Goal: Task Accomplishment & Management: Manage account settings

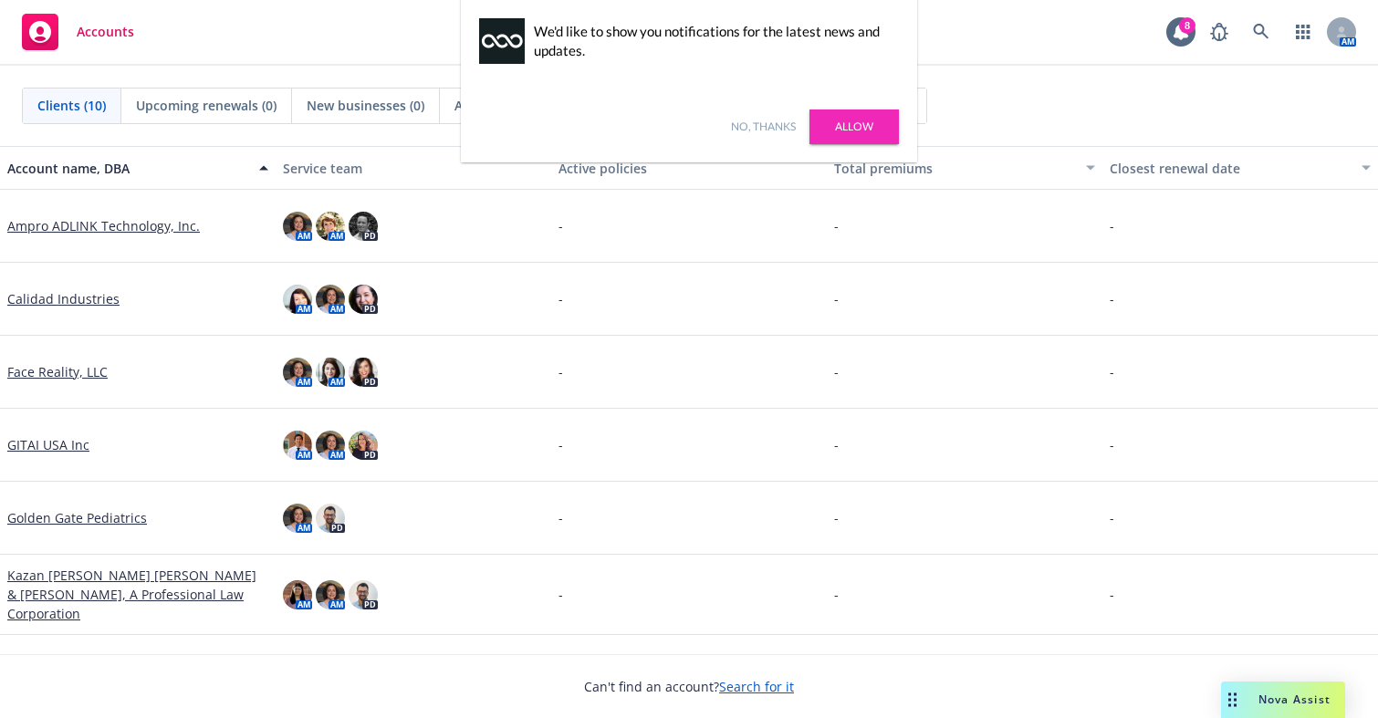
scroll to position [266, 0]
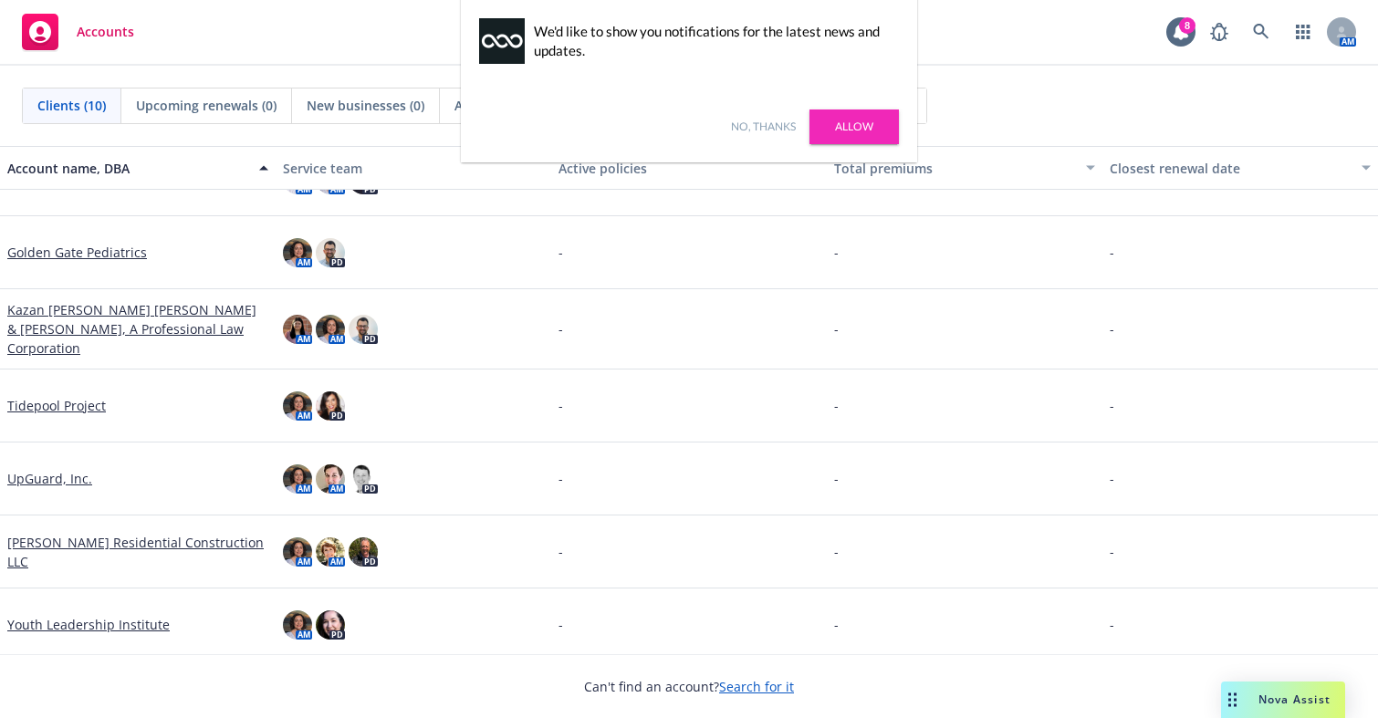
click at [35, 470] on link "UpGuard, Inc." at bounding box center [49, 478] width 85 height 19
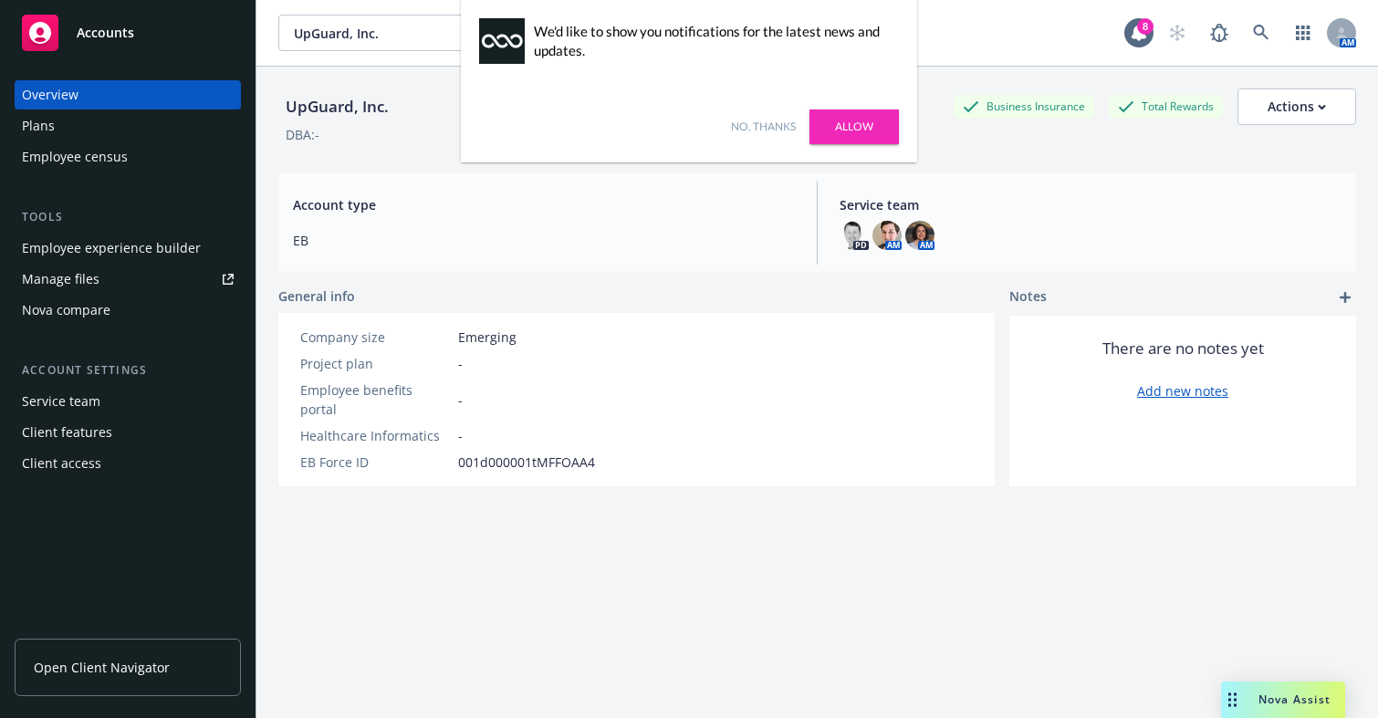
click at [118, 245] on div "Employee experience builder" at bounding box center [111, 248] width 179 height 29
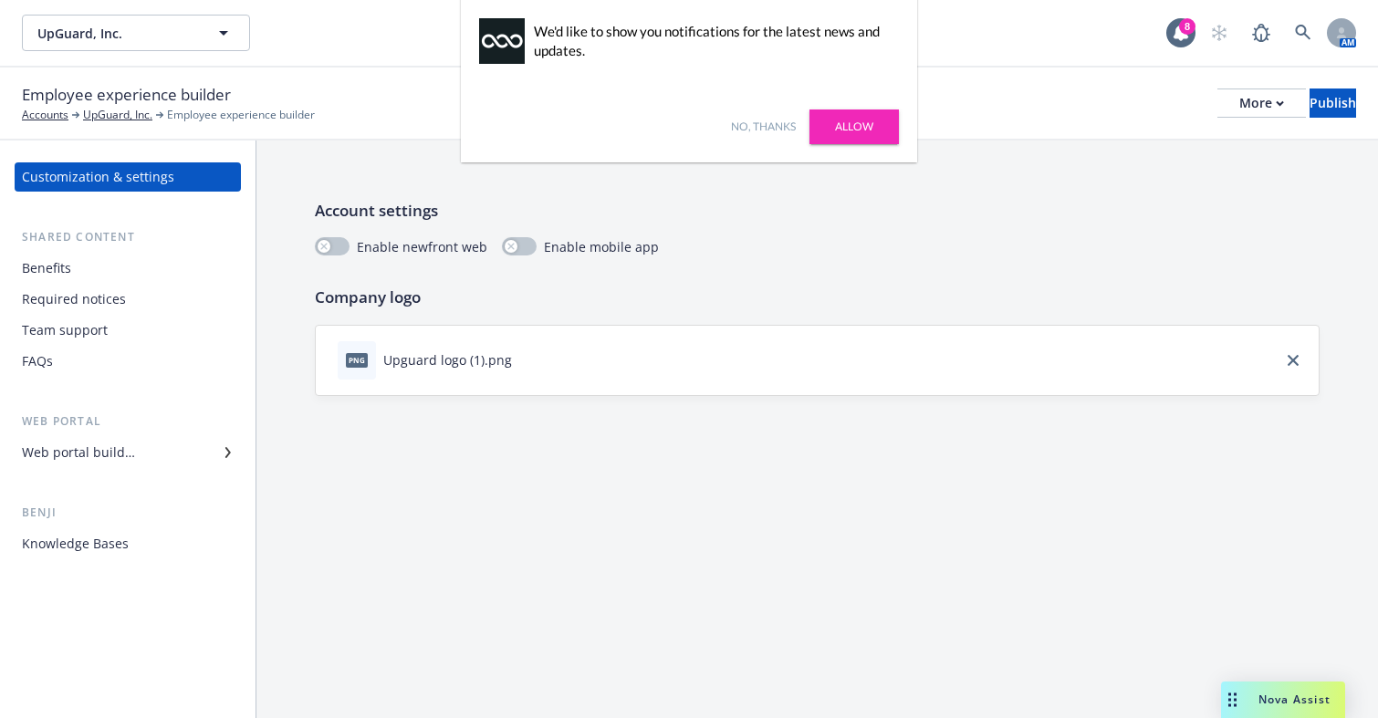
click at [109, 456] on div "Web portal builder" at bounding box center [78, 452] width 113 height 29
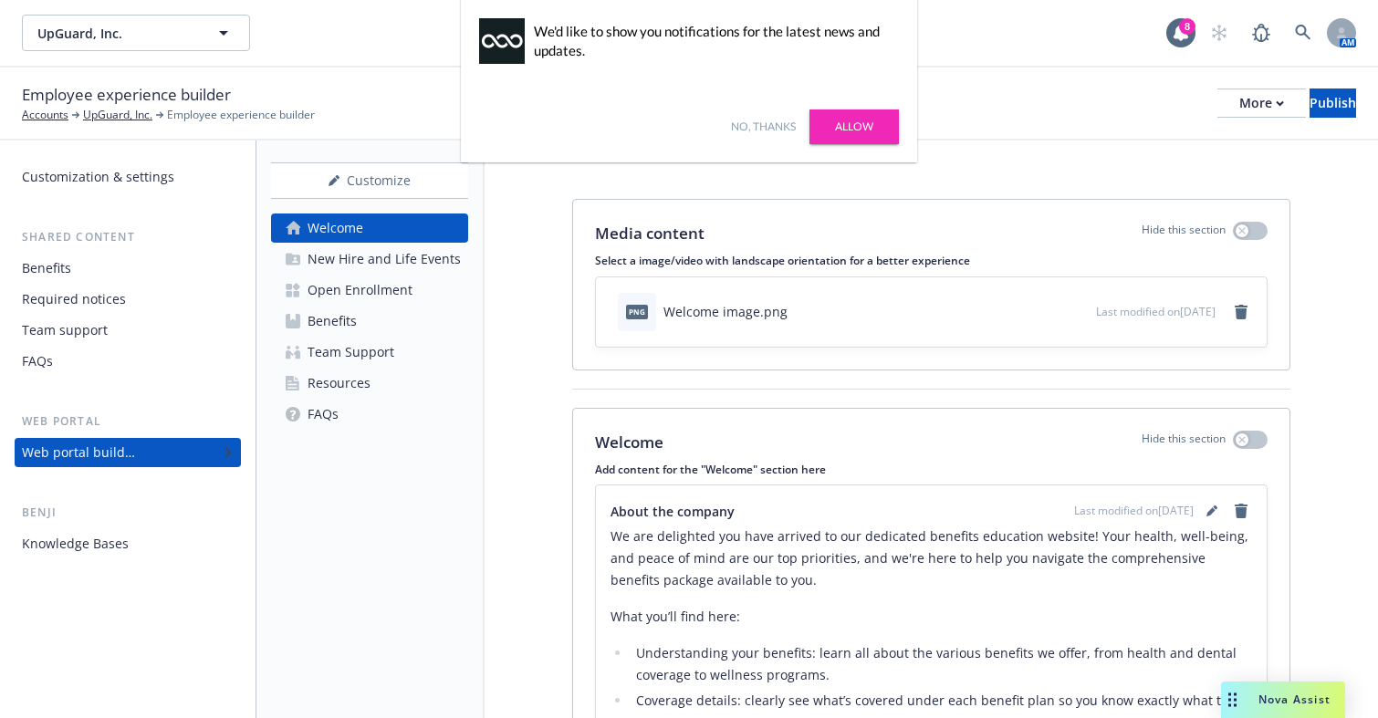
click at [352, 389] on div "Resources" at bounding box center [338, 383] width 63 height 29
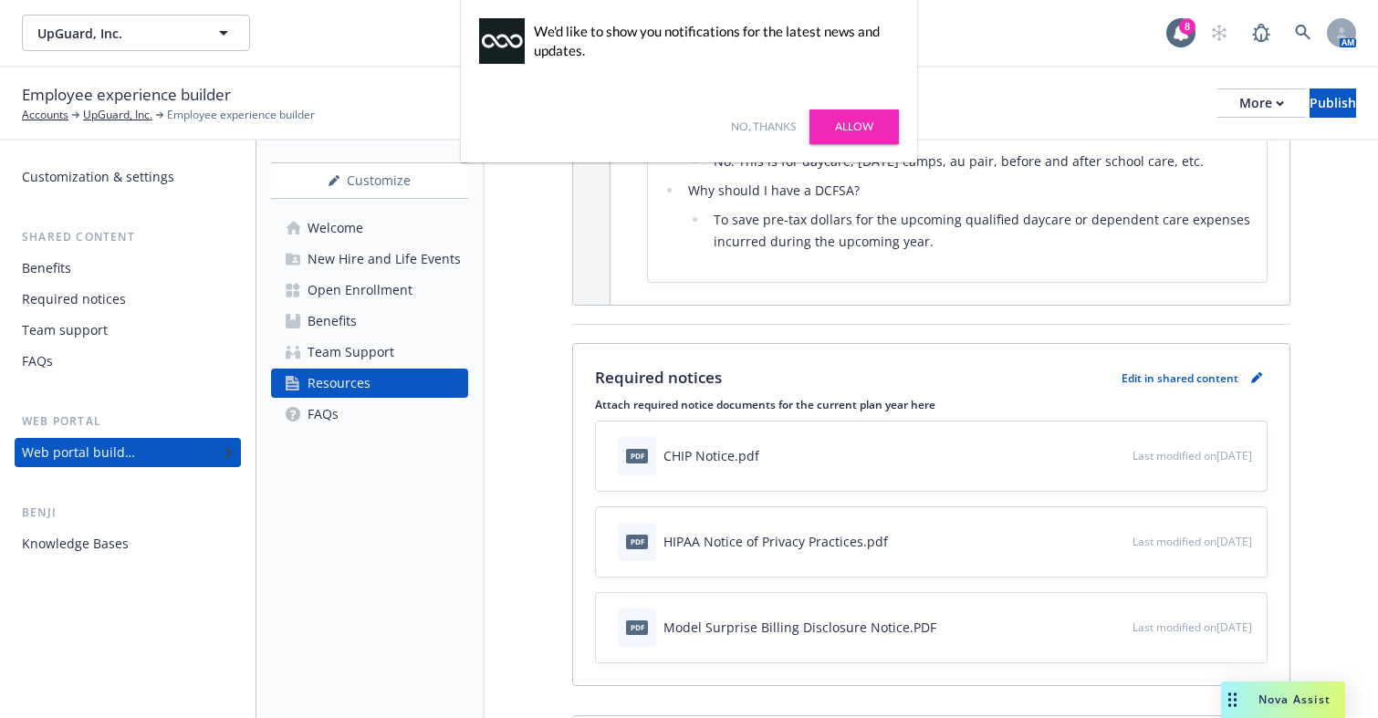
scroll to position [2372, 0]
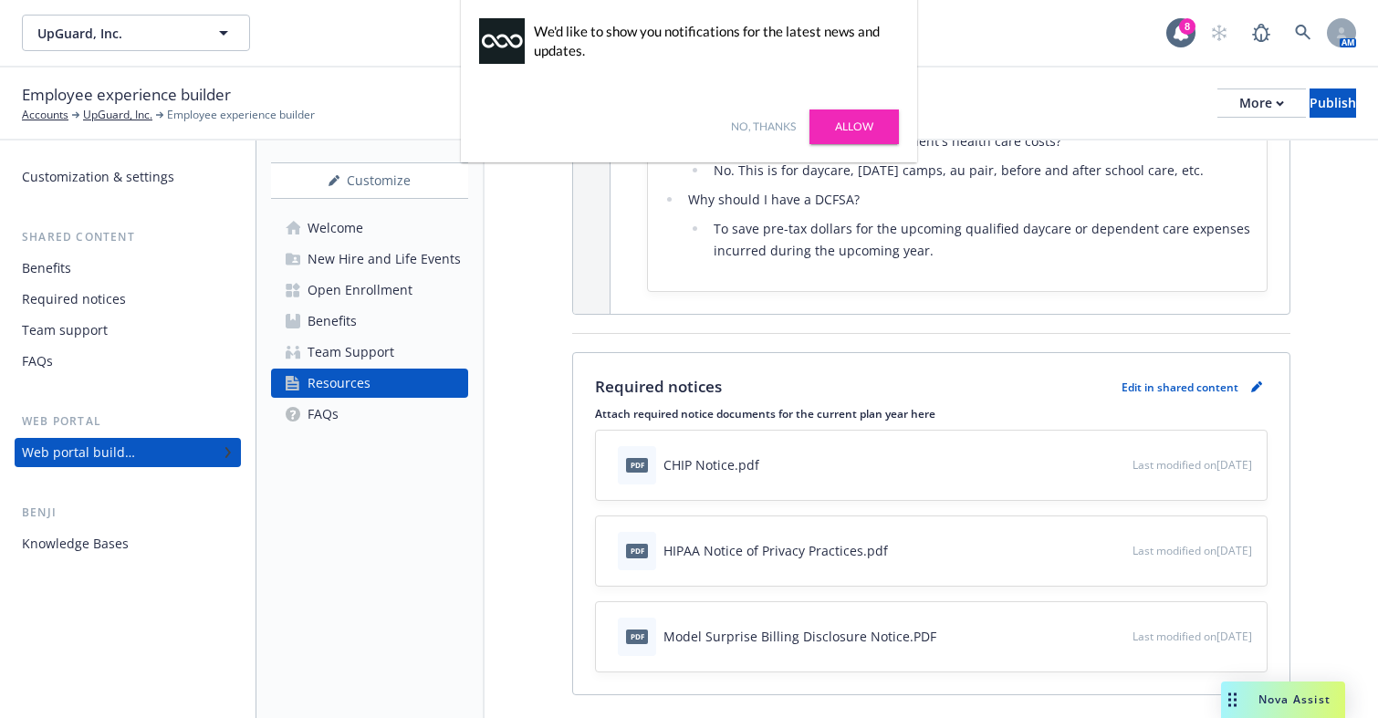
click at [341, 411] on link "FAQs" at bounding box center [369, 414] width 197 height 29
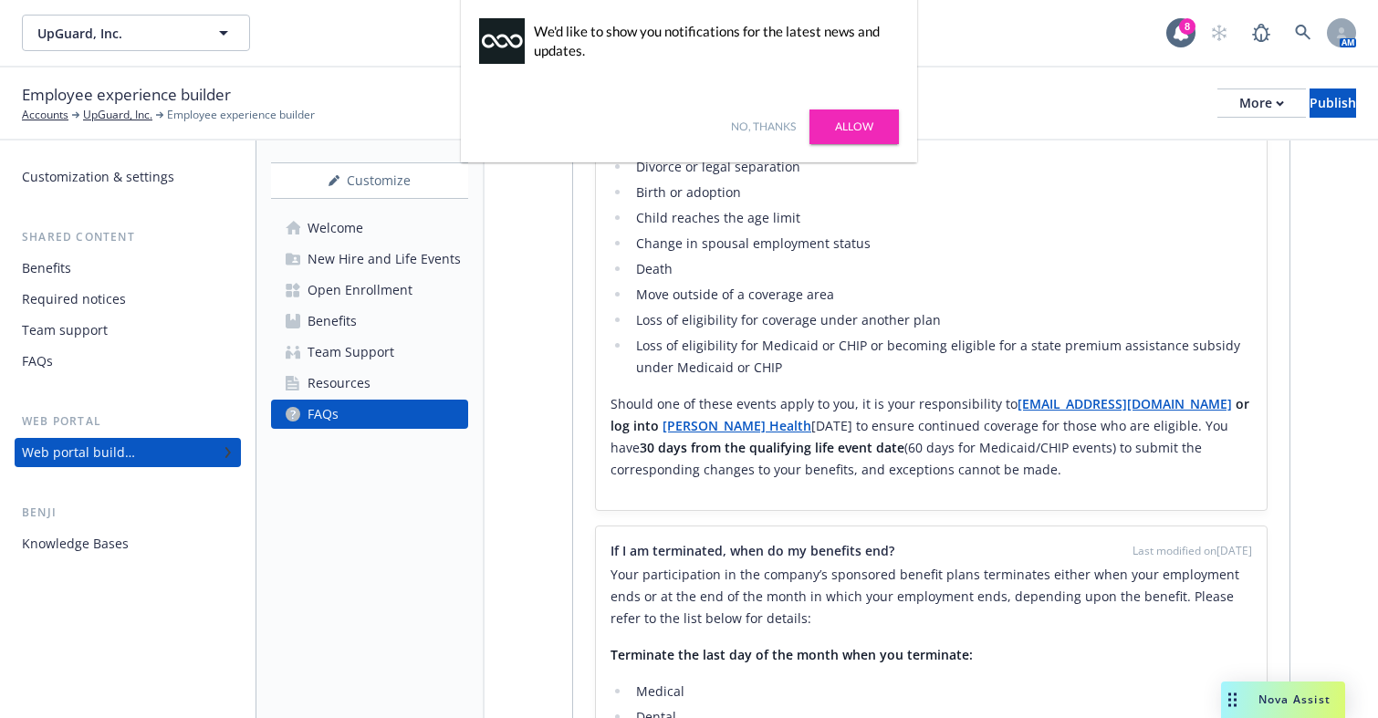
scroll to position [456, 0]
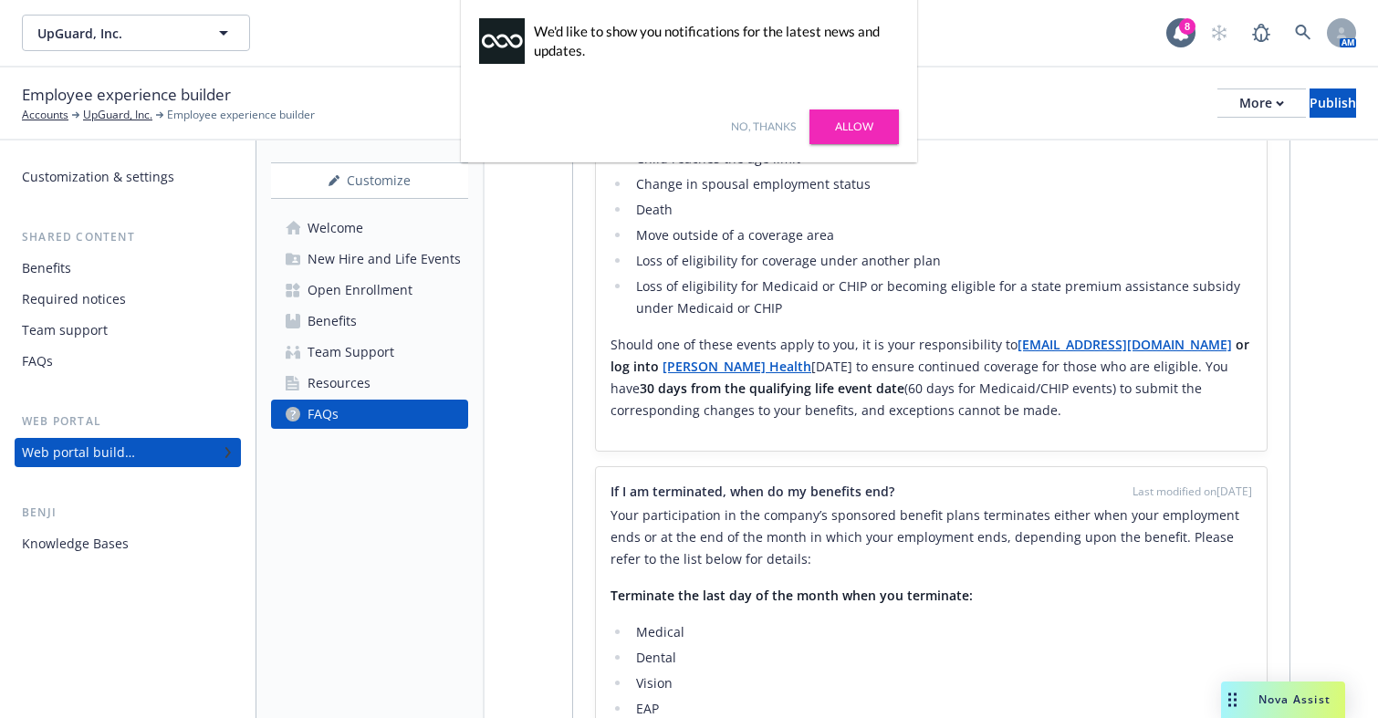
click at [752, 135] on div "No, thanks Allow" at bounding box center [689, 126] width 456 height 71
click at [750, 129] on link "No, thanks" at bounding box center [763, 127] width 65 height 16
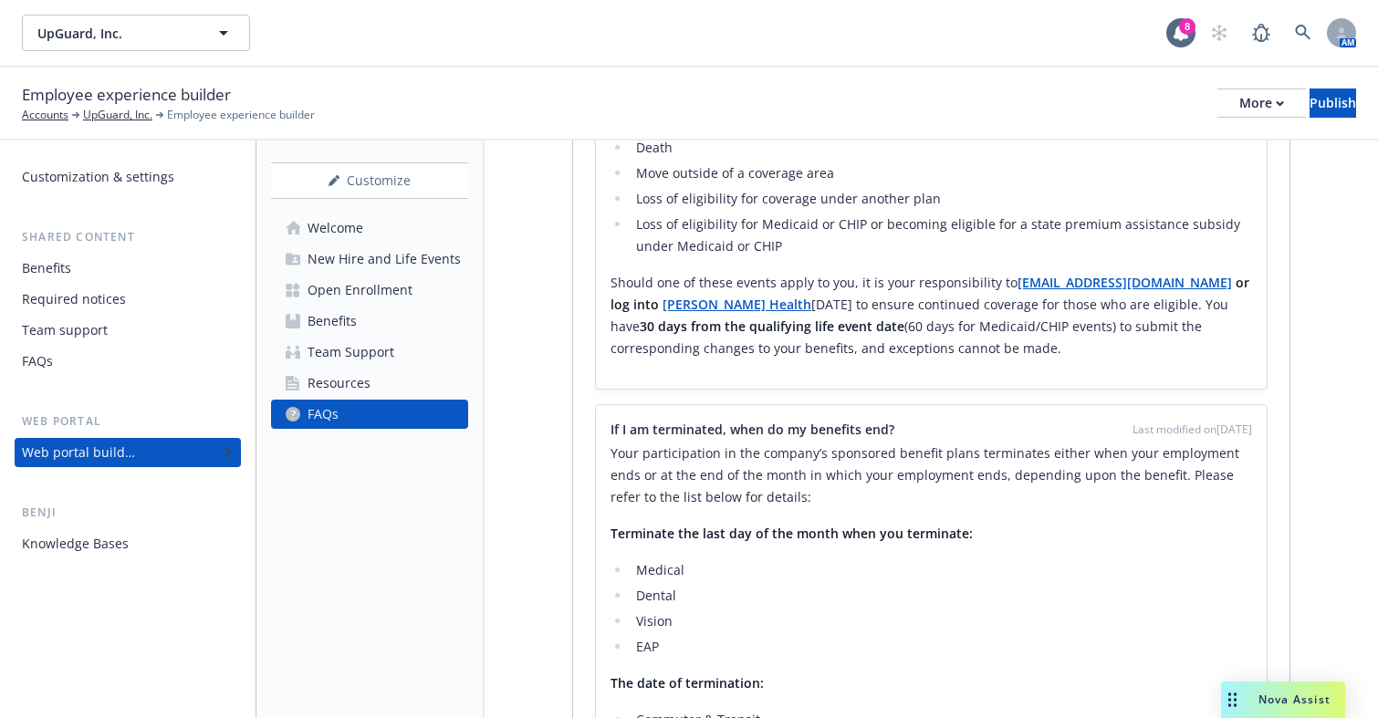
scroll to position [910, 0]
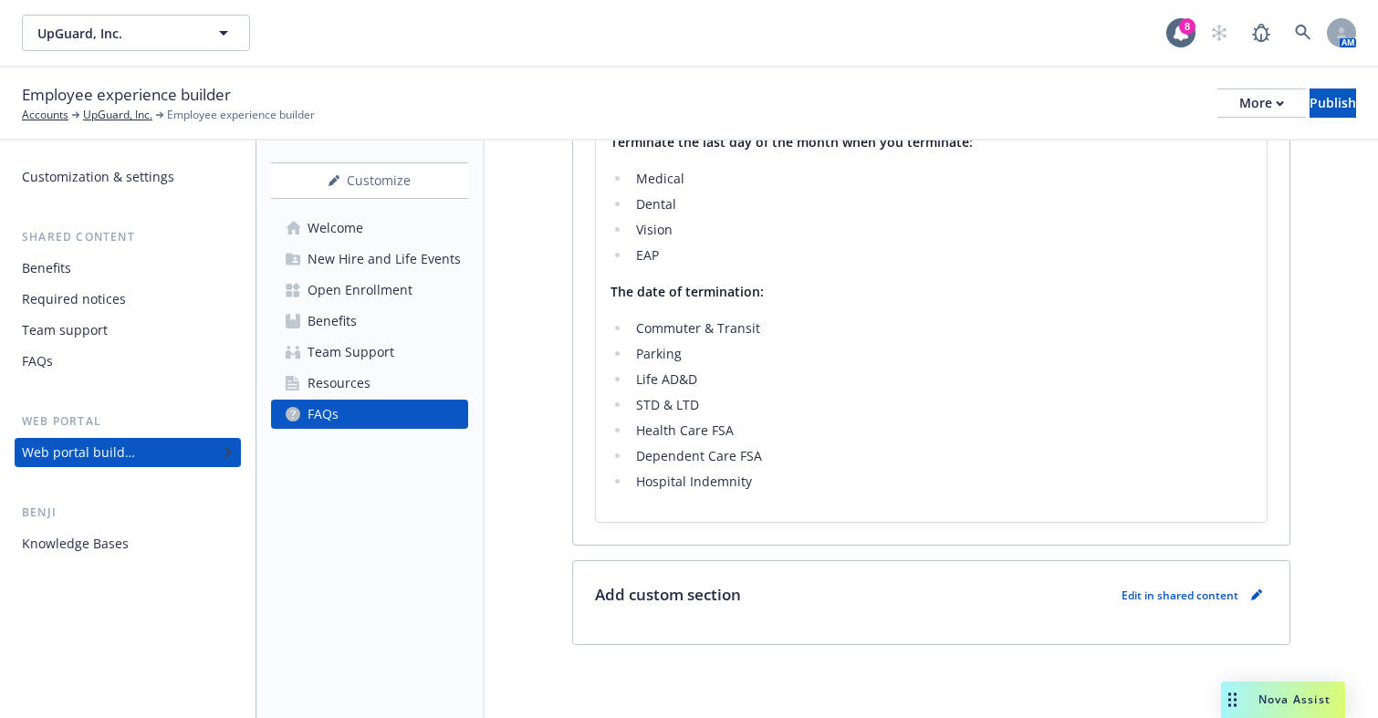
click at [446, 307] on link "Benefits" at bounding box center [369, 321] width 197 height 29
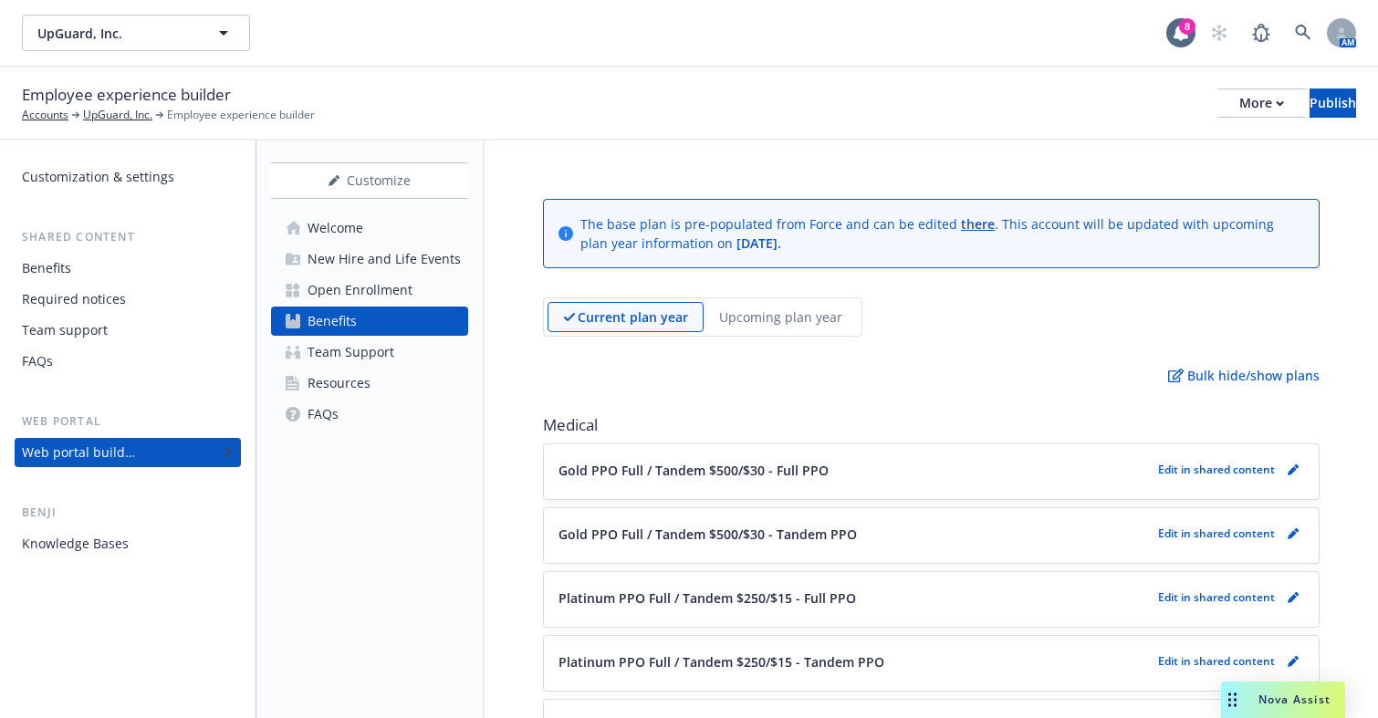
click at [790, 310] on p "Upcoming plan year" at bounding box center [780, 316] width 123 height 19
click at [796, 468] on p "Gold PPO Full / Tandem $500/$30 - Tandem PPO" at bounding box center [707, 470] width 298 height 19
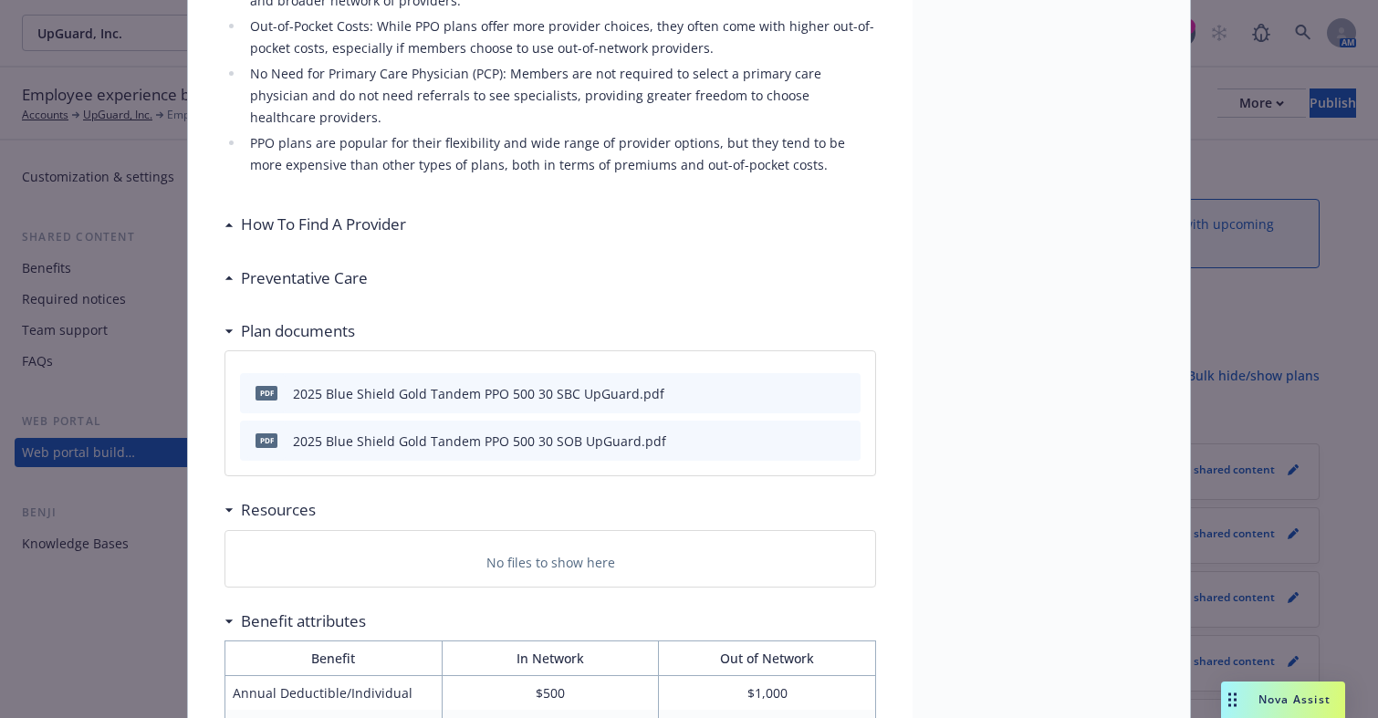
scroll to position [967, 0]
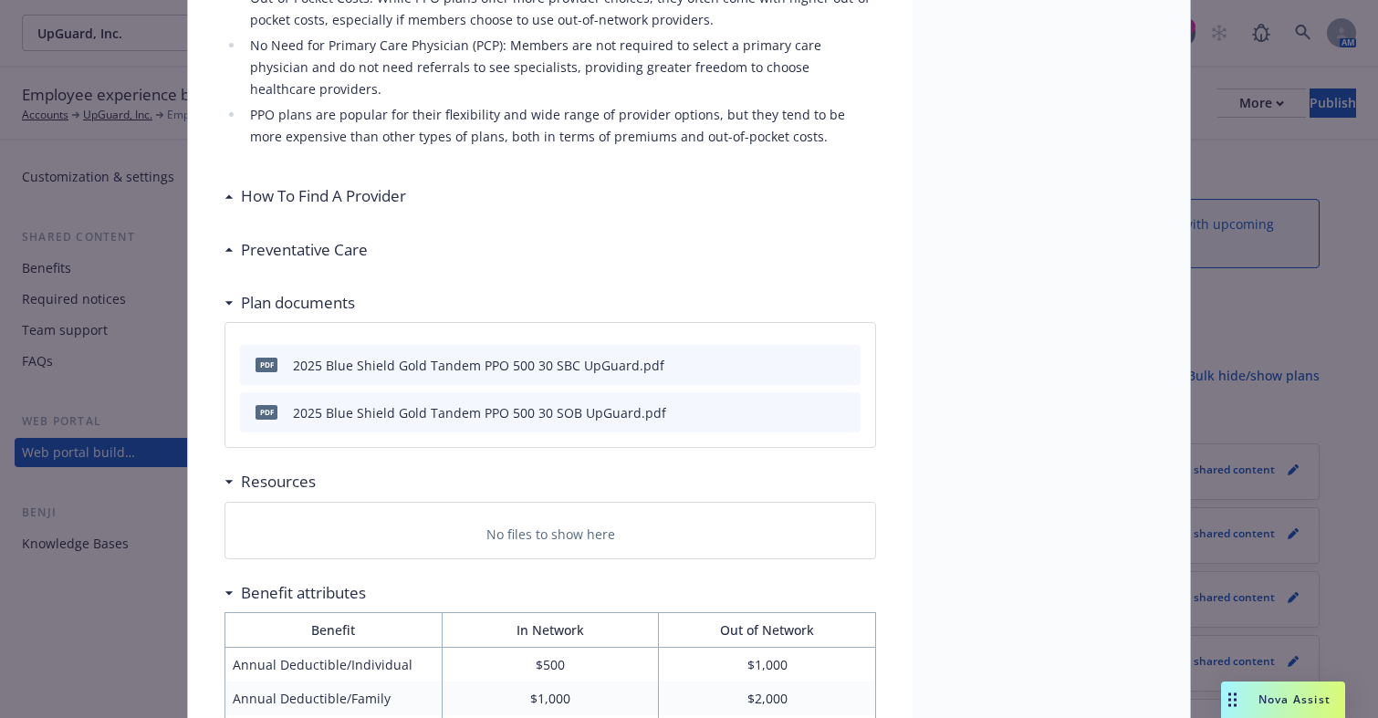
click at [303, 503] on div "No files to show here" at bounding box center [550, 531] width 650 height 56
click at [122, 613] on div "Medical - Gold PPO Full / Tandem $500/$30 - Tandem PPO - Medical PPO Gold PPO F…" at bounding box center [689, 359] width 1378 height 718
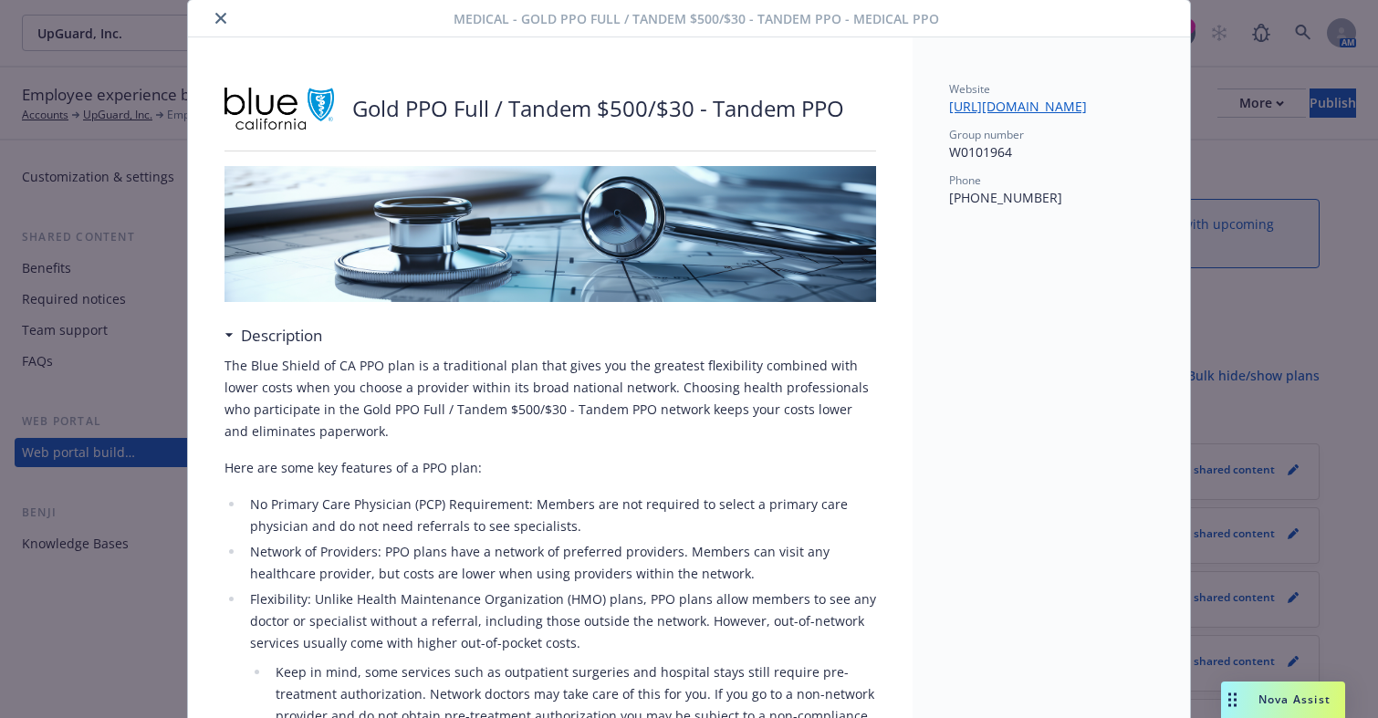
scroll to position [0, 0]
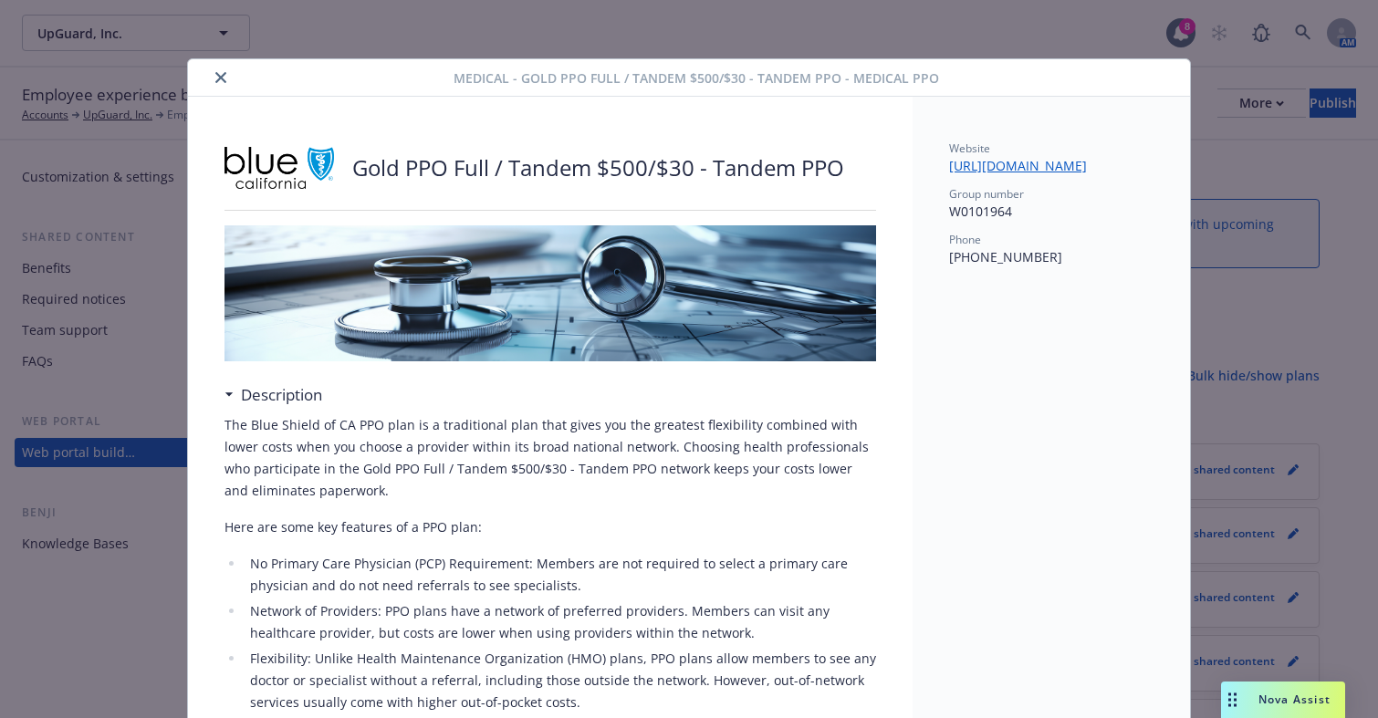
click at [218, 78] on icon "close" at bounding box center [220, 77] width 11 height 11
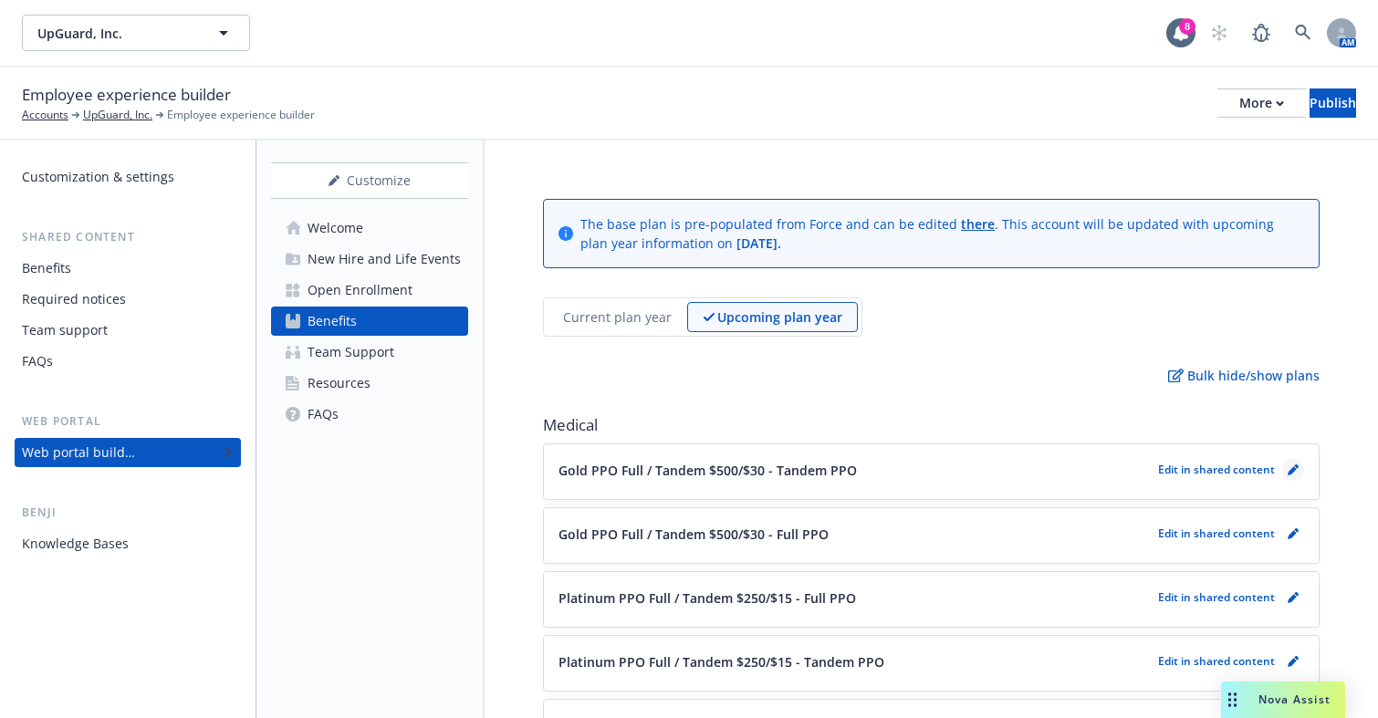
click at [1287, 474] on icon "pencil" at bounding box center [1291, 470] width 9 height 9
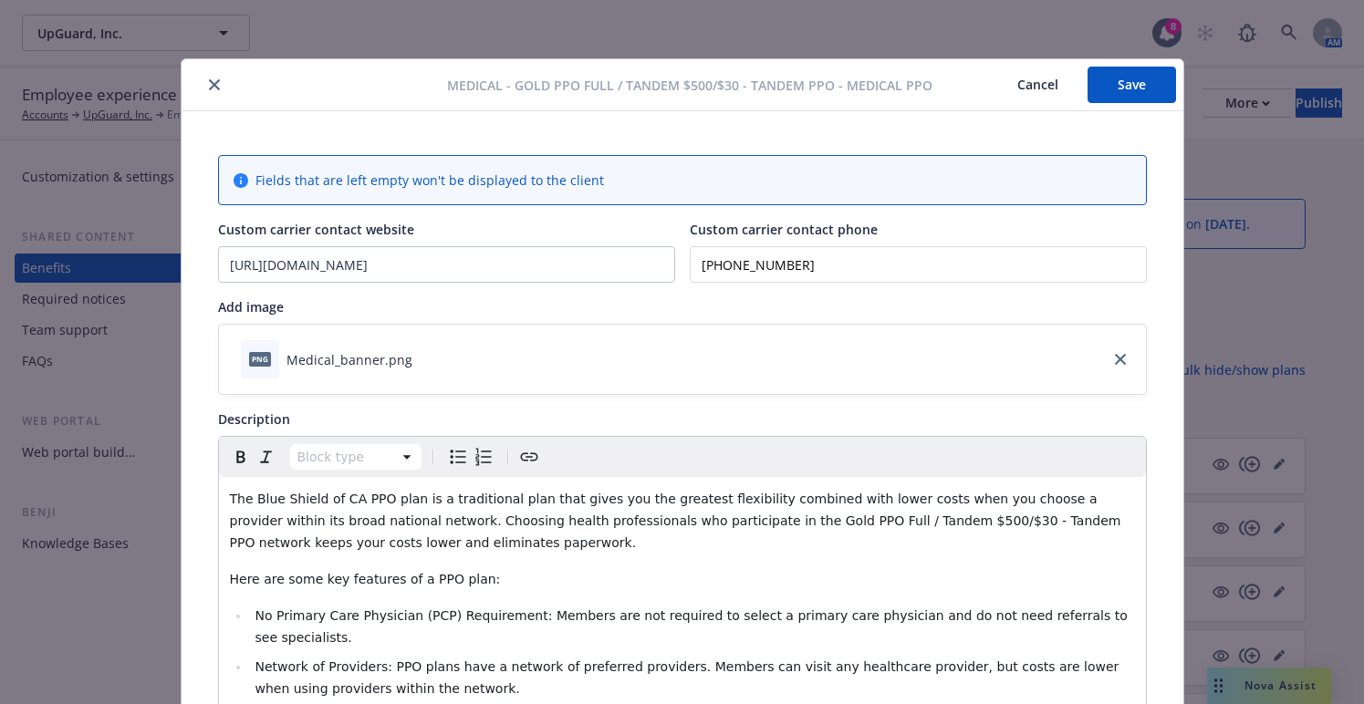
click at [1034, 79] on button "Cancel" at bounding box center [1037, 85] width 99 height 36
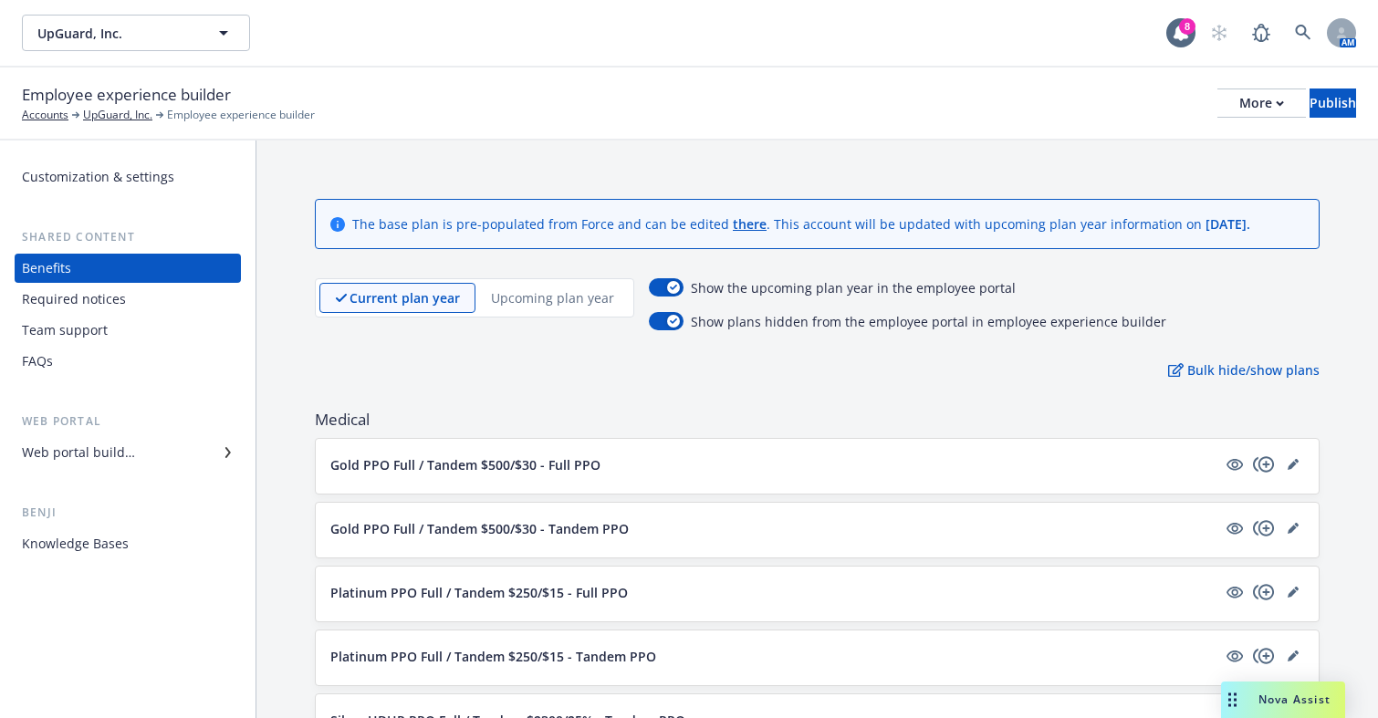
click at [133, 448] on div "Web portal builder" at bounding box center [78, 452] width 113 height 29
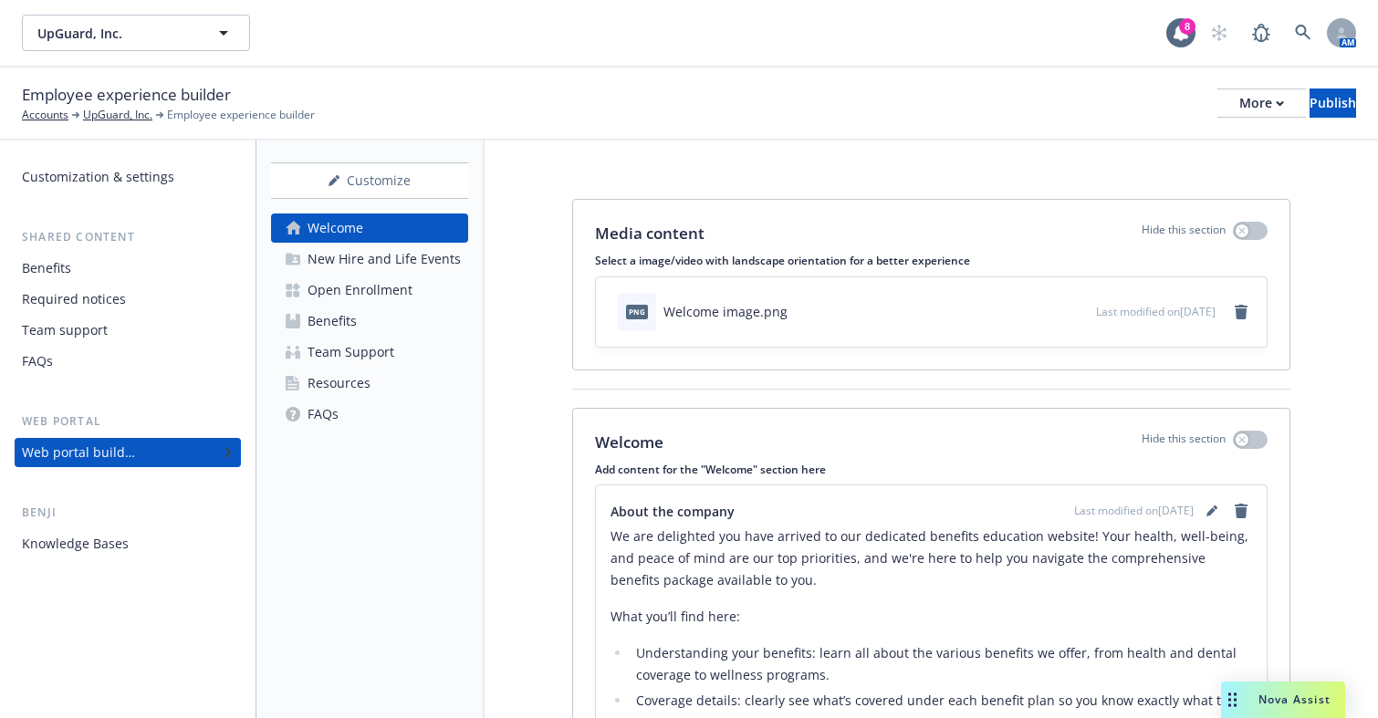
click at [384, 374] on link "Resources" at bounding box center [369, 383] width 197 height 29
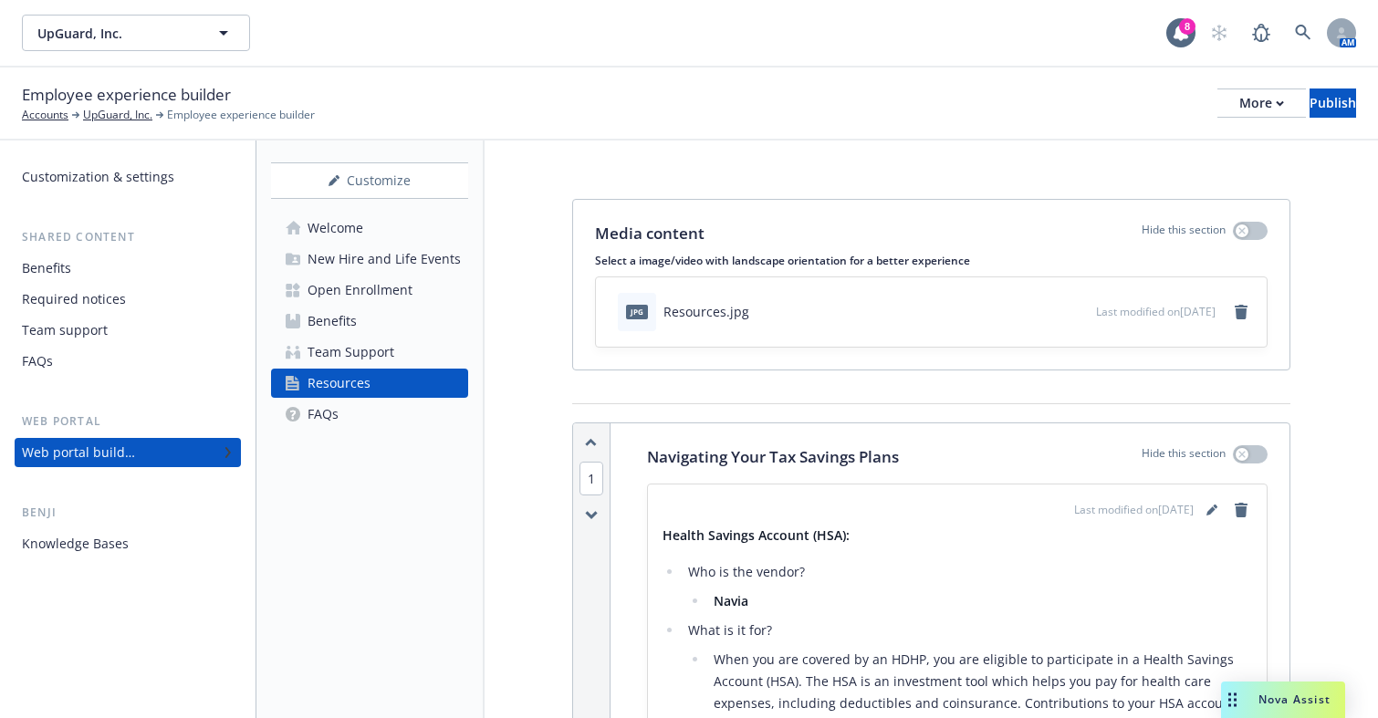
click at [989, 391] on div "Media content Hide this section Select a image/video with landscape orientation…" at bounding box center [931, 303] width 718 height 209
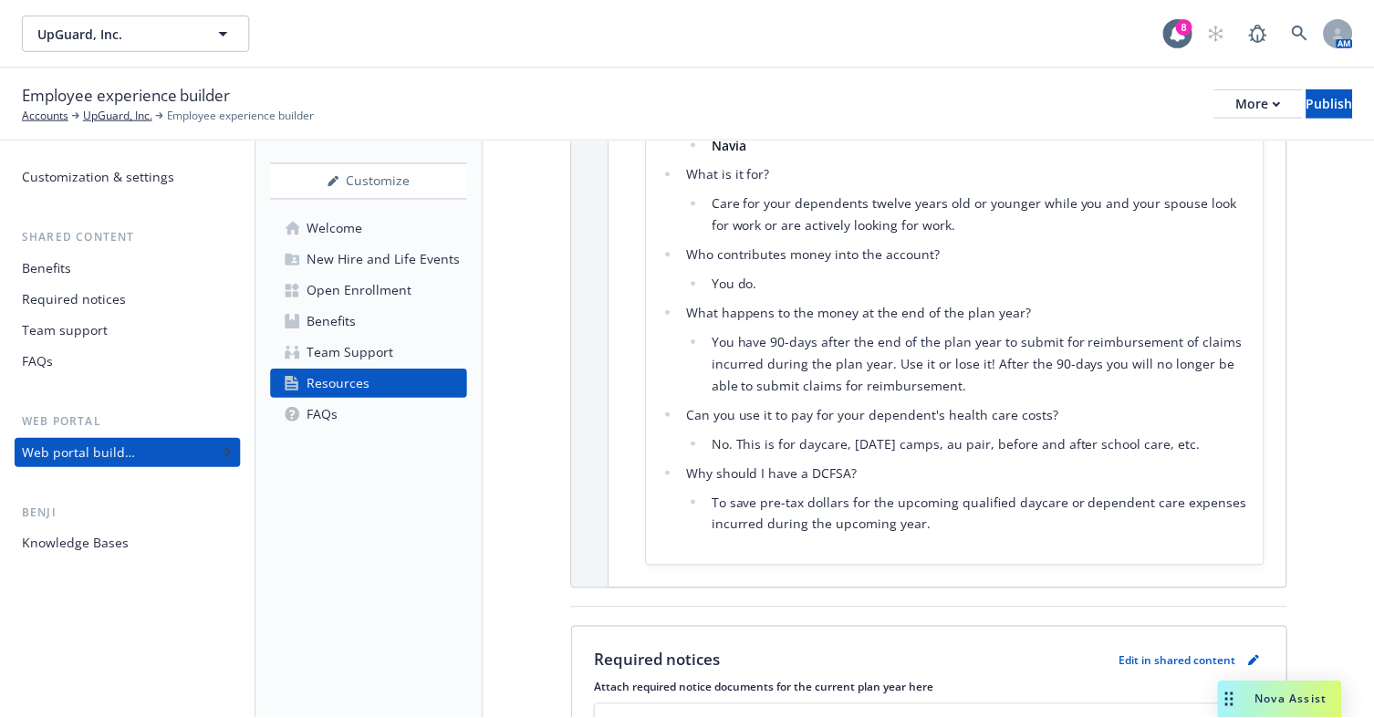
scroll to position [2281, 0]
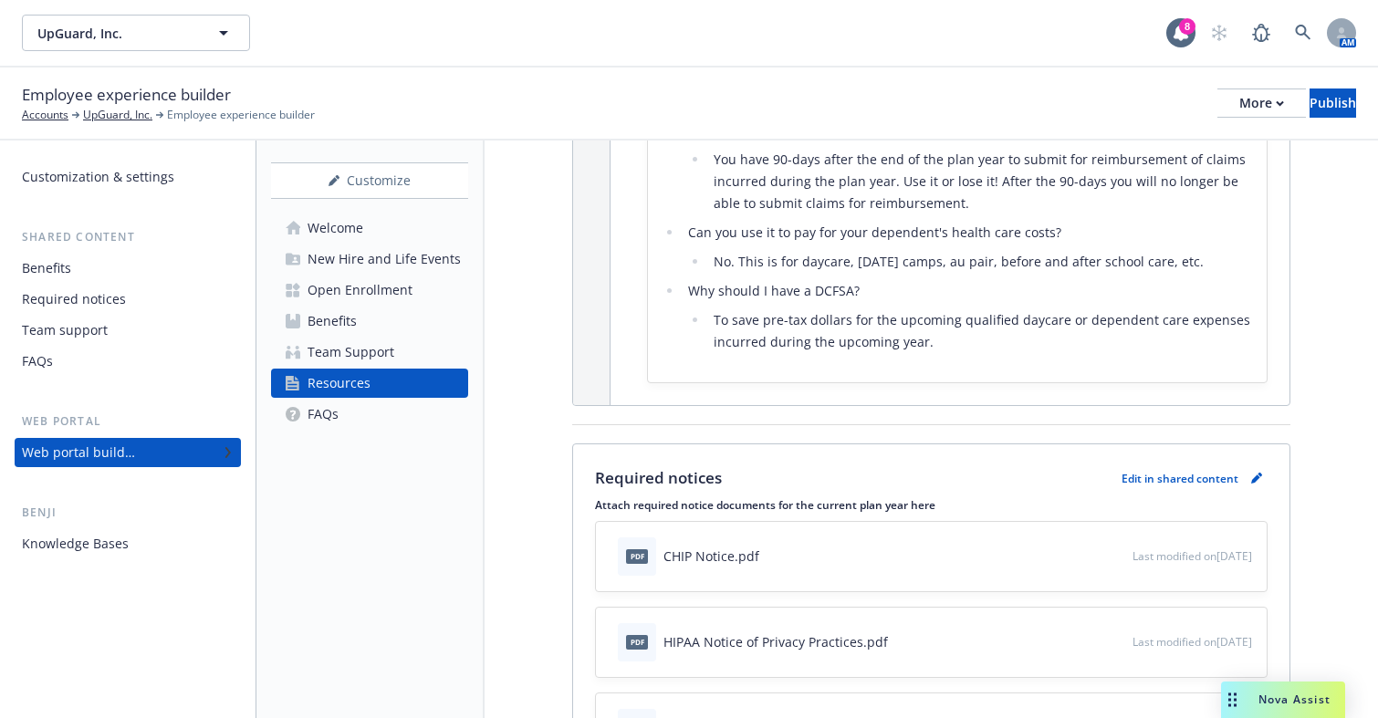
click at [1368, 353] on div "Media content Hide this section Select a image/video with landscape orientation…" at bounding box center [931, 430] width 893 height 578
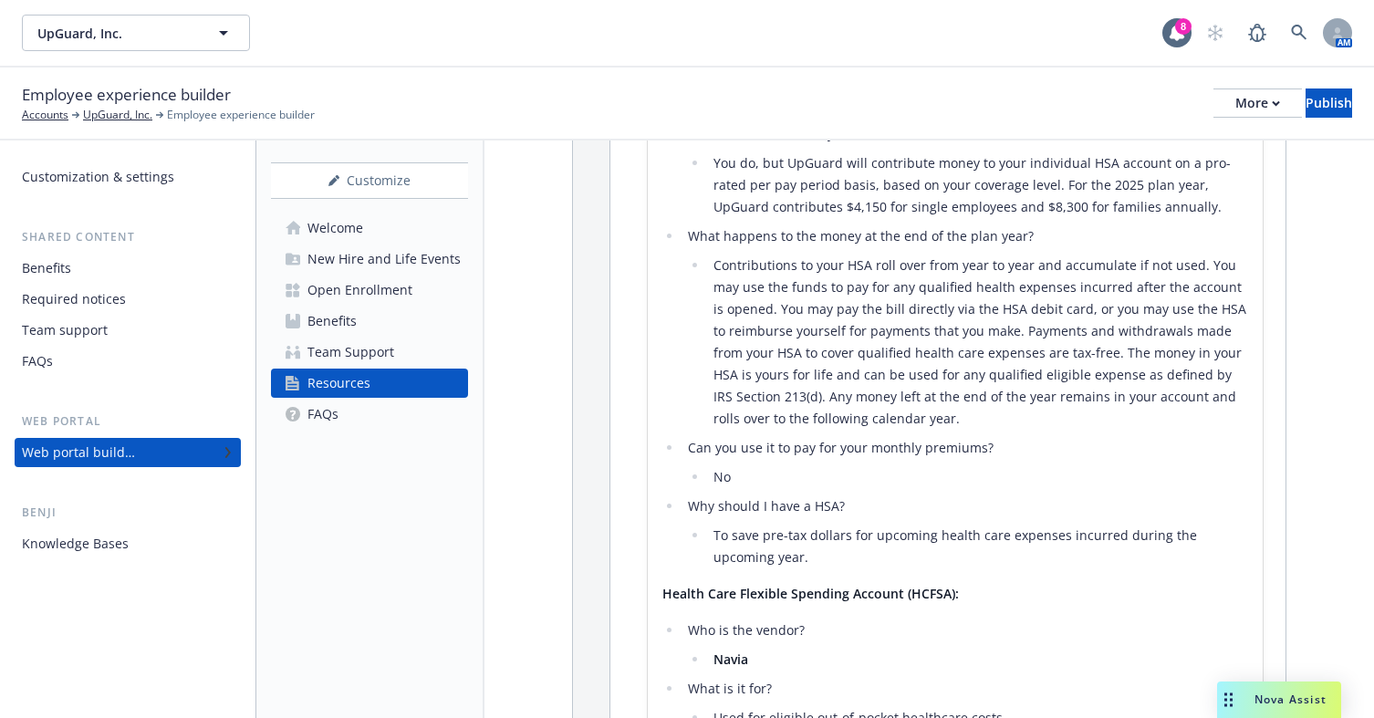
scroll to position [0, 0]
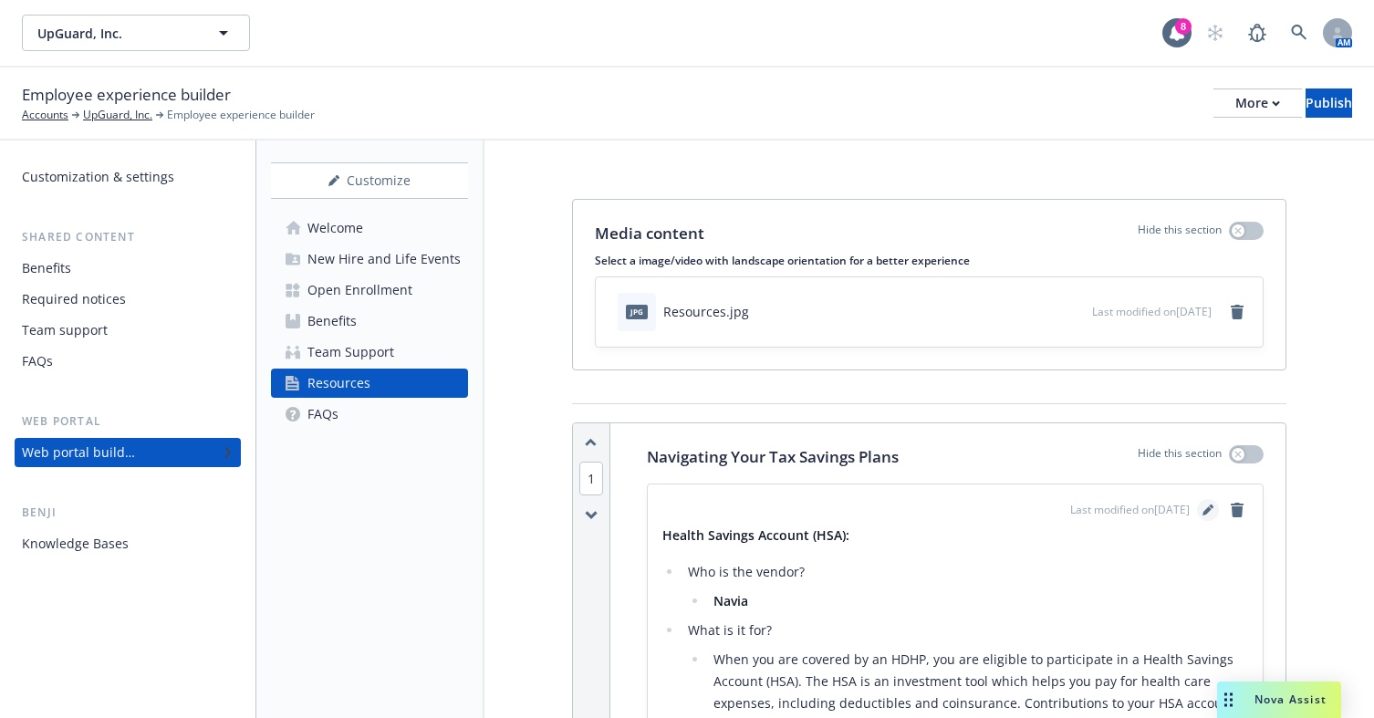
click at [1197, 514] on link "editPencil" at bounding box center [1208, 510] width 22 height 22
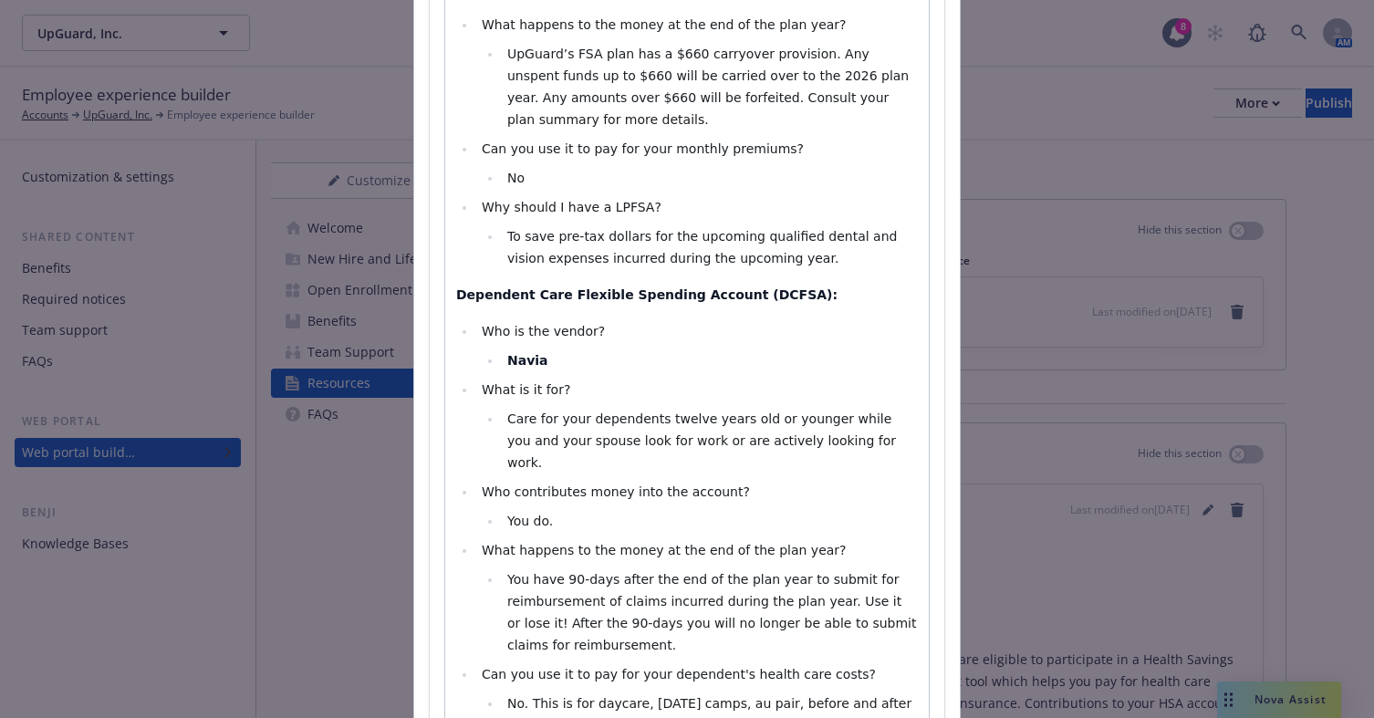
scroll to position [2056, 0]
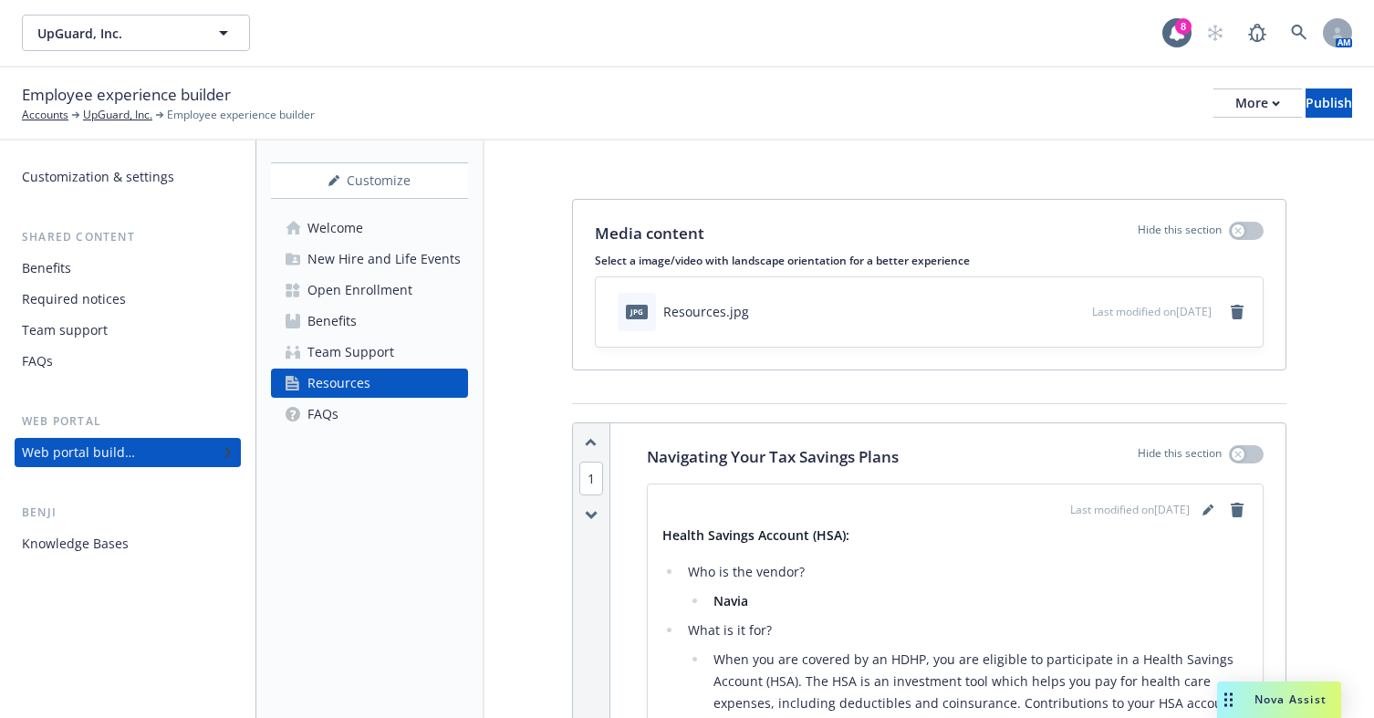
click at [360, 321] on link "Benefits" at bounding box center [369, 321] width 197 height 29
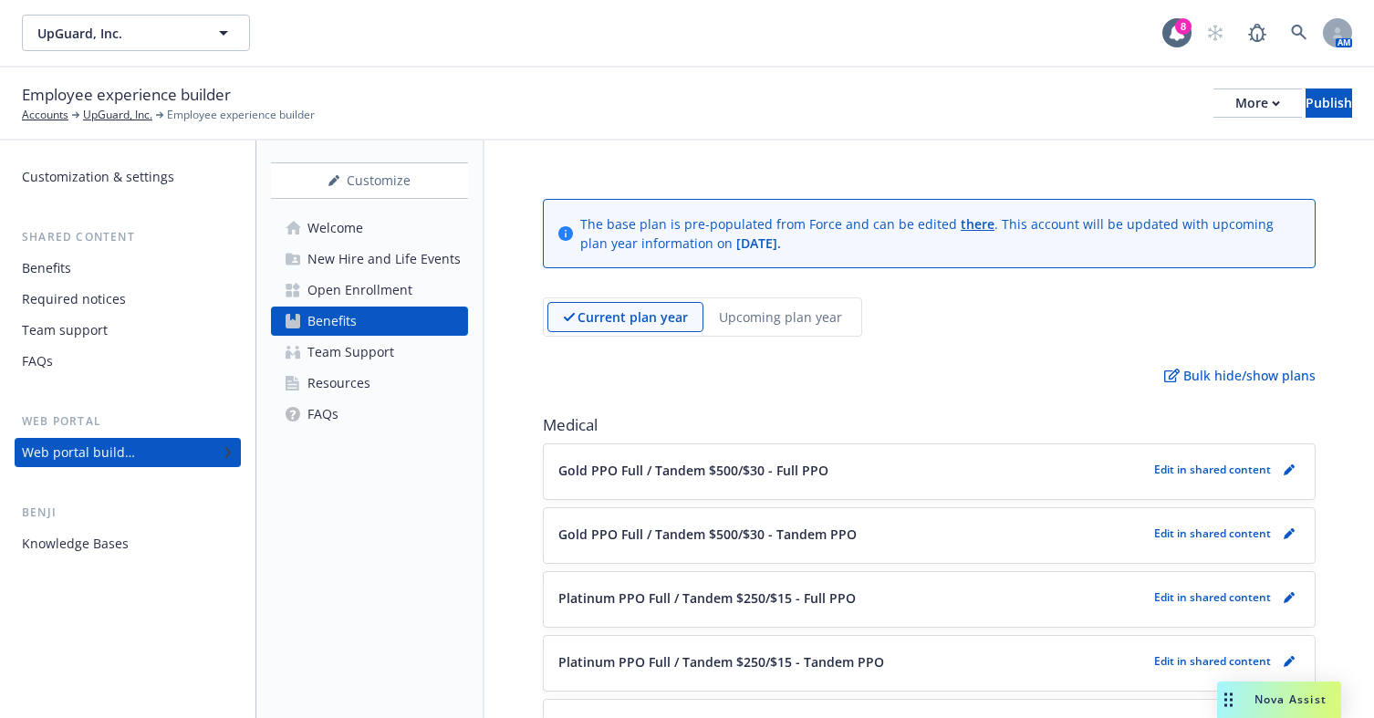
click at [784, 318] on p "Upcoming plan year" at bounding box center [780, 316] width 123 height 19
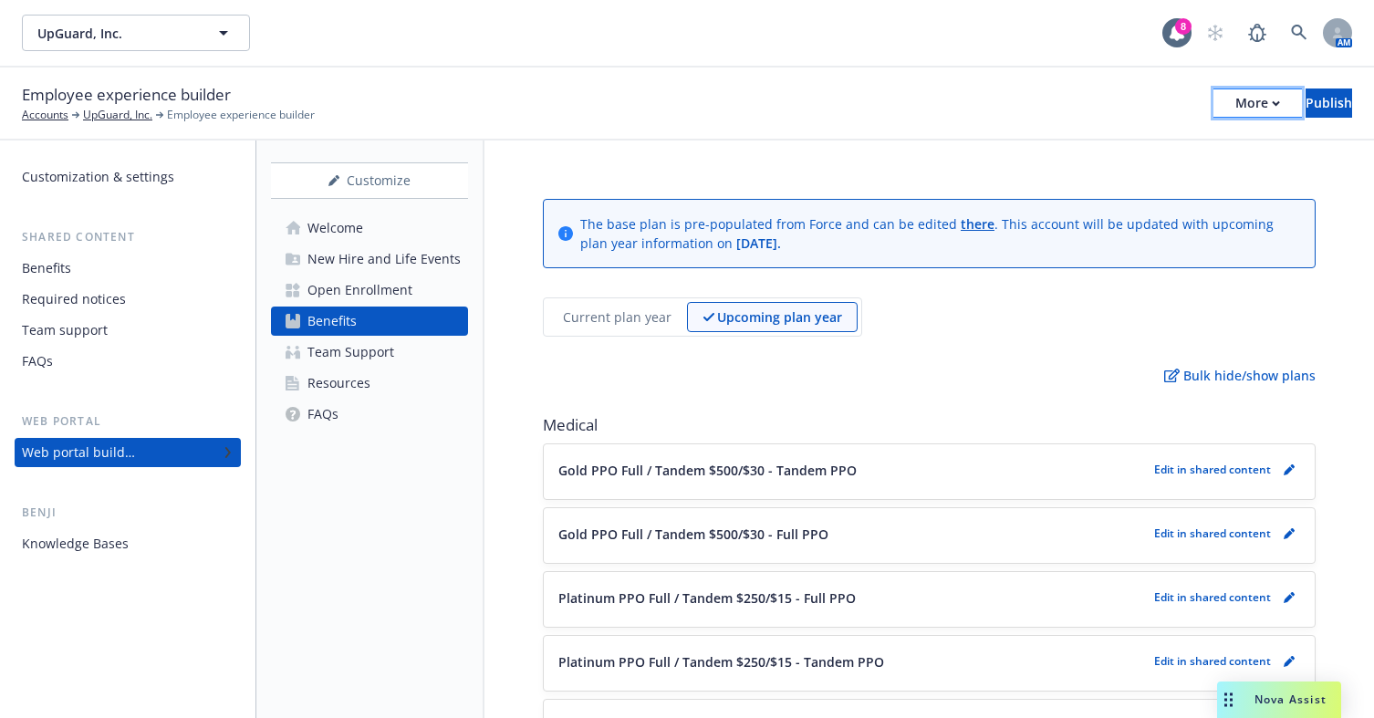
click at [1235, 114] on div "More" at bounding box center [1257, 102] width 45 height 27
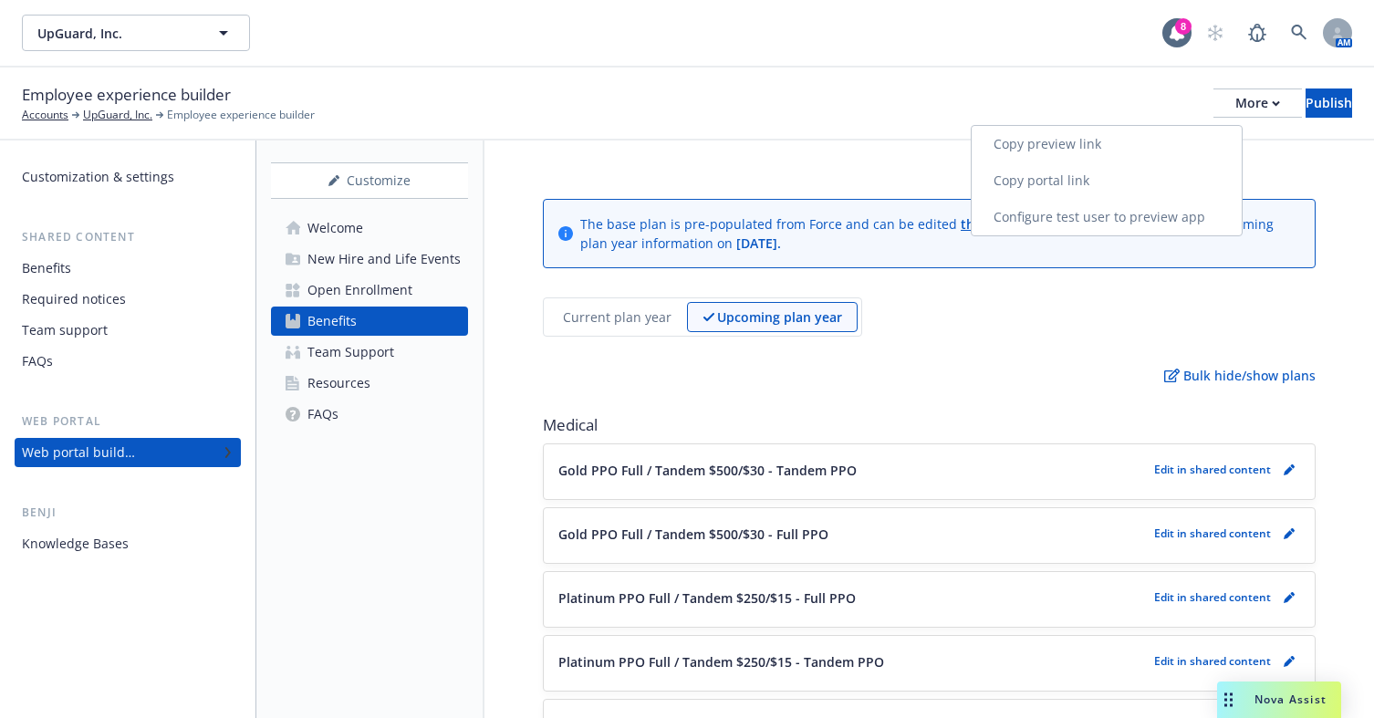
click at [1151, 187] on link "Copy portal link" at bounding box center [1107, 180] width 270 height 36
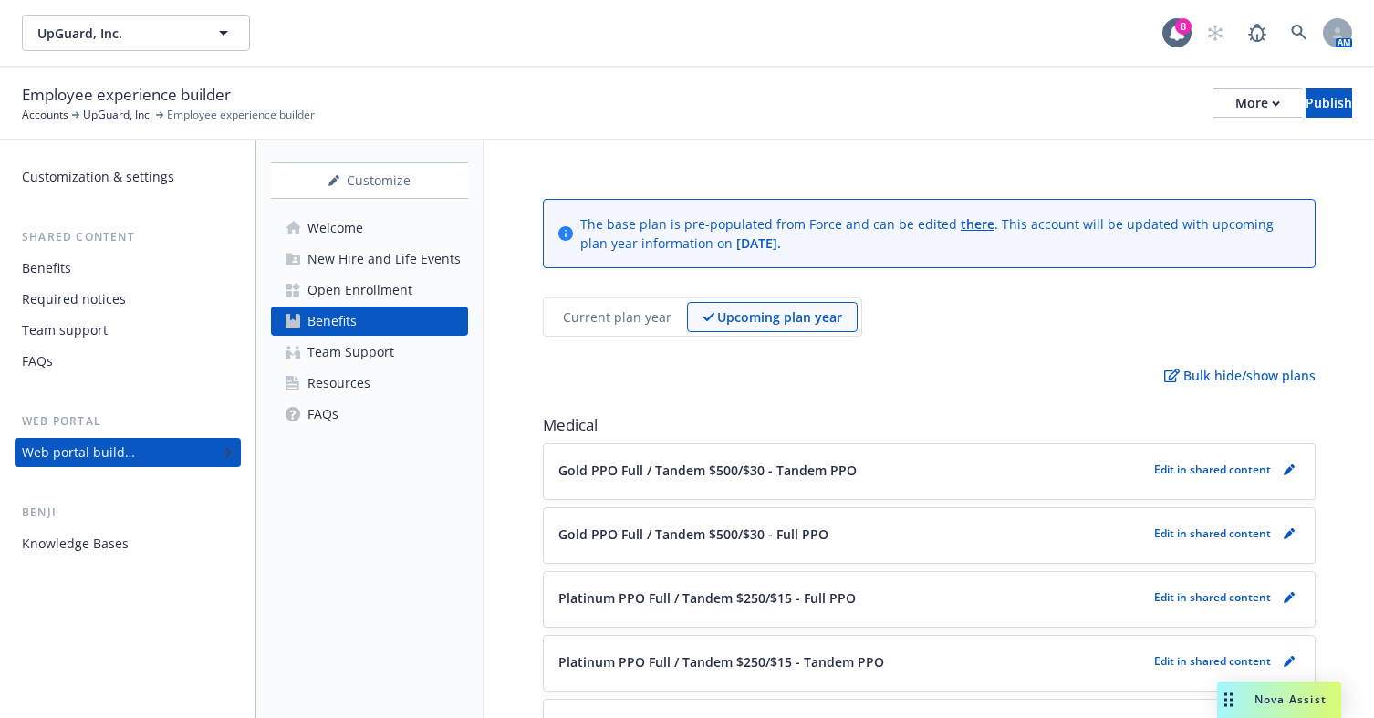
click at [353, 285] on div "Open Enrollment" at bounding box center [359, 290] width 105 height 29
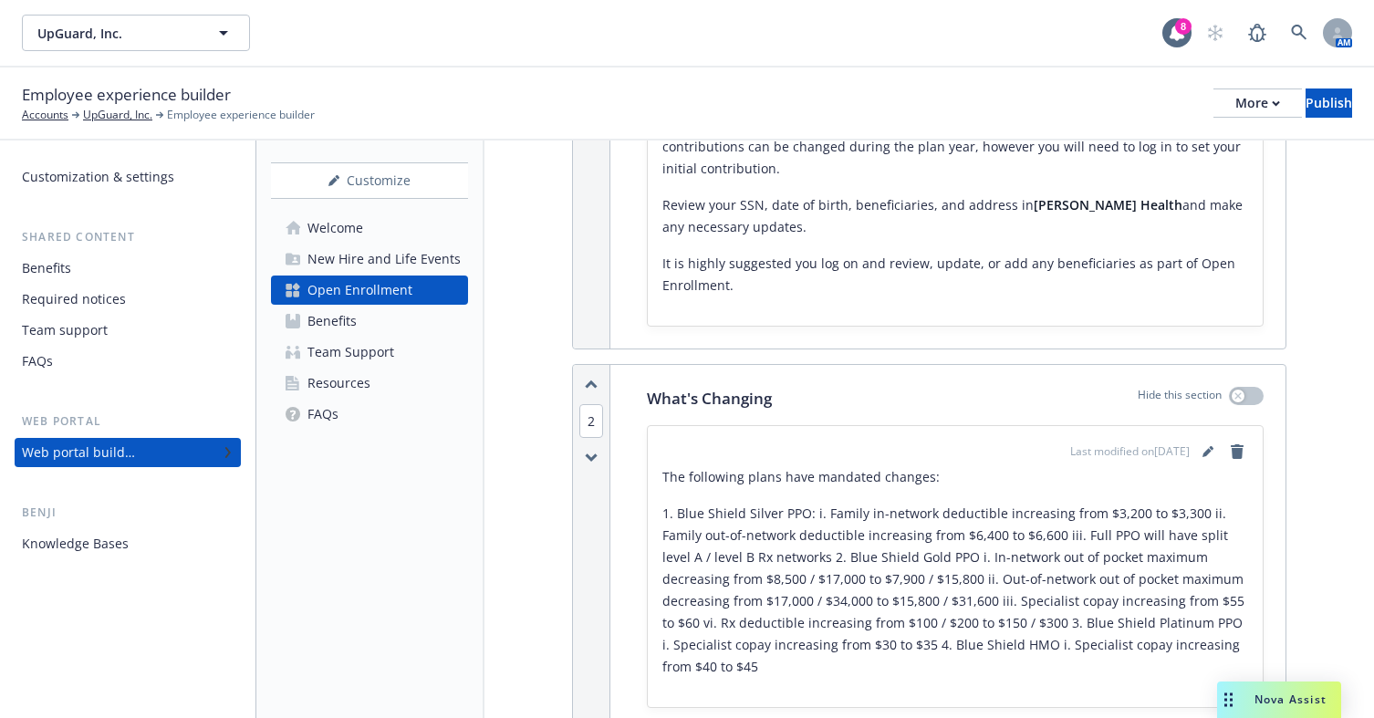
scroll to position [912, 0]
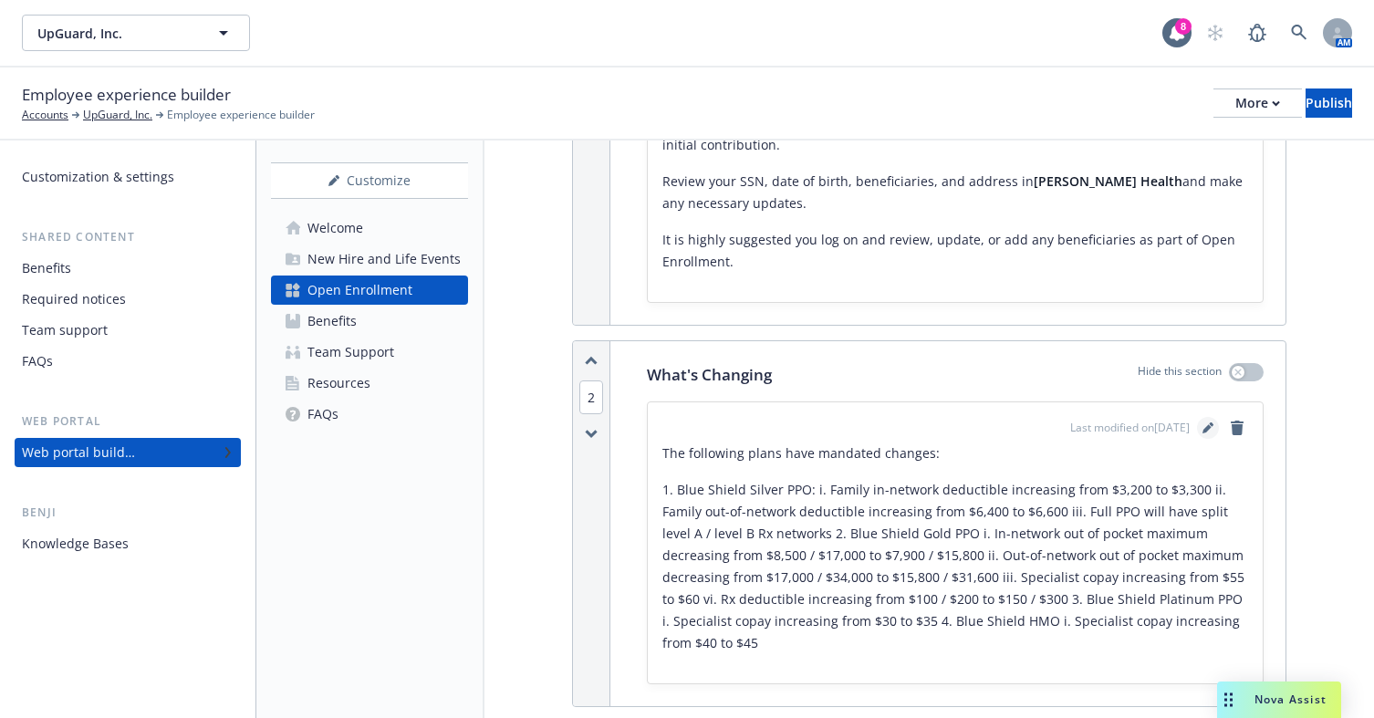
click at [1197, 428] on link "editPencil" at bounding box center [1208, 428] width 22 height 22
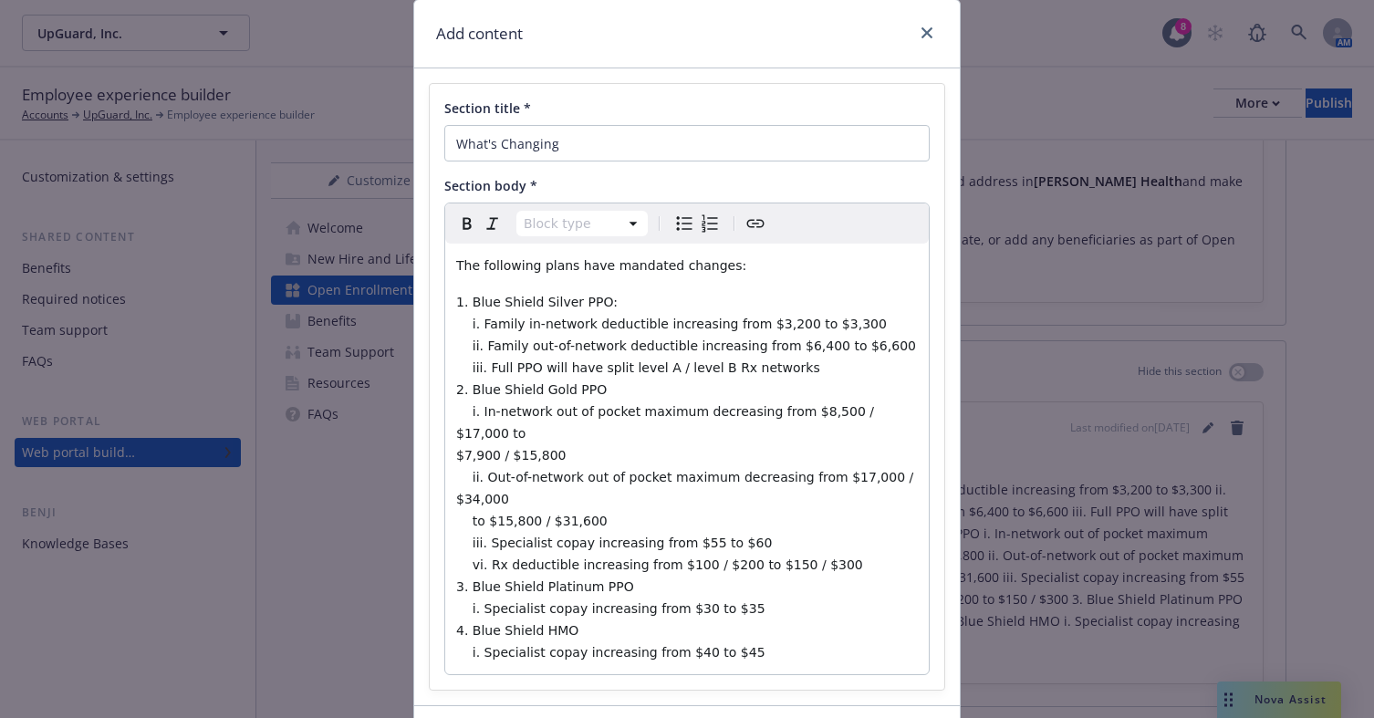
scroll to position [91, 0]
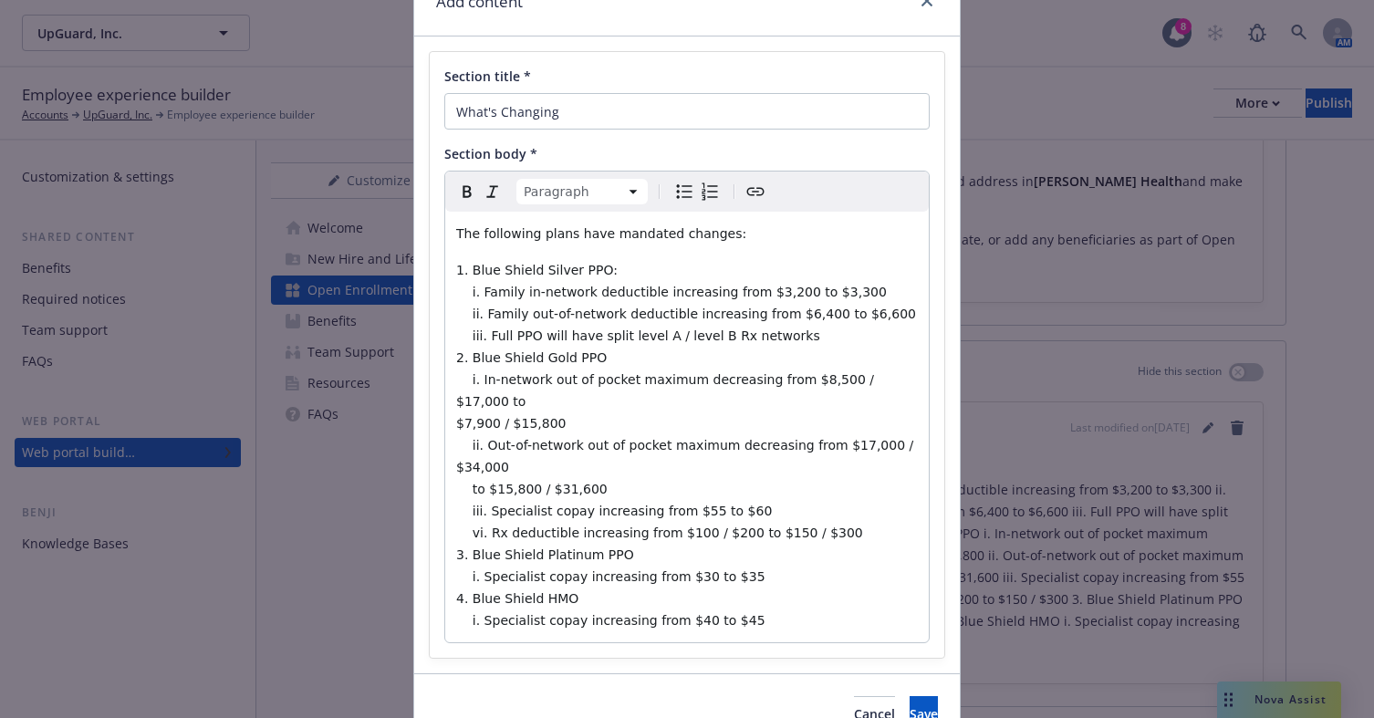
click at [464, 273] on span "1. Blue Shield Silver PPO: i. Family in-network deductible increasing from $3,2…" at bounding box center [687, 445] width 462 height 365
click at [703, 199] on icon "Numbered list" at bounding box center [711, 191] width 16 height 17
select select
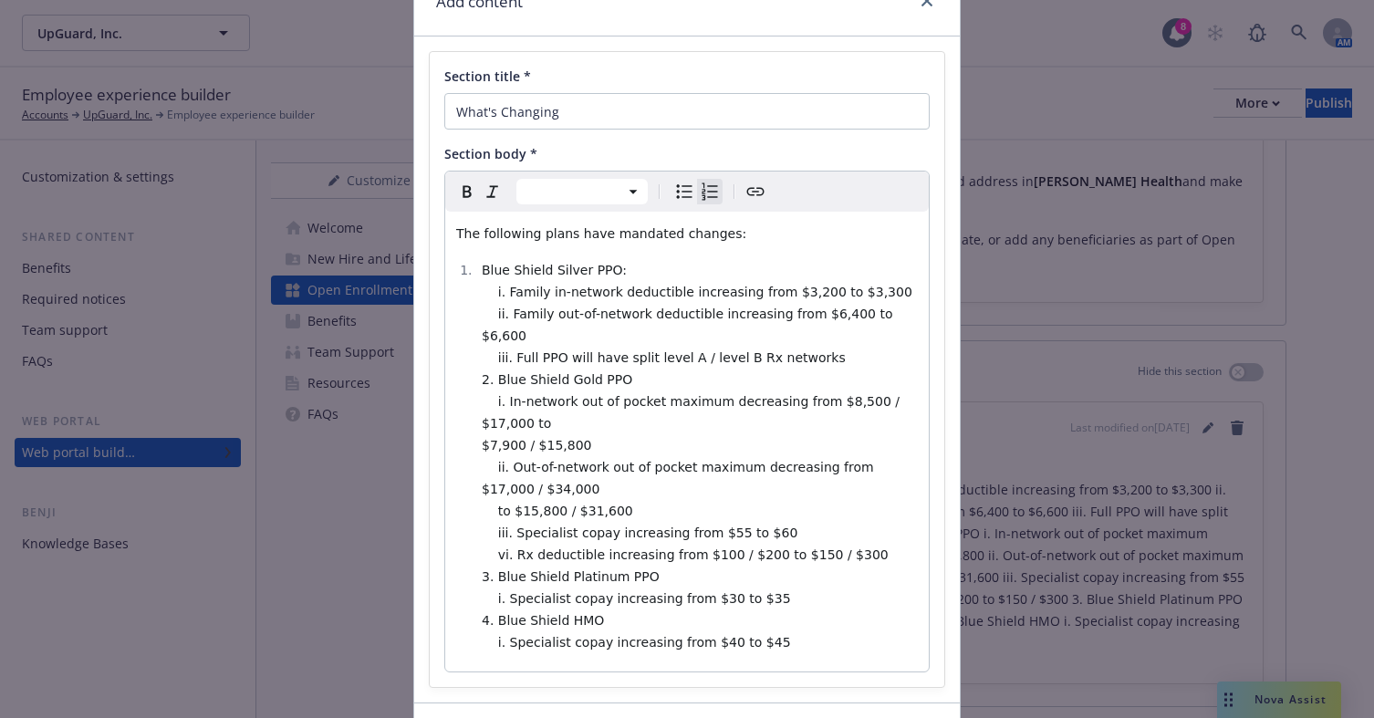
click at [488, 360] on span "Blue Shield Silver PPO: i. Family in-network deductible increasing from $3,200 …" at bounding box center [697, 456] width 431 height 387
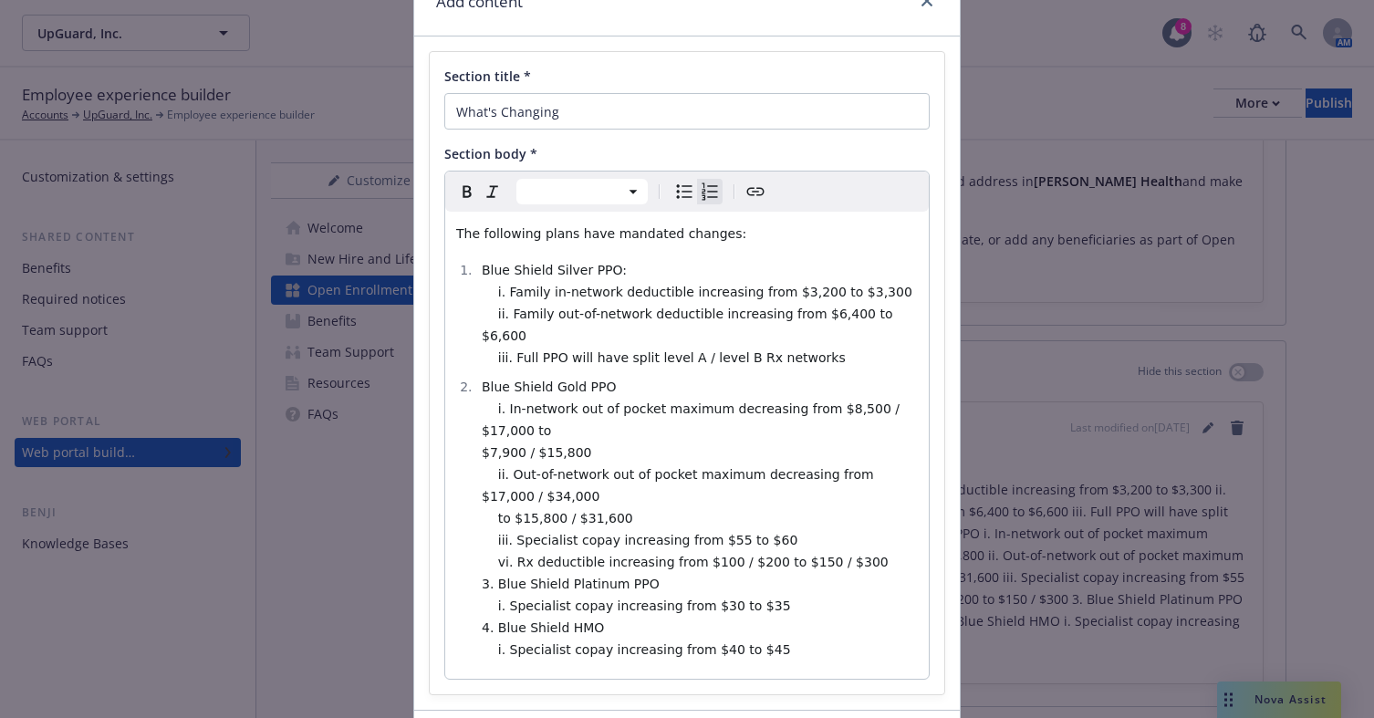
click at [491, 539] on span "Blue Shield Gold PPO i. In-network out of pocket maximum decreasing from $8,500…" at bounding box center [693, 518] width 422 height 277
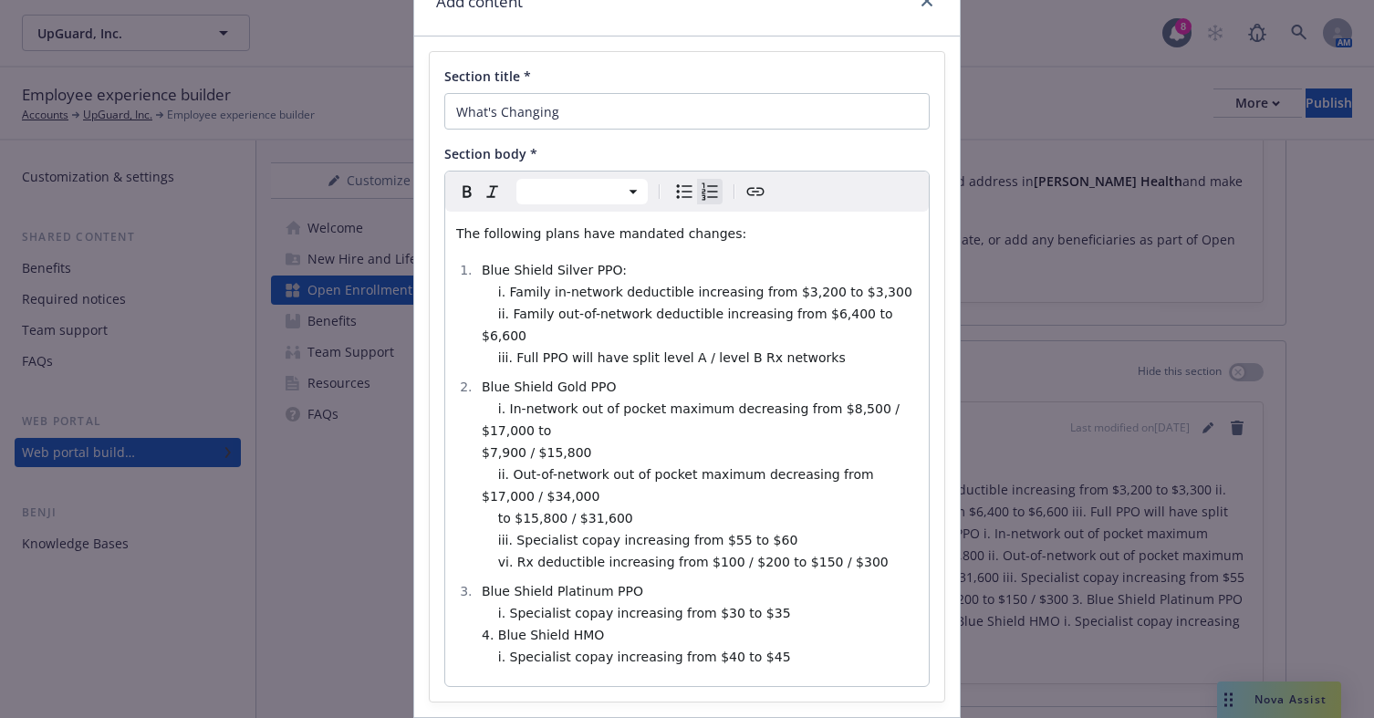
click at [485, 594] on span "Blue Shield Platinum PPO i. Specialist copay increasing from $30 to $35 4. Blue…" at bounding box center [636, 624] width 309 height 80
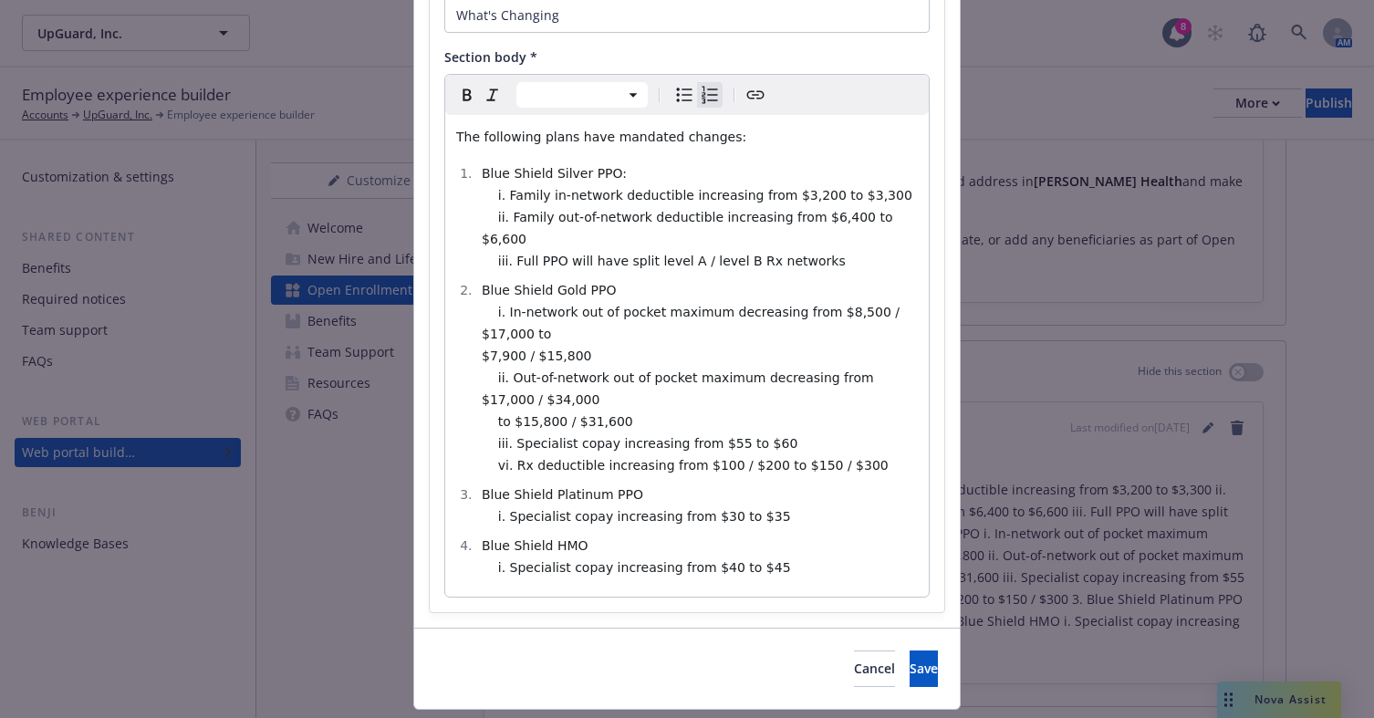
scroll to position [194, 0]
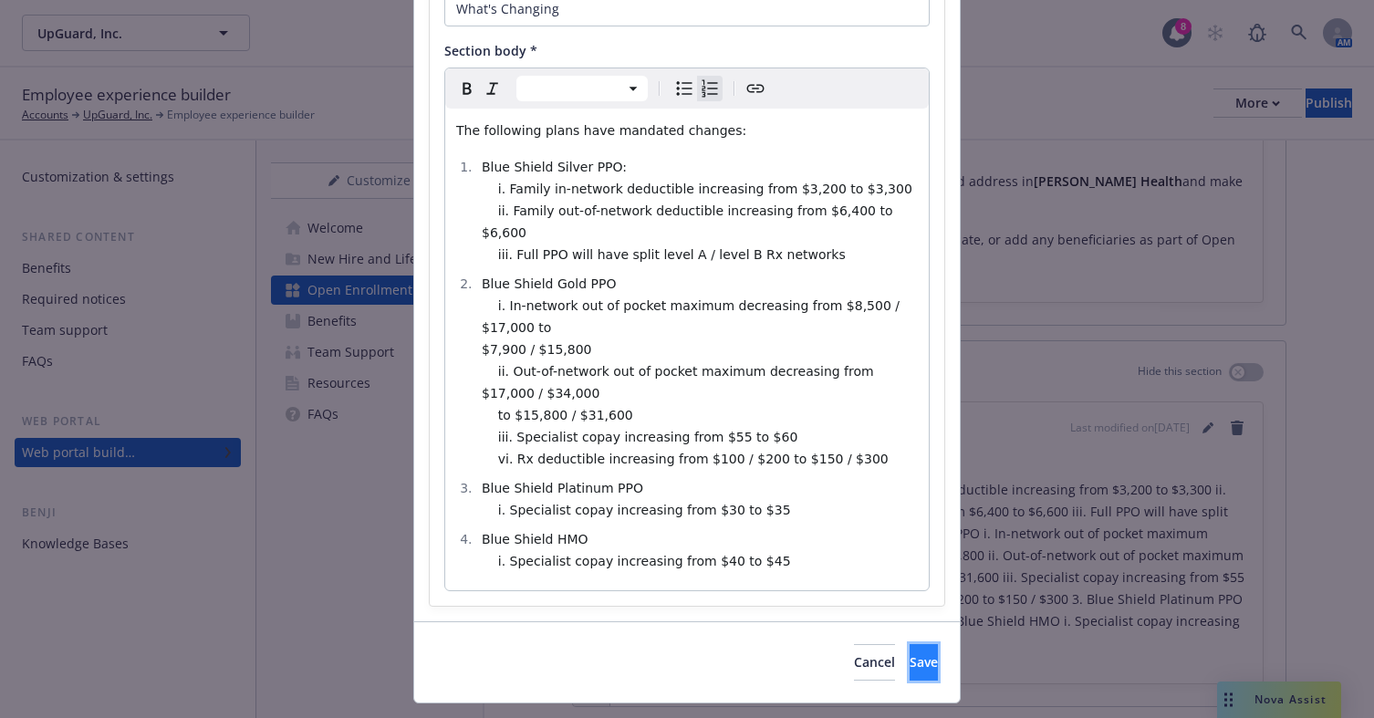
click at [910, 644] on button "Save" at bounding box center [924, 662] width 28 height 36
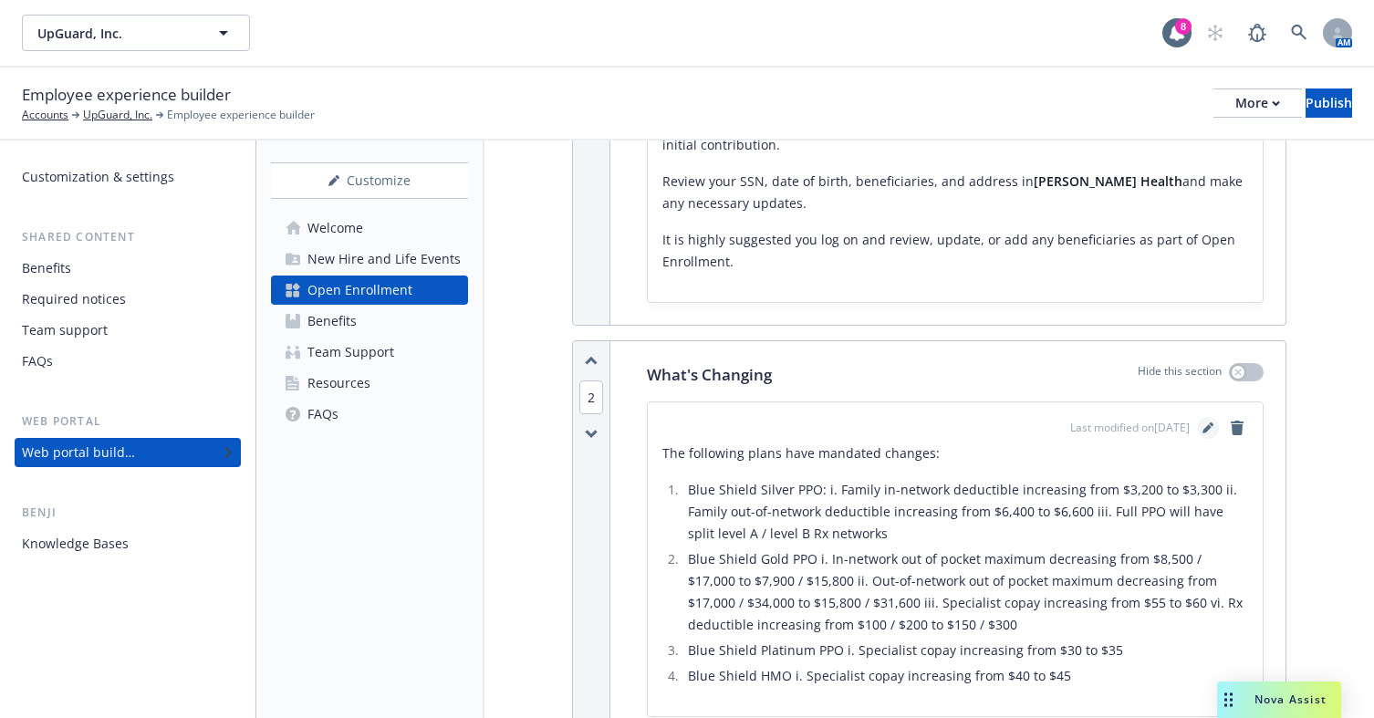
click at [1203, 432] on icon "editPencil" at bounding box center [1207, 429] width 9 height 9
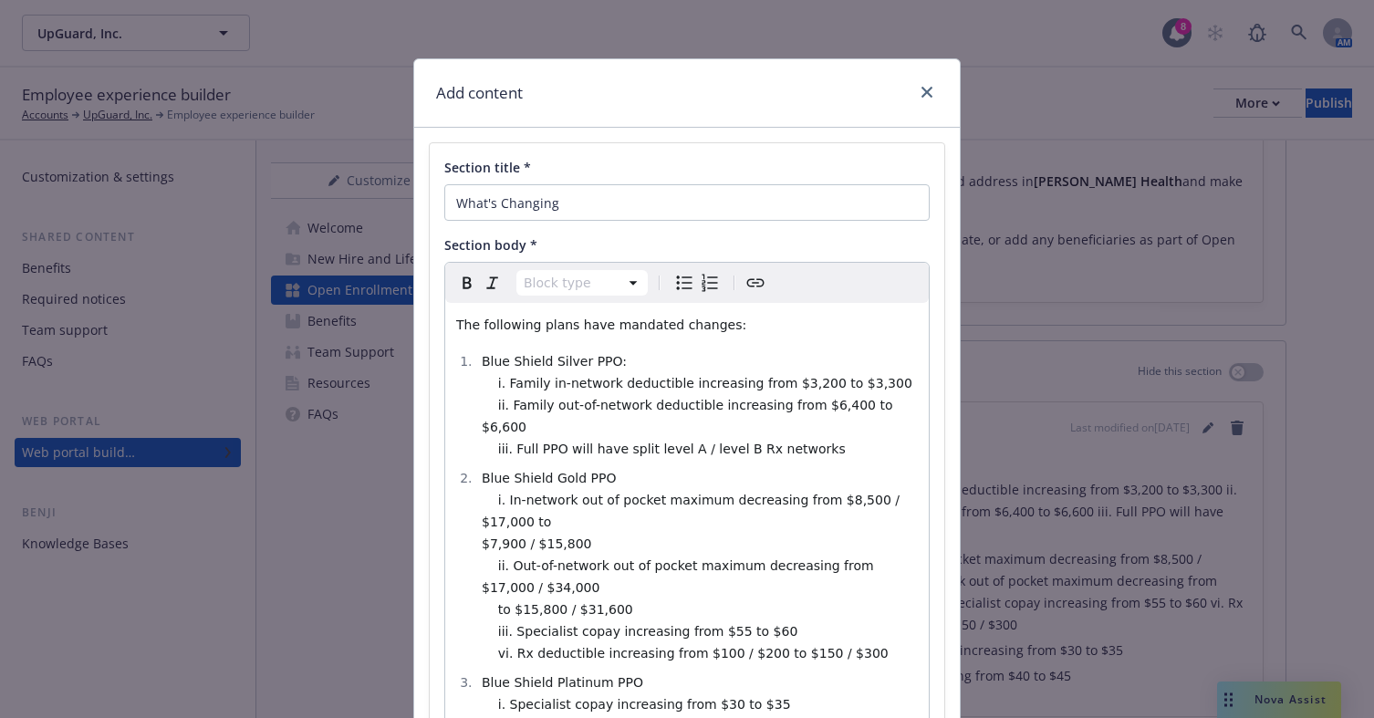
select select
click at [502, 379] on span "Blue Shield Silver PPO: i. Family in-network deductible increasing from $3,200 …" at bounding box center [697, 405] width 431 height 102
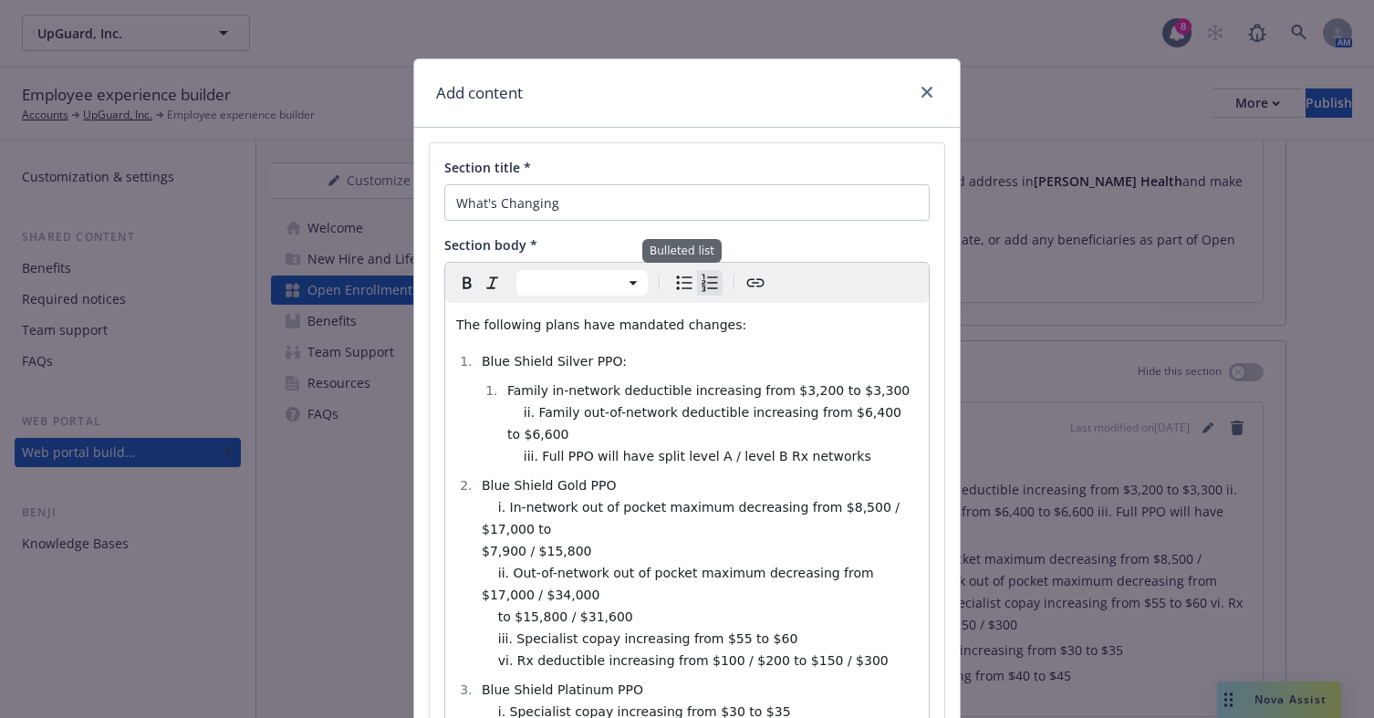
click at [688, 280] on icon "Bulleted list" at bounding box center [684, 283] width 22 height 22
click at [526, 419] on span "Family in-network deductible increasing from $3,200 to $3,300 ii. Family out-of…" at bounding box center [708, 423] width 402 height 80
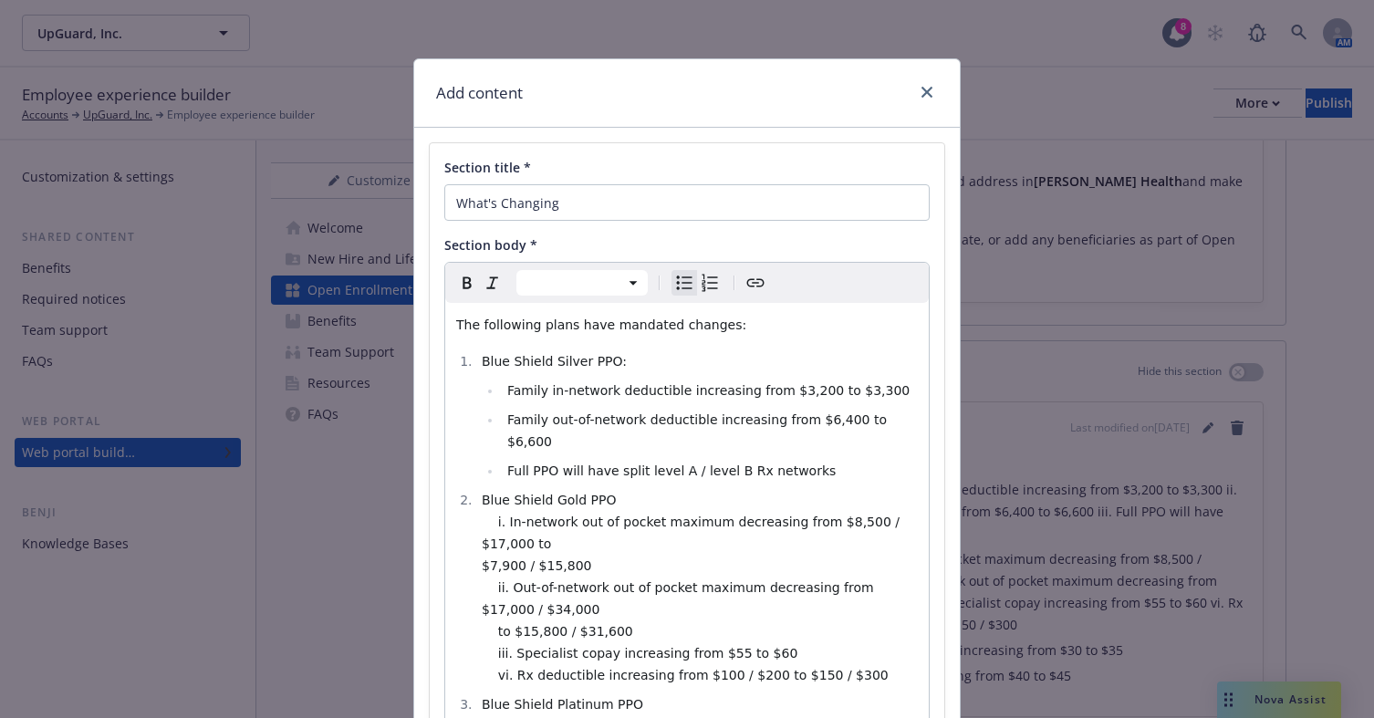
click at [496, 501] on span "Blue Shield Gold PPO i. In-network out of pocket maximum decreasing from $8,500…" at bounding box center [693, 588] width 422 height 190
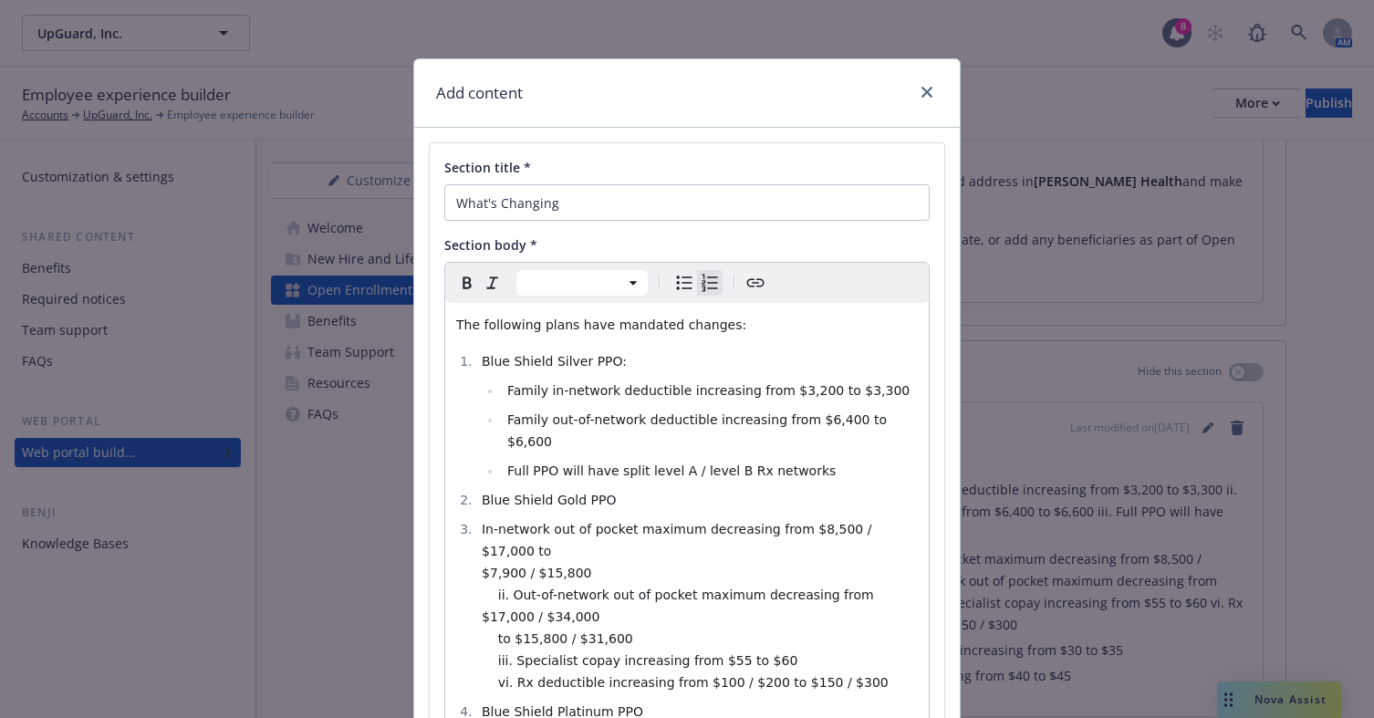
click at [501, 556] on span "In-network out of pocket maximum decreasing from $8,500 / $17,000 to $7,900 / $…" at bounding box center [685, 606] width 407 height 168
click at [482, 522] on span "In-network out of pocket maximum decreasing from $8,500 / $17,000 to $7,900 / $…" at bounding box center [701, 606] width 438 height 168
click at [660, 287] on div "Paragraph Heading 1 Heading 2 Heading 3 Heading 4 Heading 5 Heading 6" at bounding box center [687, 283] width 484 height 40
click at [673, 287] on icon "Bulleted list" at bounding box center [684, 283] width 22 height 22
click at [705, 290] on icon "Numbered list" at bounding box center [710, 283] width 22 height 22
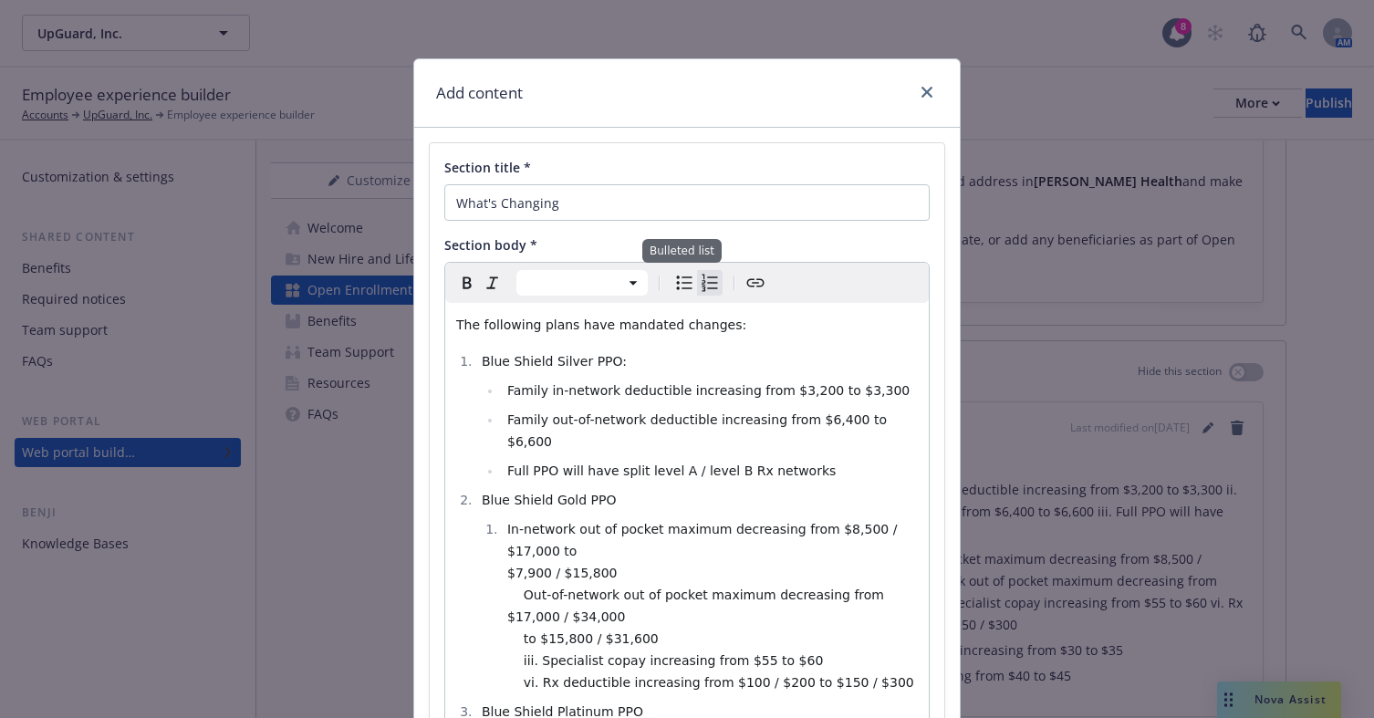
click at [677, 278] on icon "Bulleted list" at bounding box center [685, 283] width 16 height 14
click at [512, 556] on span "In-network out of pocket maximum decreasing from $8,500 / $17,000 to $7,900 / $…" at bounding box center [710, 606] width 407 height 168
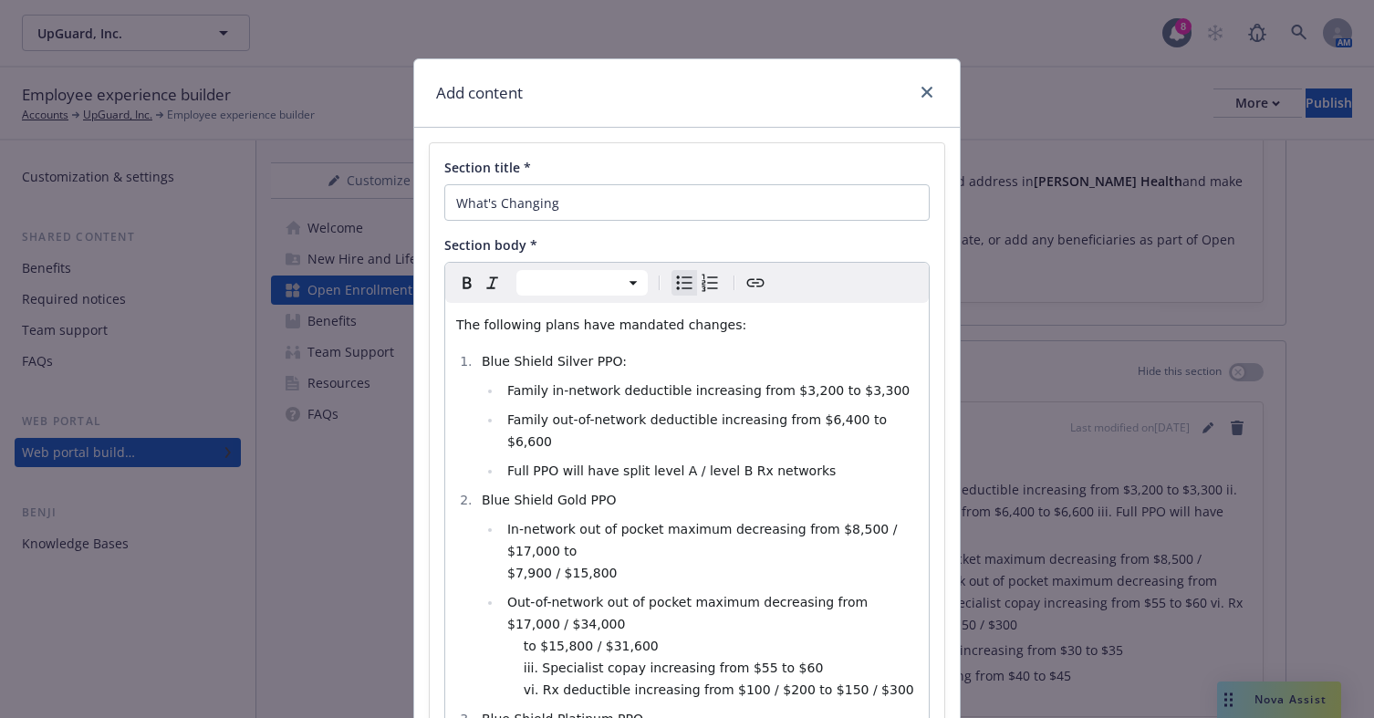
click at [567, 591] on li "Out-of-network out of pocket maximum decreasing from $17,000 / $34,000 to $15,8…" at bounding box center [710, 645] width 416 height 109
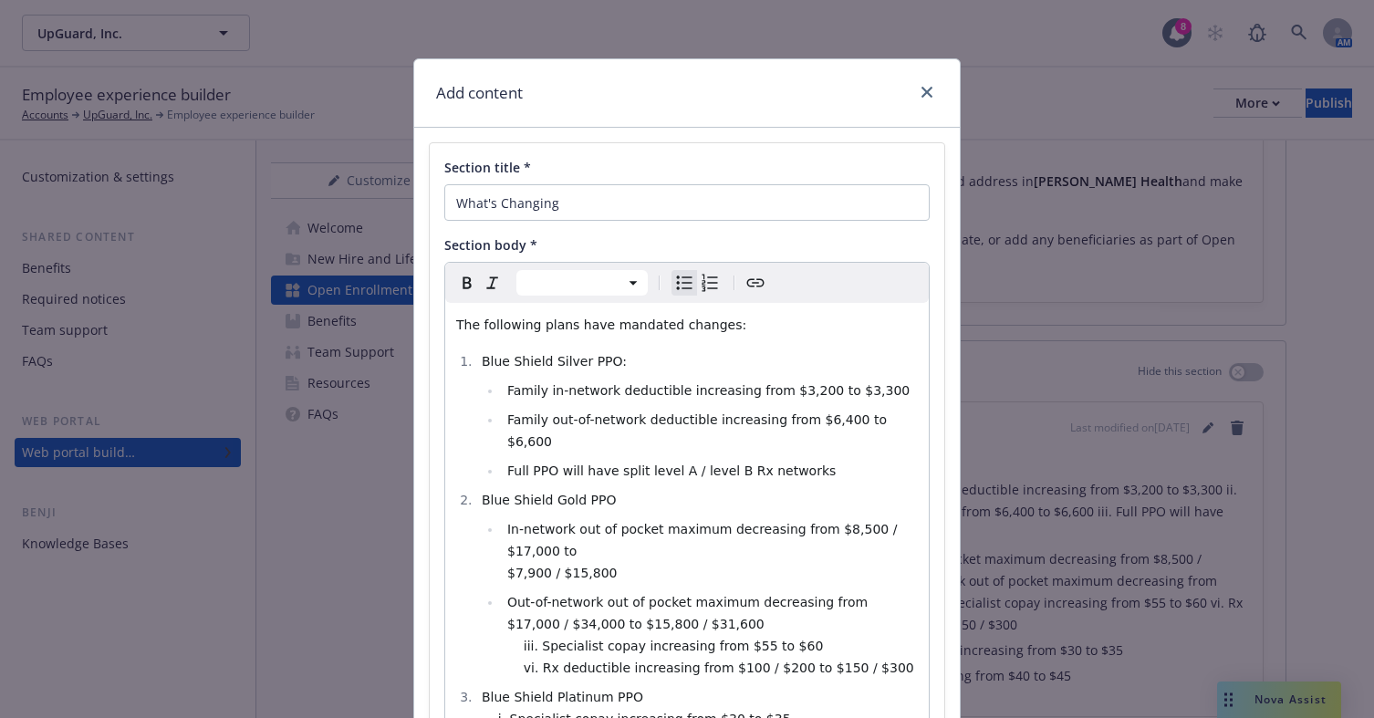
click at [527, 600] on span "Out-of-network out of pocket maximum decreasing from $17,000 / $34,000 to $15,8…" at bounding box center [710, 635] width 407 height 80
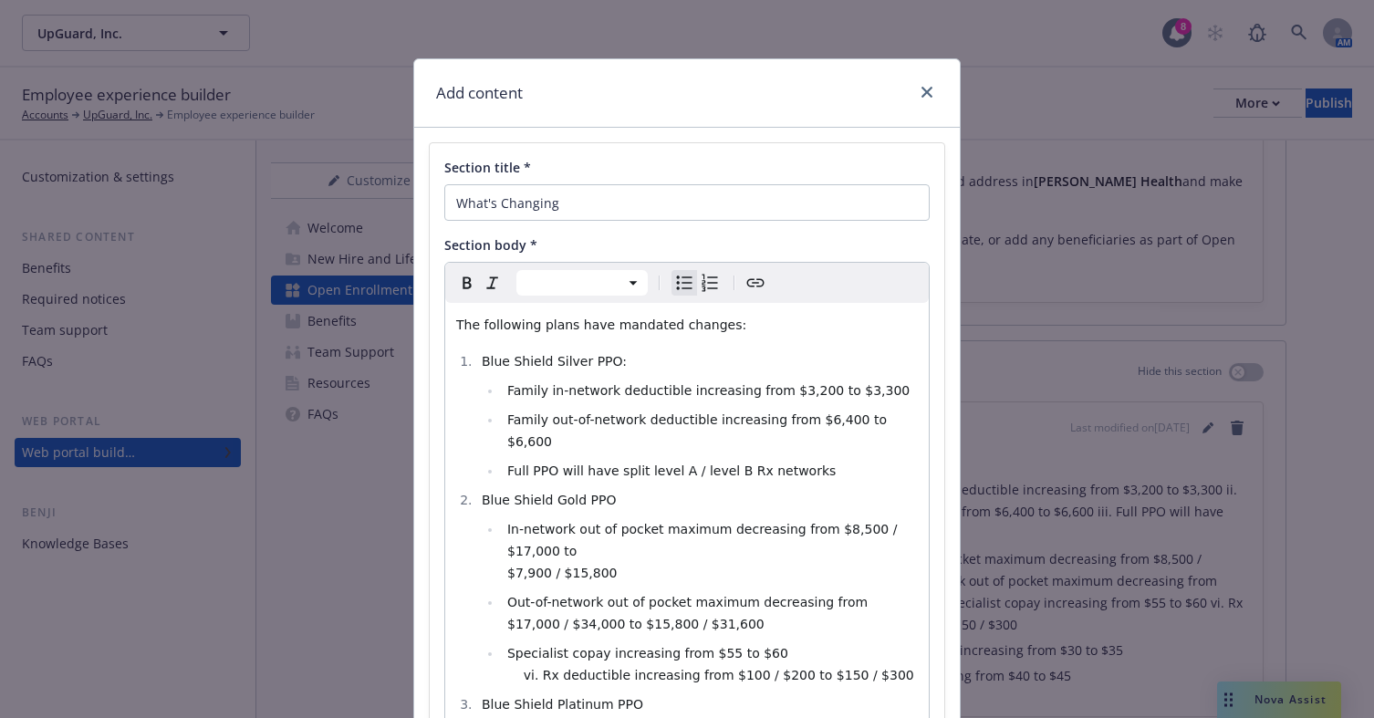
click at [531, 646] on span "Specialist copay increasing from $55 to $60 vi. Rx deductible increasing from $…" at bounding box center [710, 664] width 407 height 36
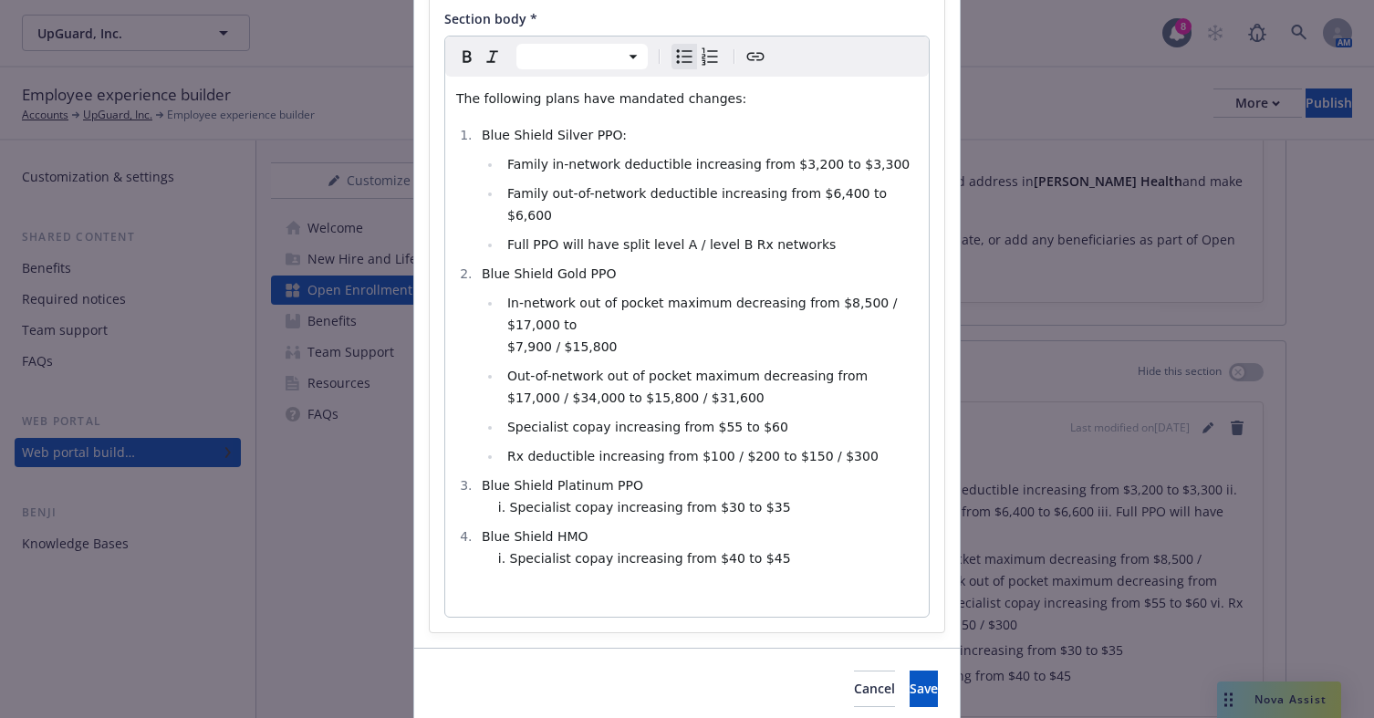
scroll to position [253, 0]
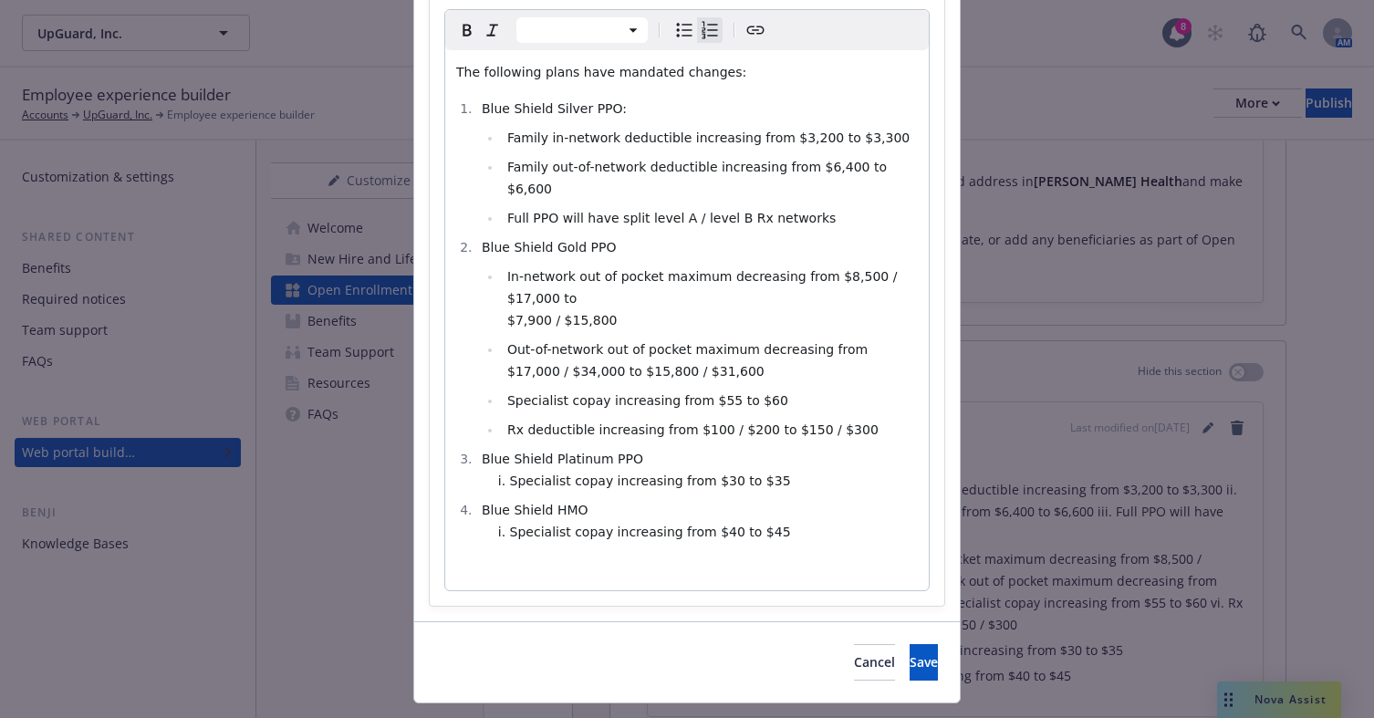
click at [504, 452] on span "Blue Shield Platinum PPO i. Specialist copay increasing from $30 to $35" at bounding box center [636, 470] width 309 height 36
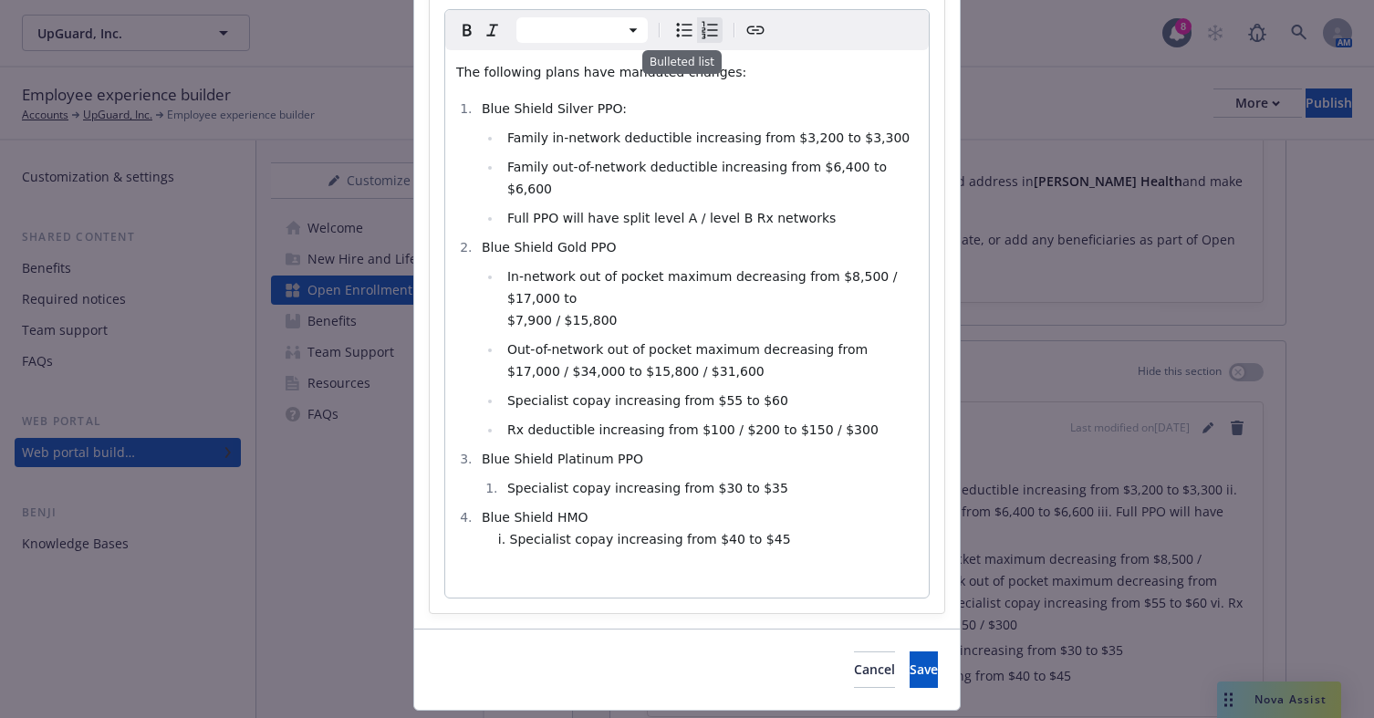
click at [673, 24] on icon "Bulleted list" at bounding box center [684, 30] width 22 height 22
click at [499, 510] on span "Blue Shield HMO i. Specialist copay increasing from $40 to $45" at bounding box center [636, 528] width 309 height 36
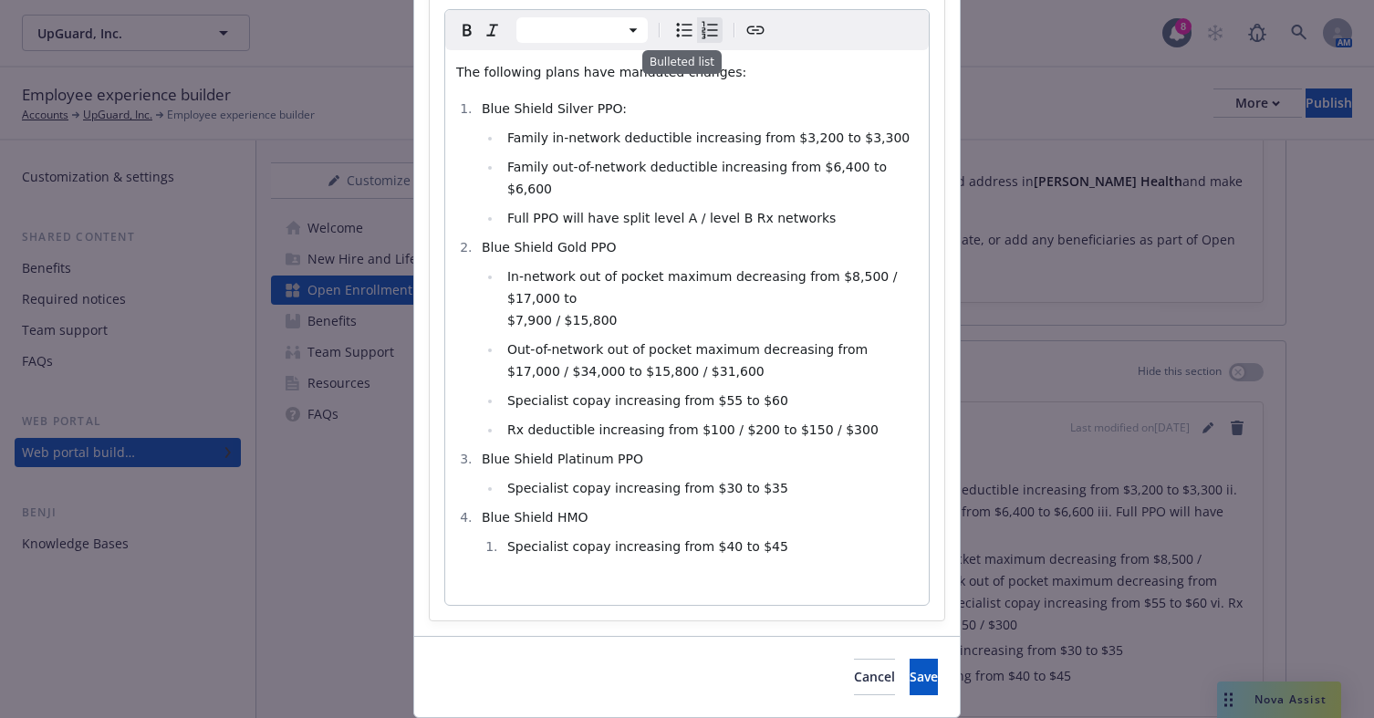
click at [684, 32] on icon "Bulleted list" at bounding box center [684, 30] width 22 height 22
click at [910, 668] on span "Save" at bounding box center [924, 676] width 28 height 17
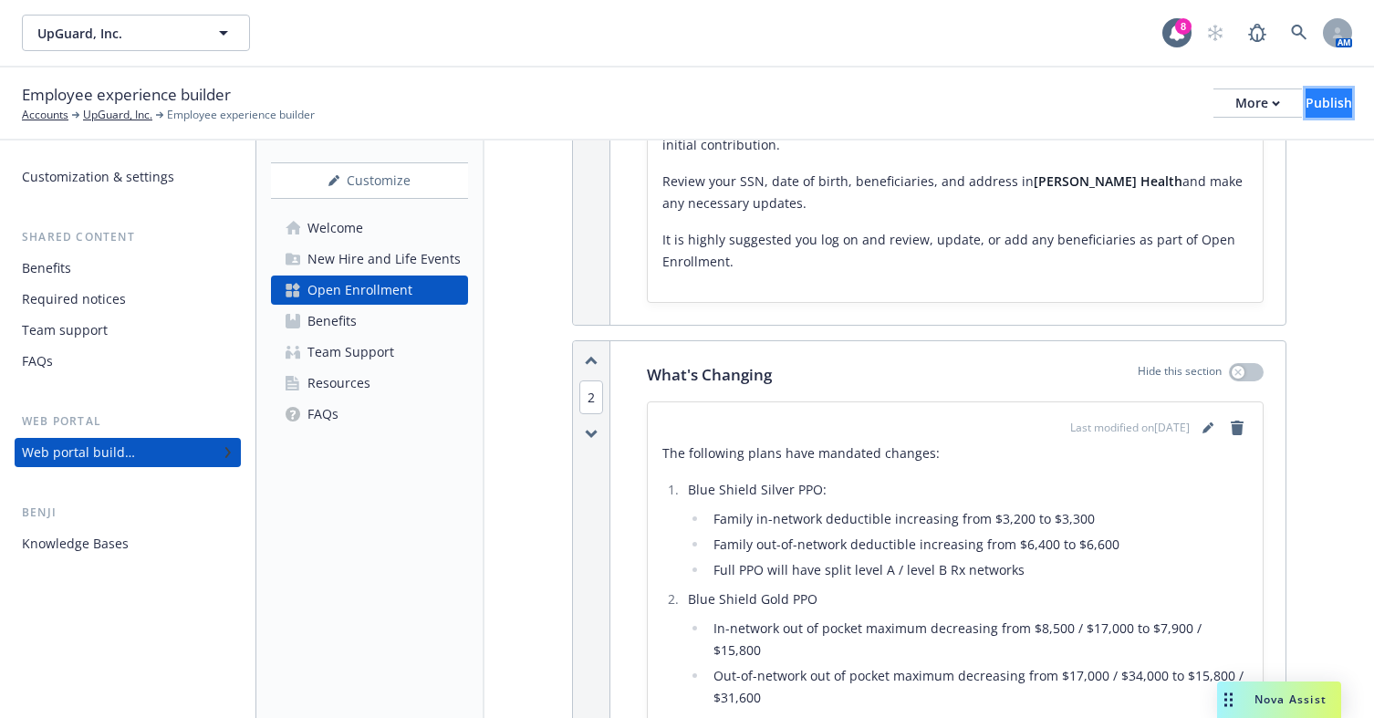
click at [1329, 103] on button "Publish" at bounding box center [1329, 103] width 47 height 29
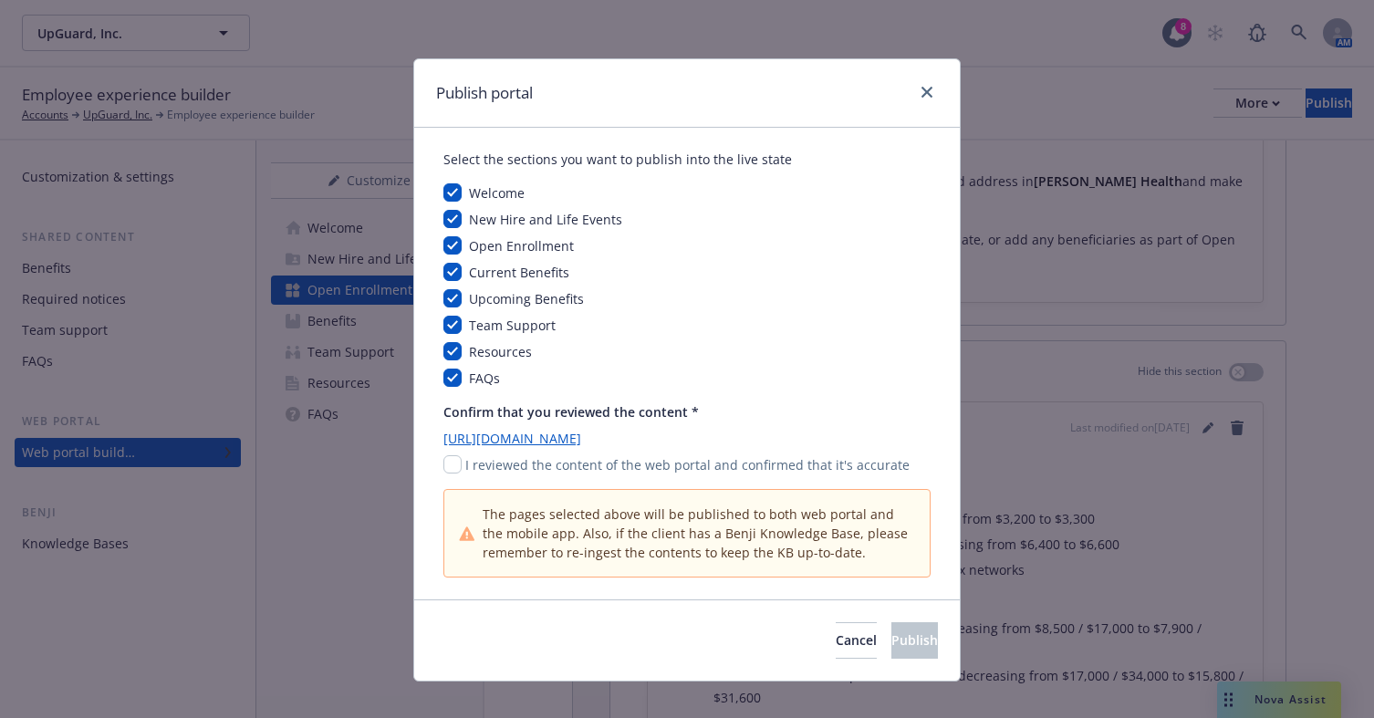
click at [492, 472] on p "I reviewed the content of the web portal and confirmed that it's accurate" at bounding box center [687, 464] width 444 height 19
click at [448, 462] on input "checkbox" at bounding box center [452, 464] width 18 height 18
checkbox input "true"
click at [891, 647] on span "Publish" at bounding box center [914, 639] width 47 height 17
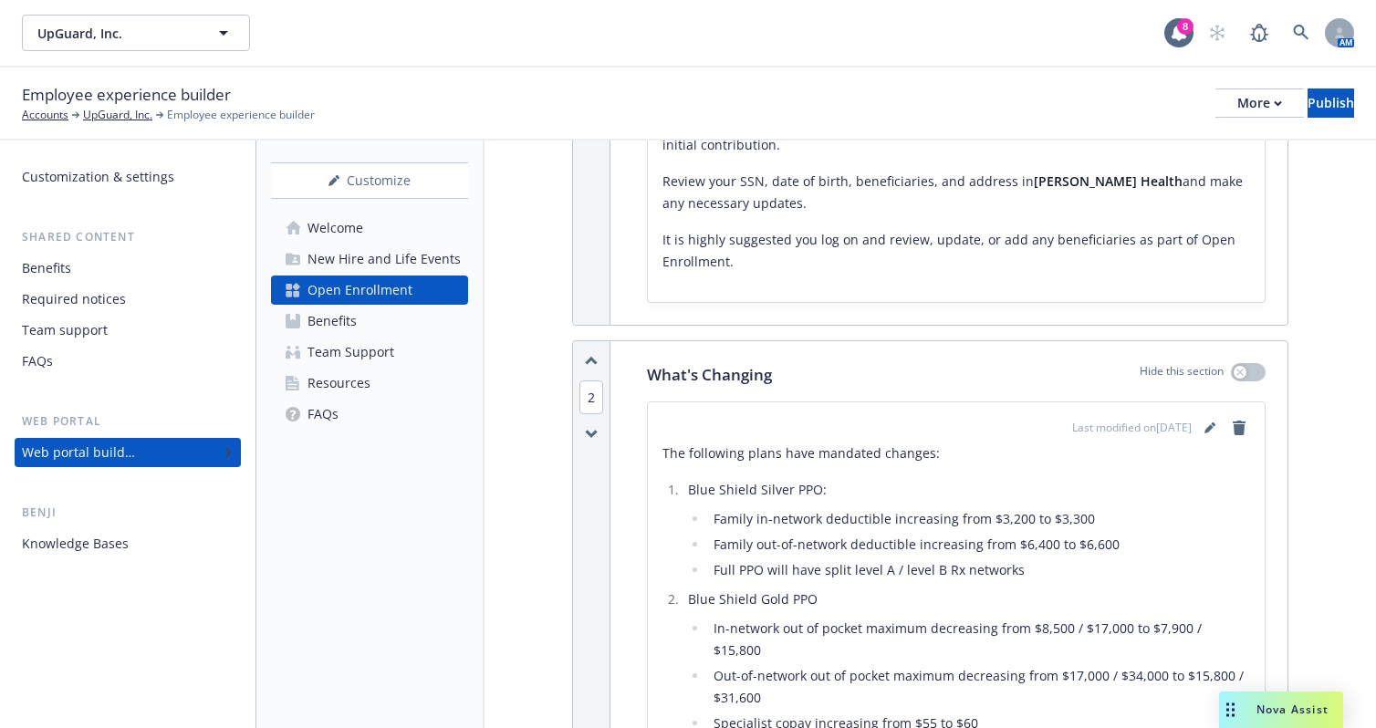
scroll to position [912, 0]
click at [328, 333] on div "Benefits" at bounding box center [331, 321] width 49 height 29
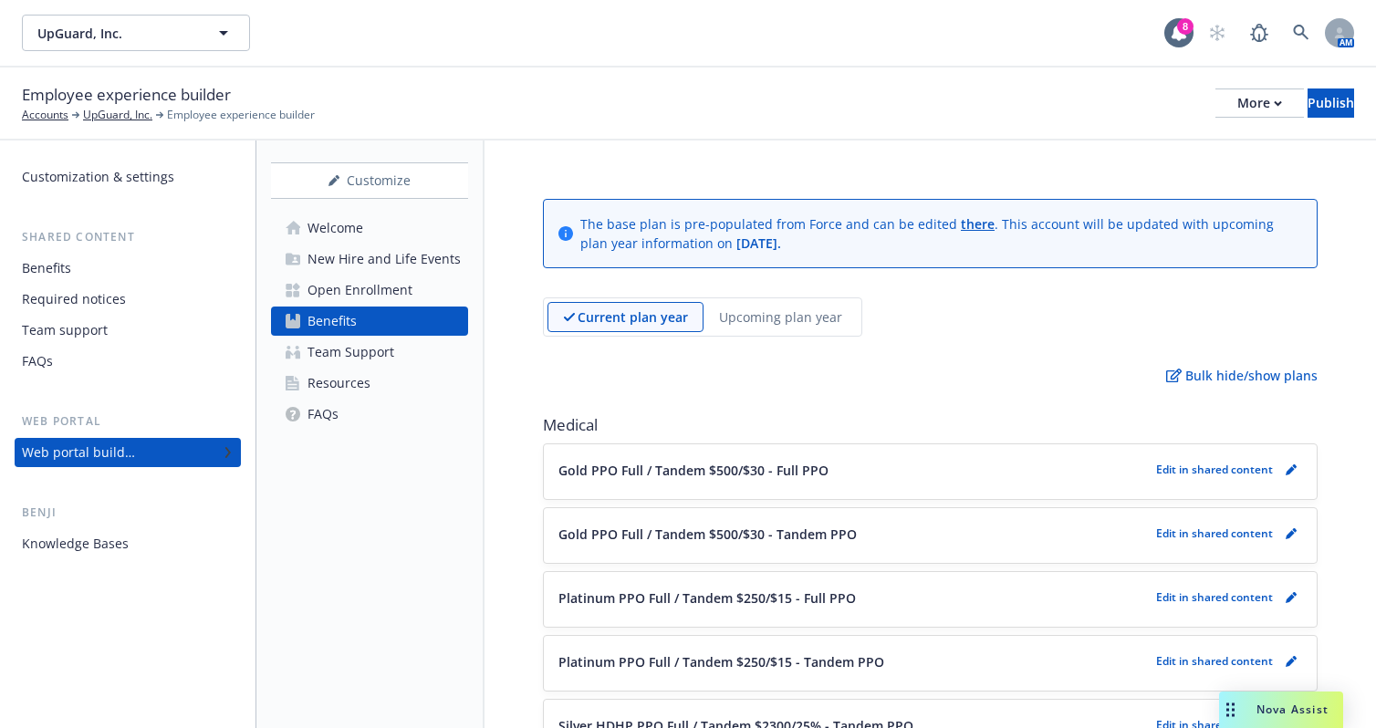
click at [345, 359] on div "Team Support" at bounding box center [350, 352] width 87 height 29
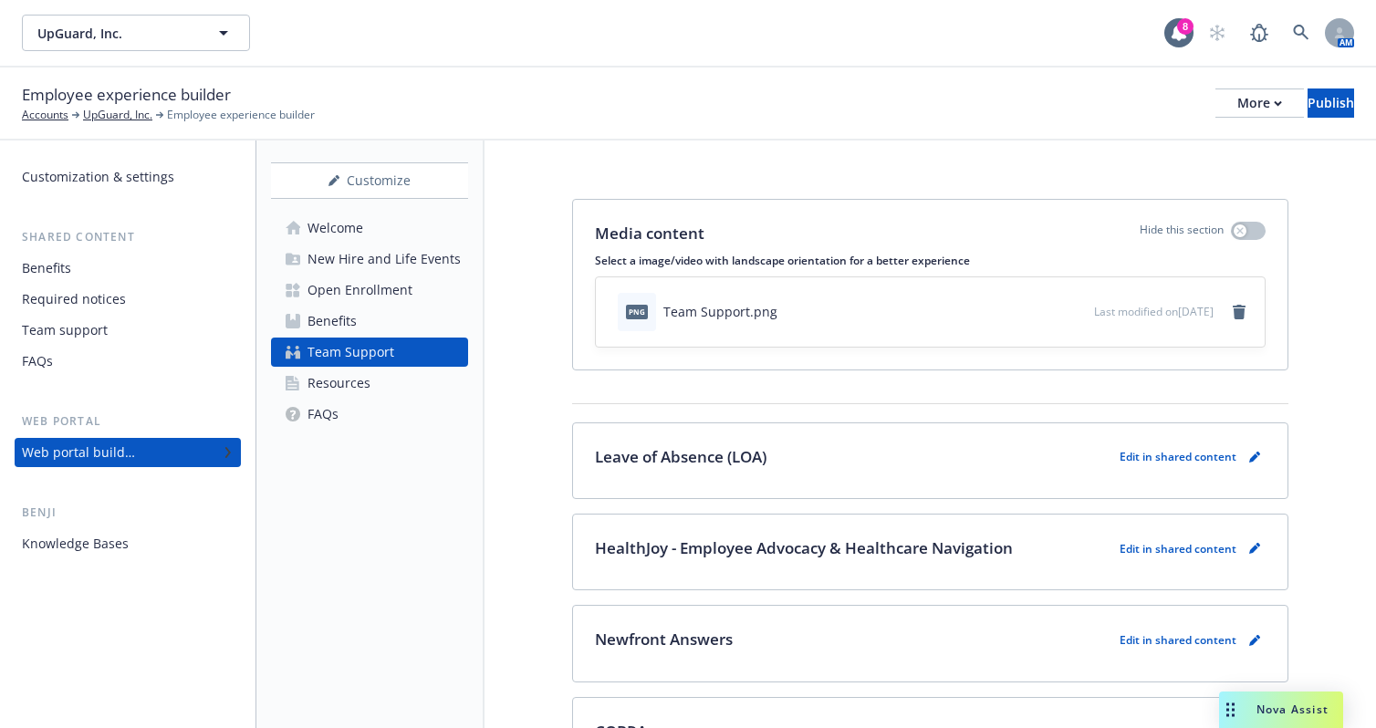
click at [348, 386] on div "Resources" at bounding box center [338, 383] width 63 height 29
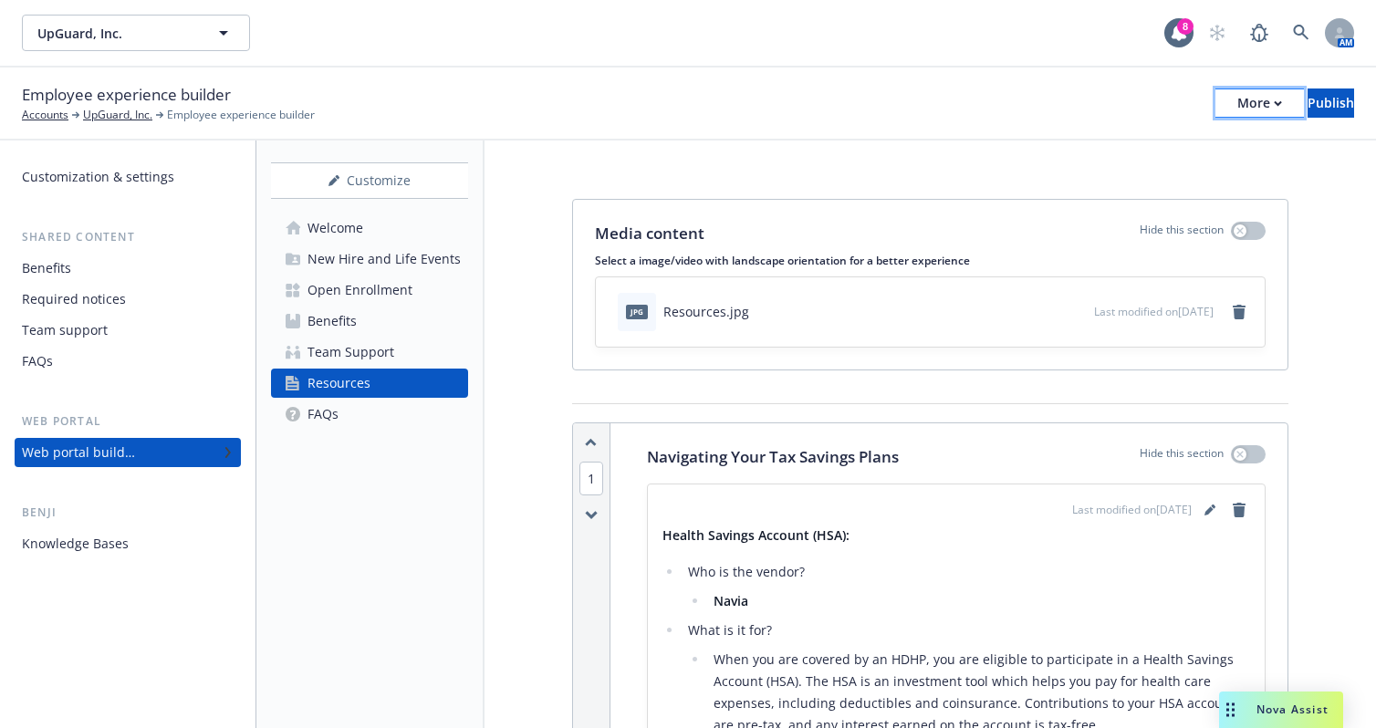
click at [1224, 89] on button "More" at bounding box center [1259, 103] width 89 height 29
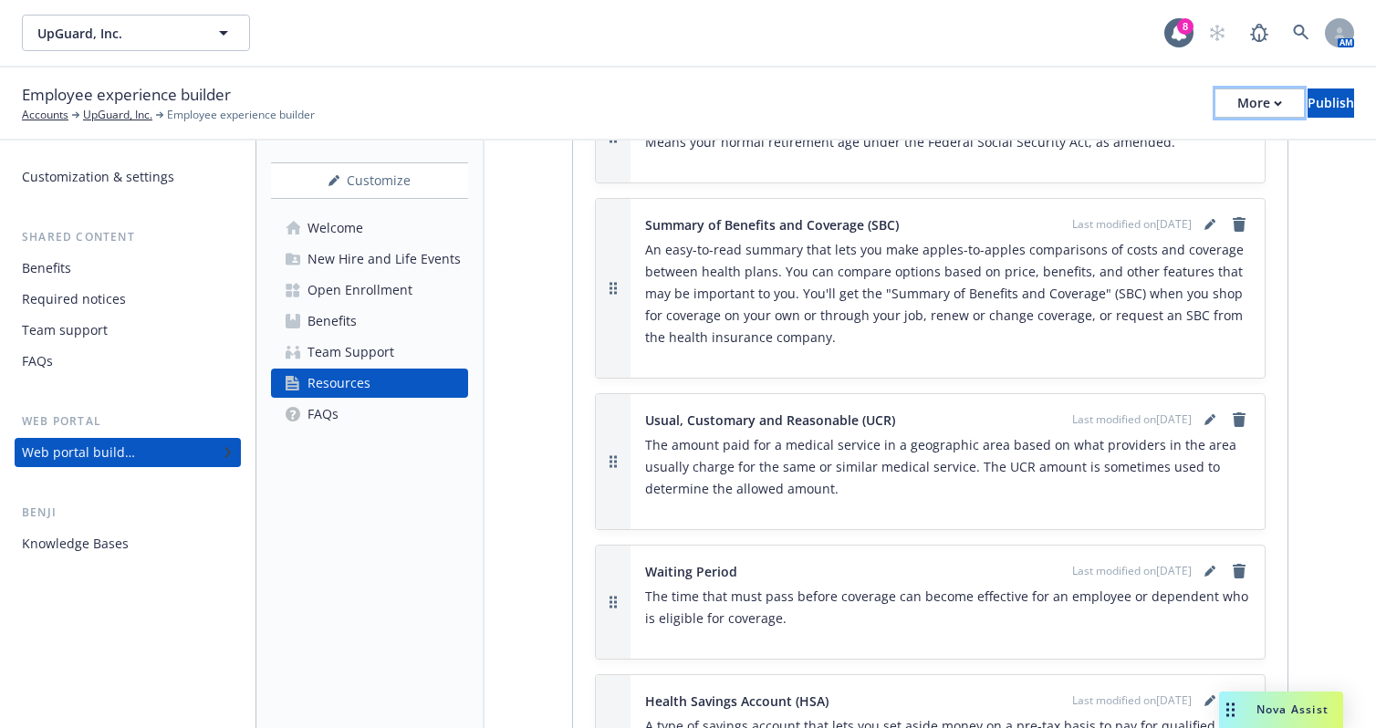
scroll to position [6478, 0]
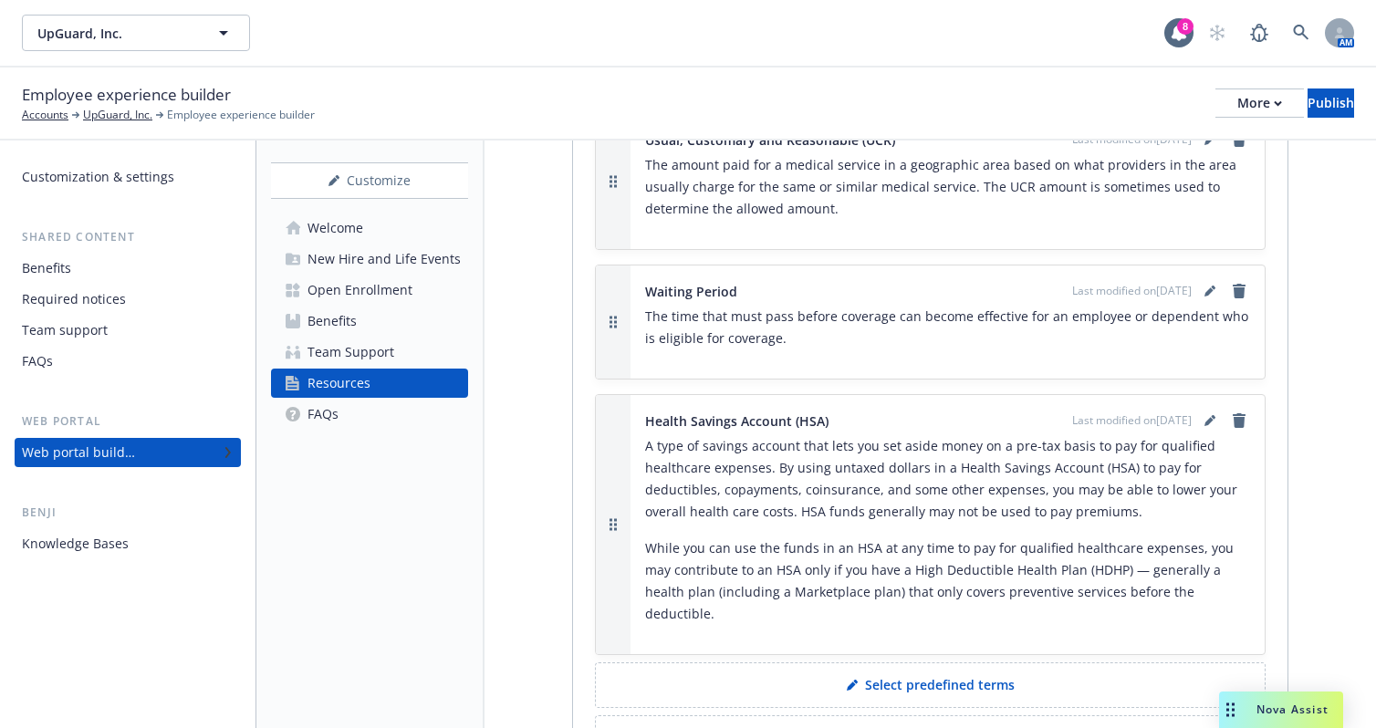
click at [366, 355] on div "Team Support" at bounding box center [350, 352] width 87 height 29
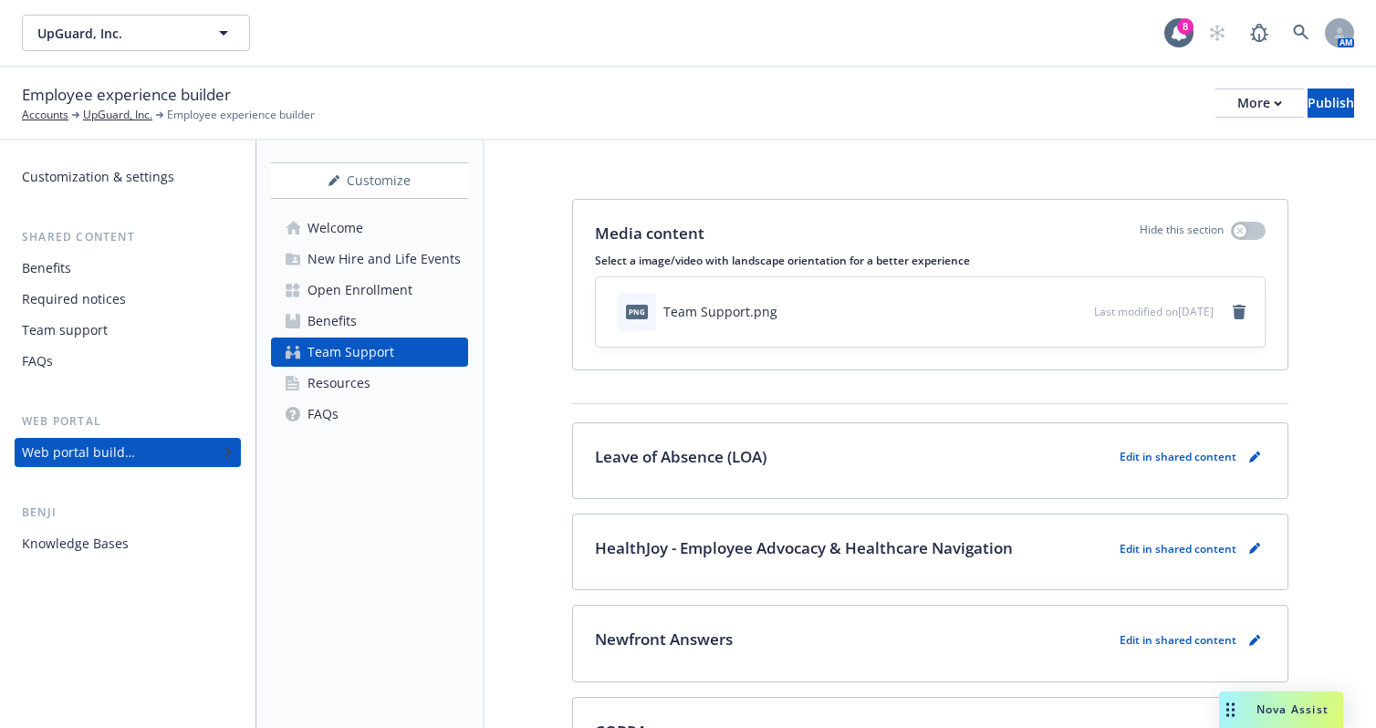
click at [360, 234] on div "Welcome" at bounding box center [335, 228] width 56 height 29
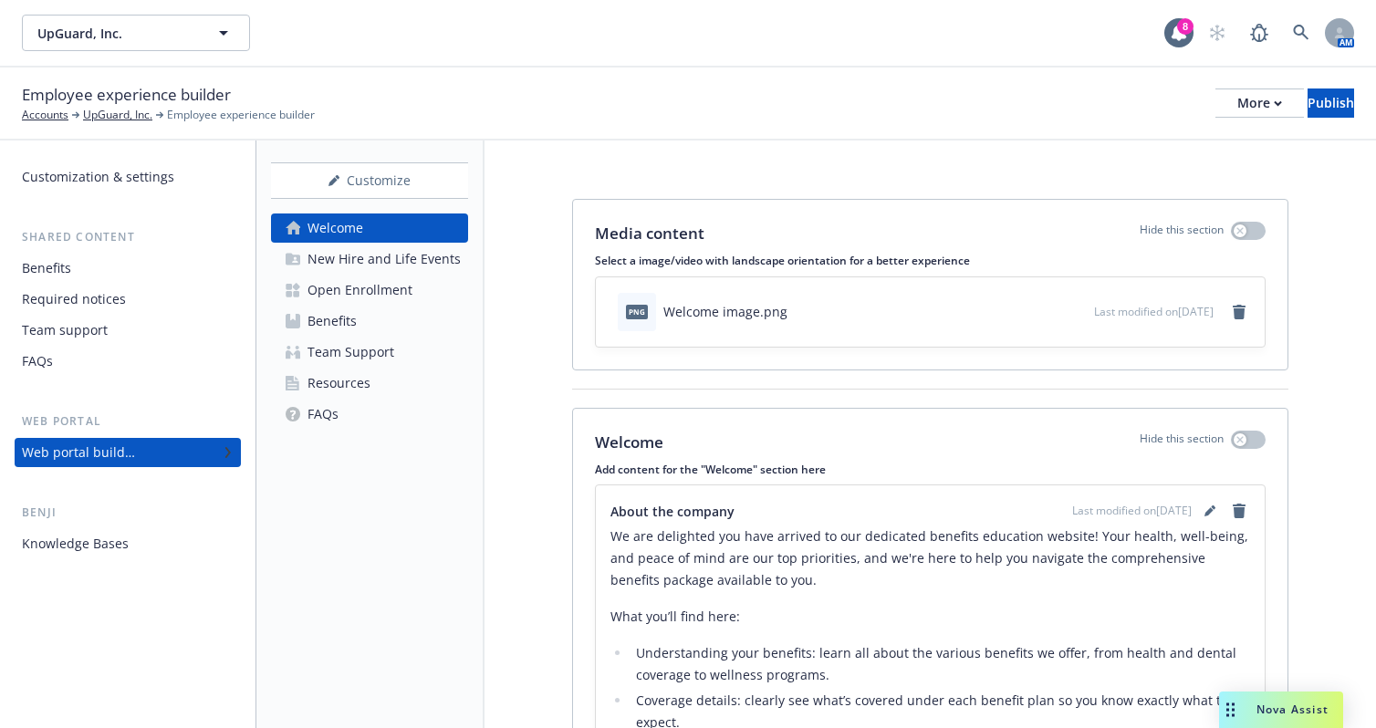
click at [369, 270] on div "New Hire and Life Events" at bounding box center [383, 259] width 153 height 29
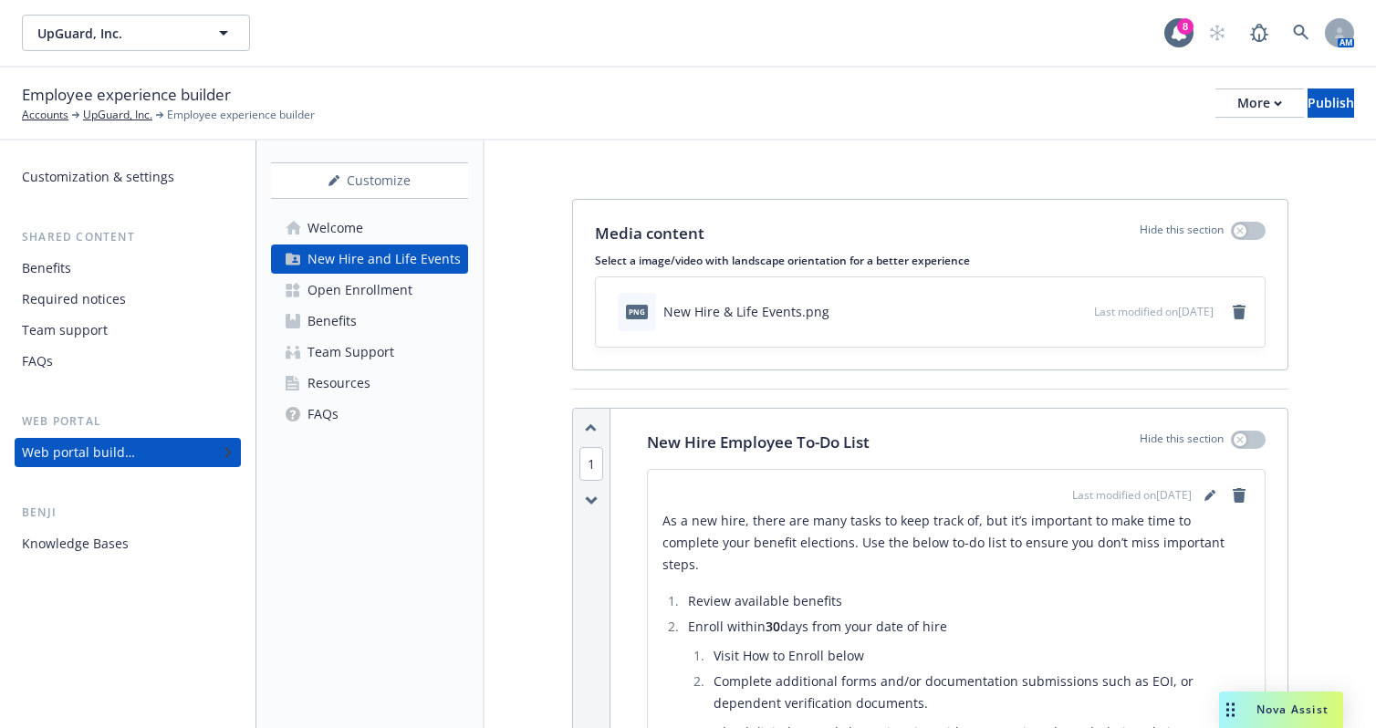
click at [59, 265] on div "Benefits" at bounding box center [46, 268] width 49 height 29
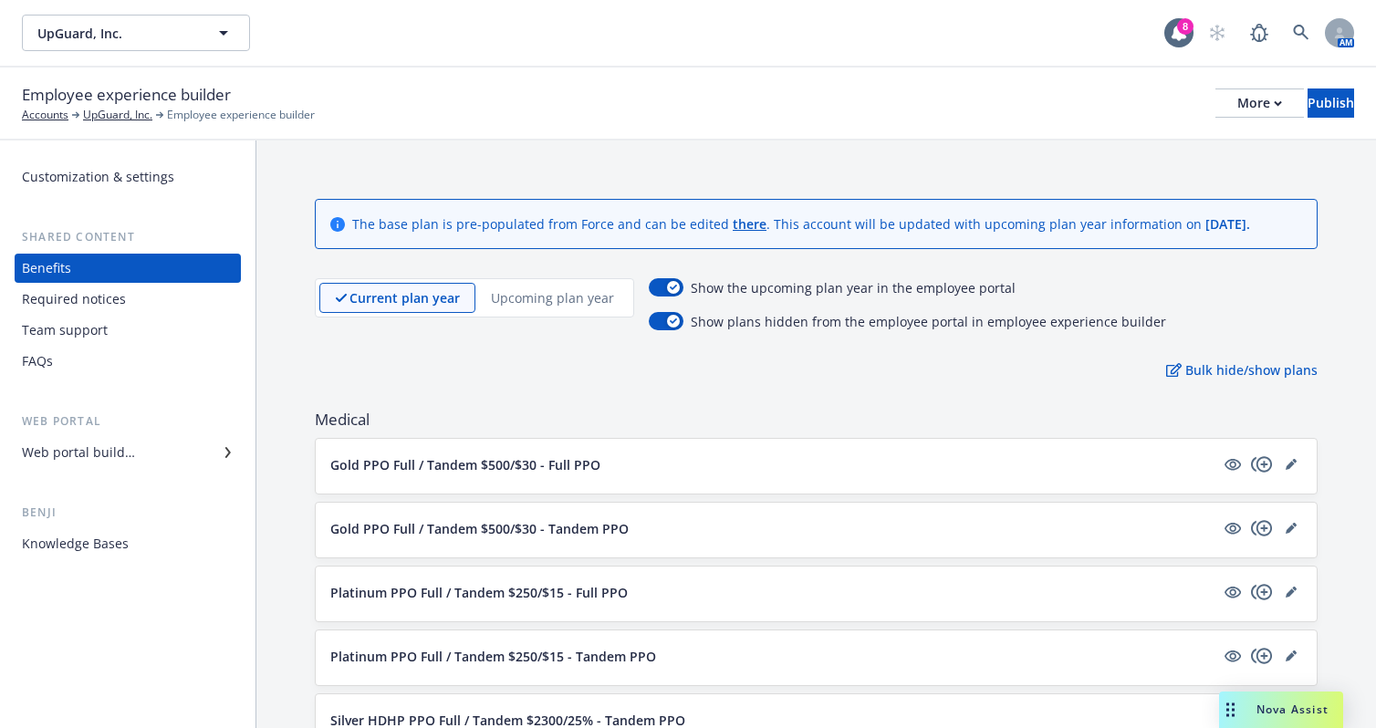
click at [89, 331] on div "Team support" at bounding box center [65, 330] width 86 height 29
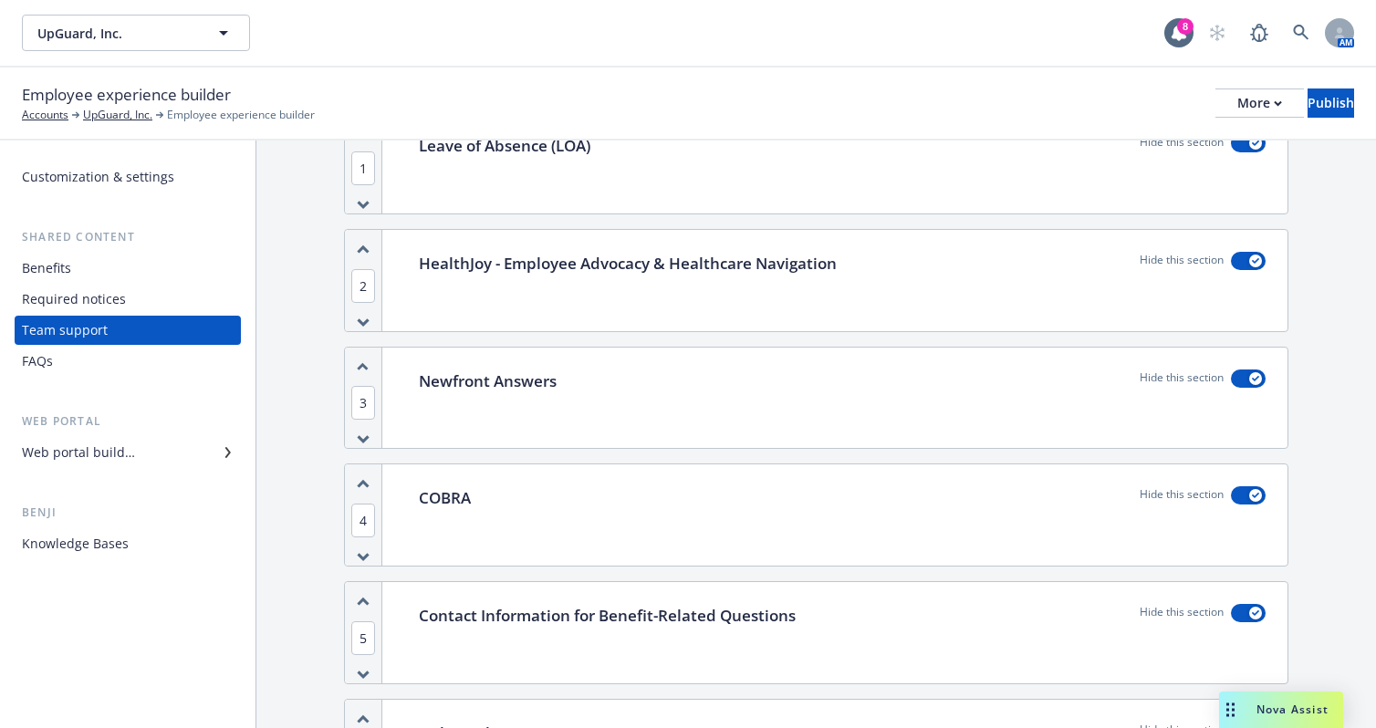
scroll to position [182, 0]
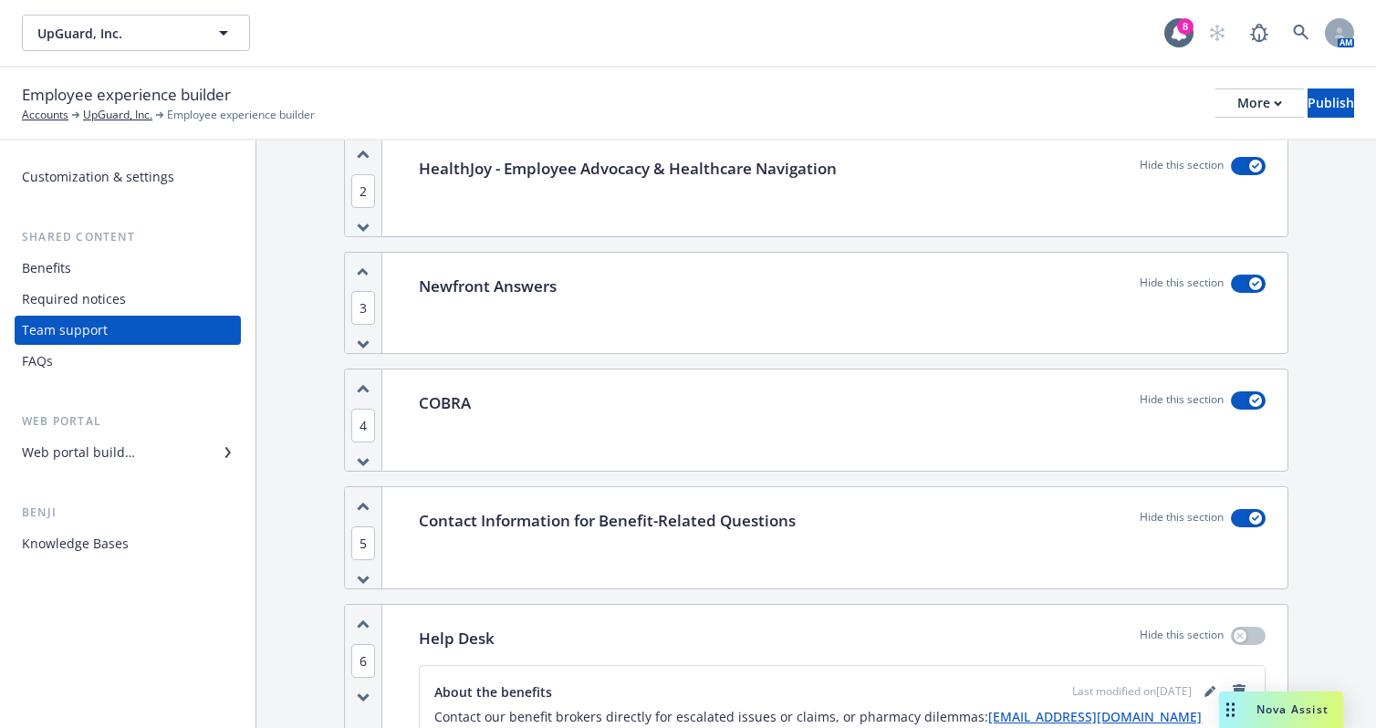
click at [120, 446] on div "Web portal builder" at bounding box center [78, 452] width 113 height 29
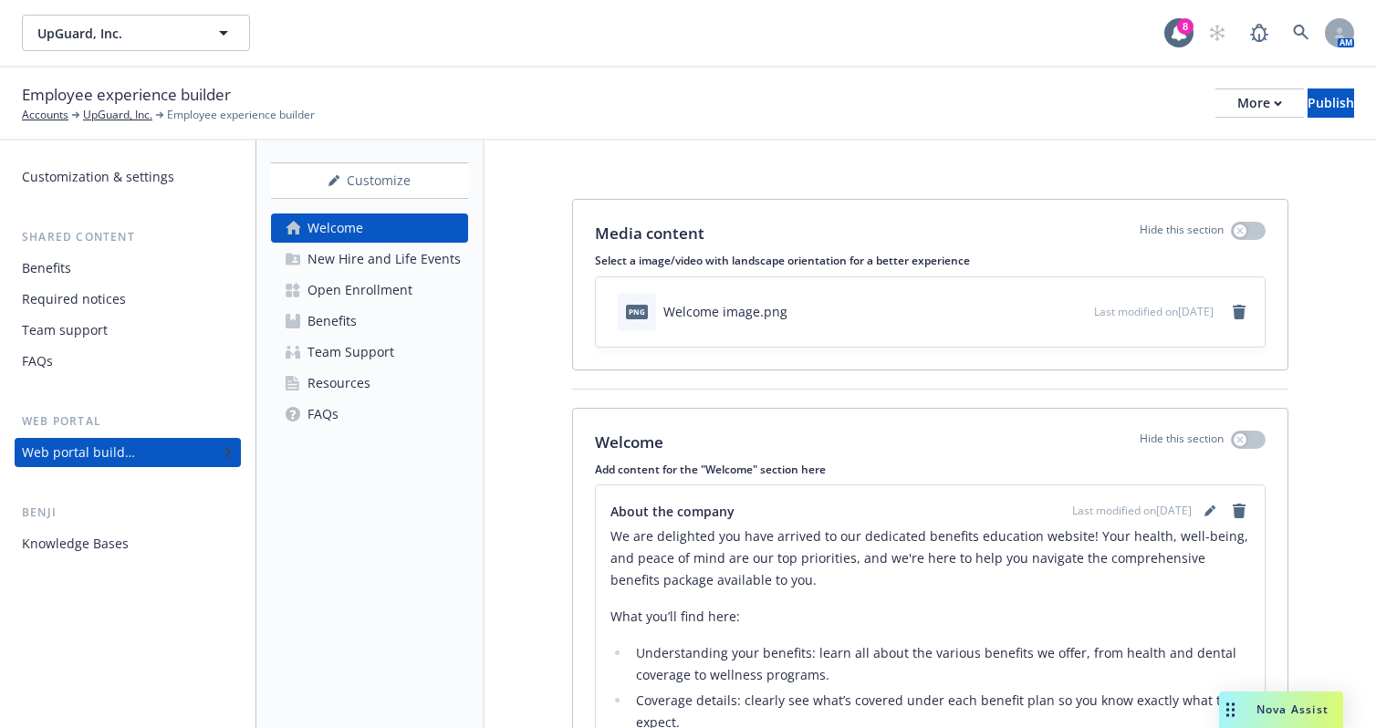
click at [77, 295] on div "Required notices" at bounding box center [74, 299] width 104 height 29
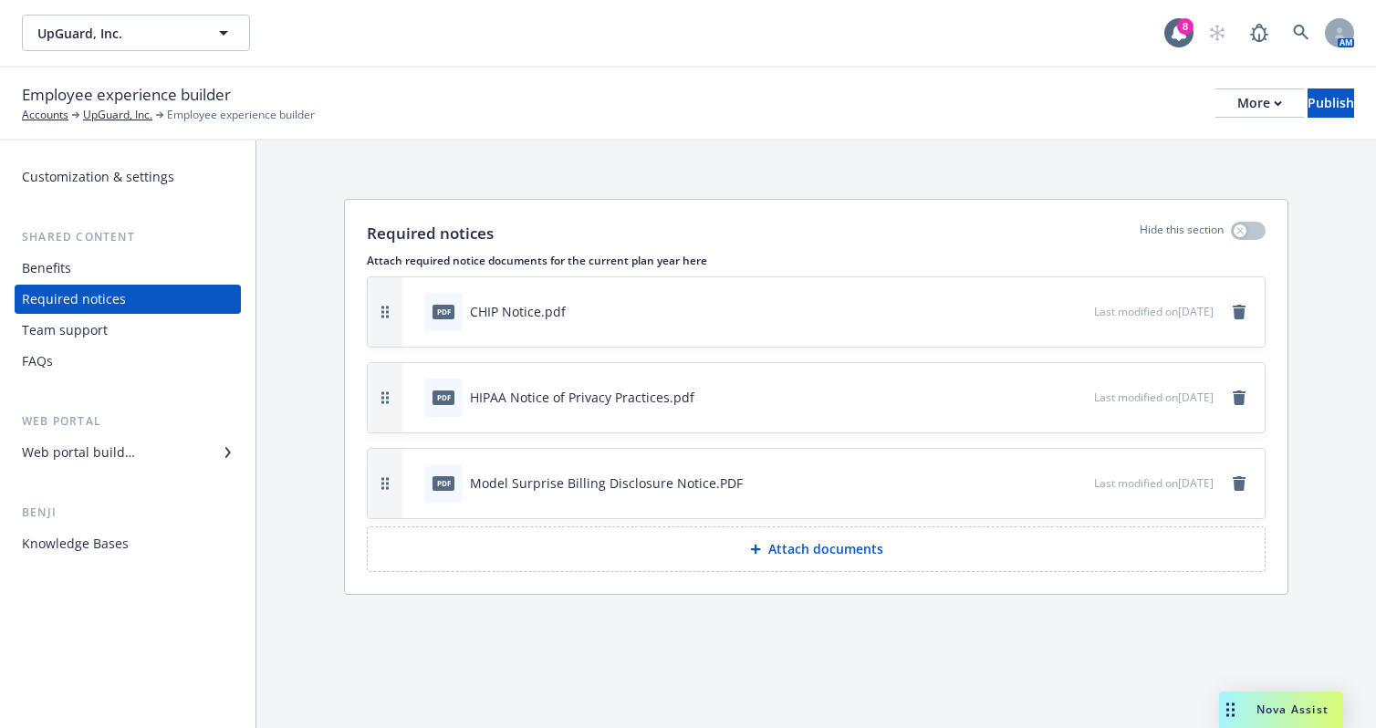
click at [95, 327] on div "Team support" at bounding box center [65, 330] width 86 height 29
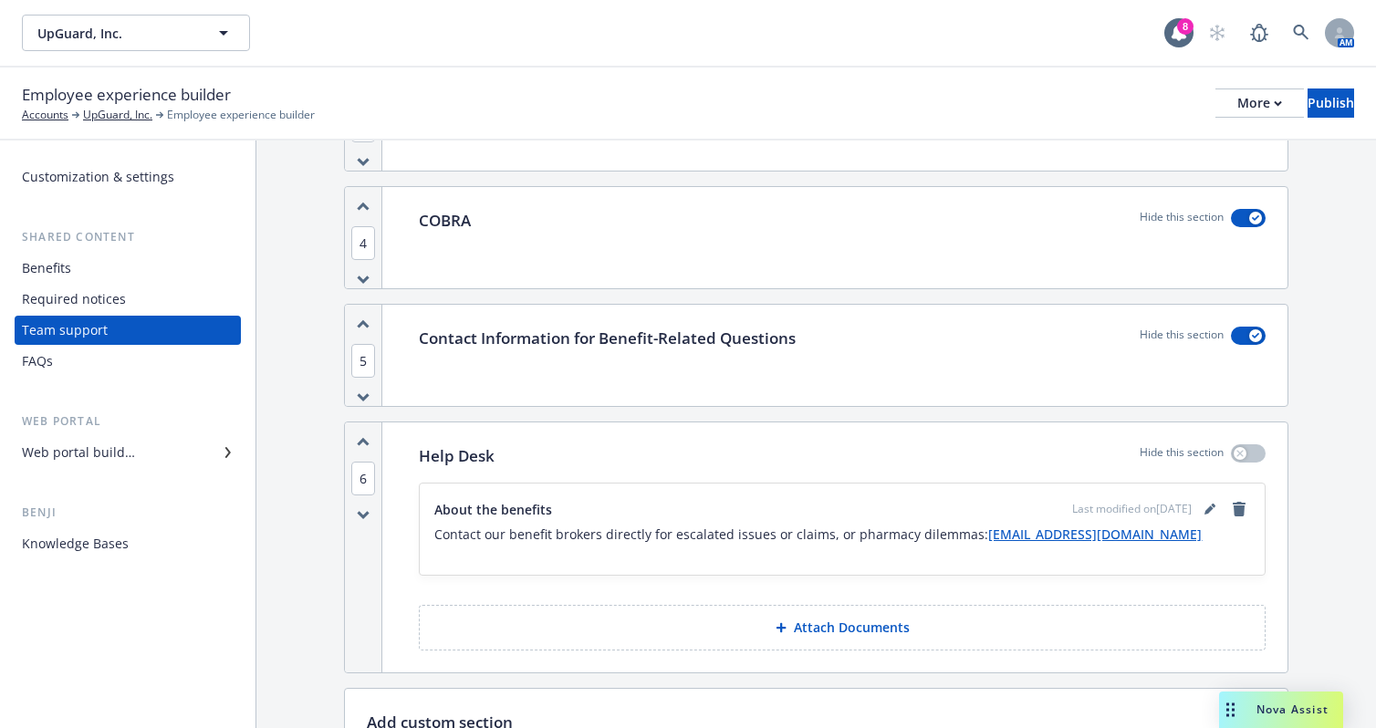
scroll to position [531, 0]
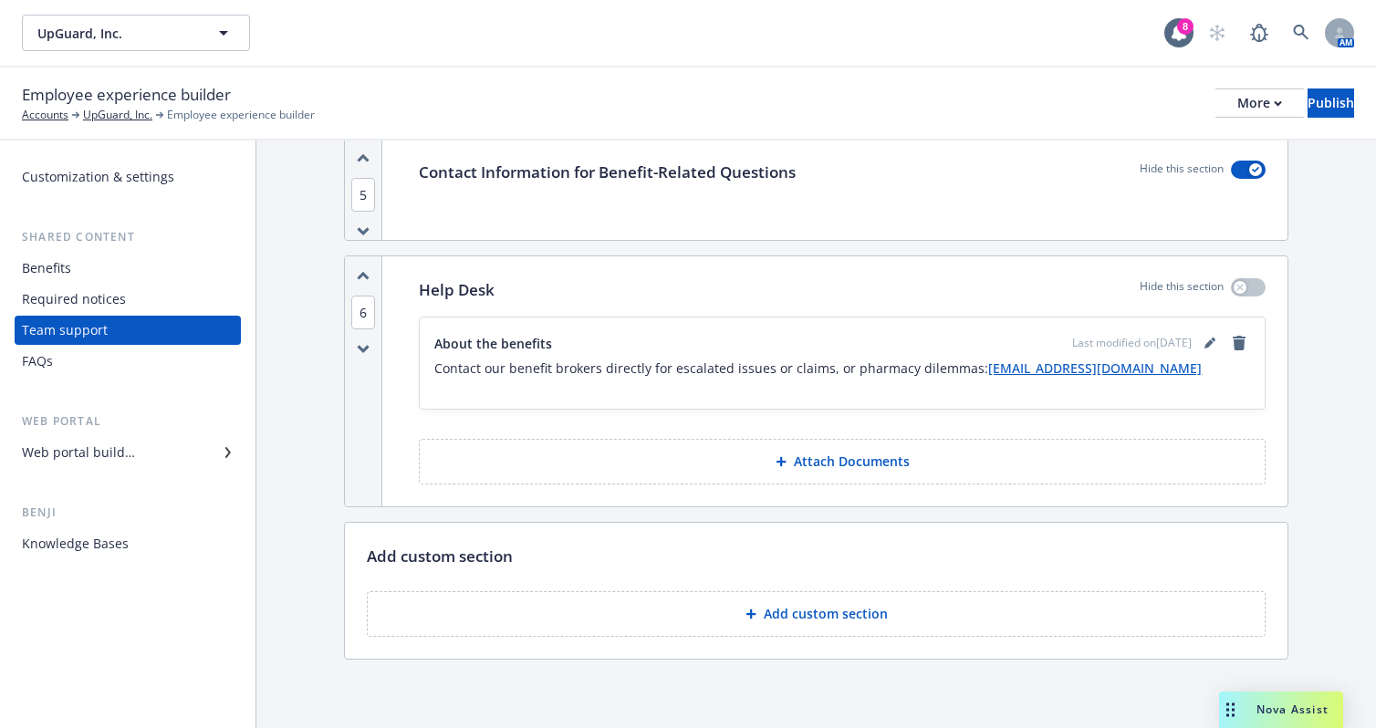
click at [776, 605] on p "Add custom section" at bounding box center [826, 614] width 124 height 18
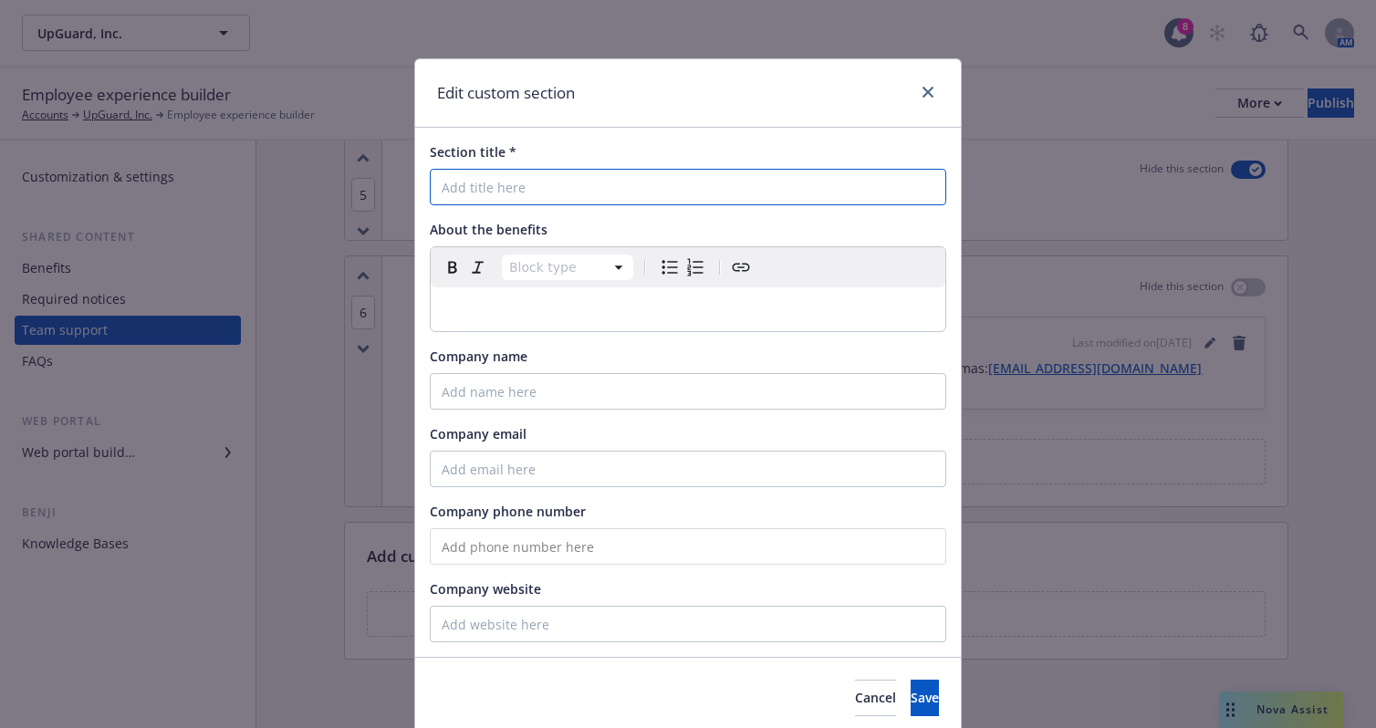
click at [485, 189] on input "Section title *" at bounding box center [688, 187] width 516 height 36
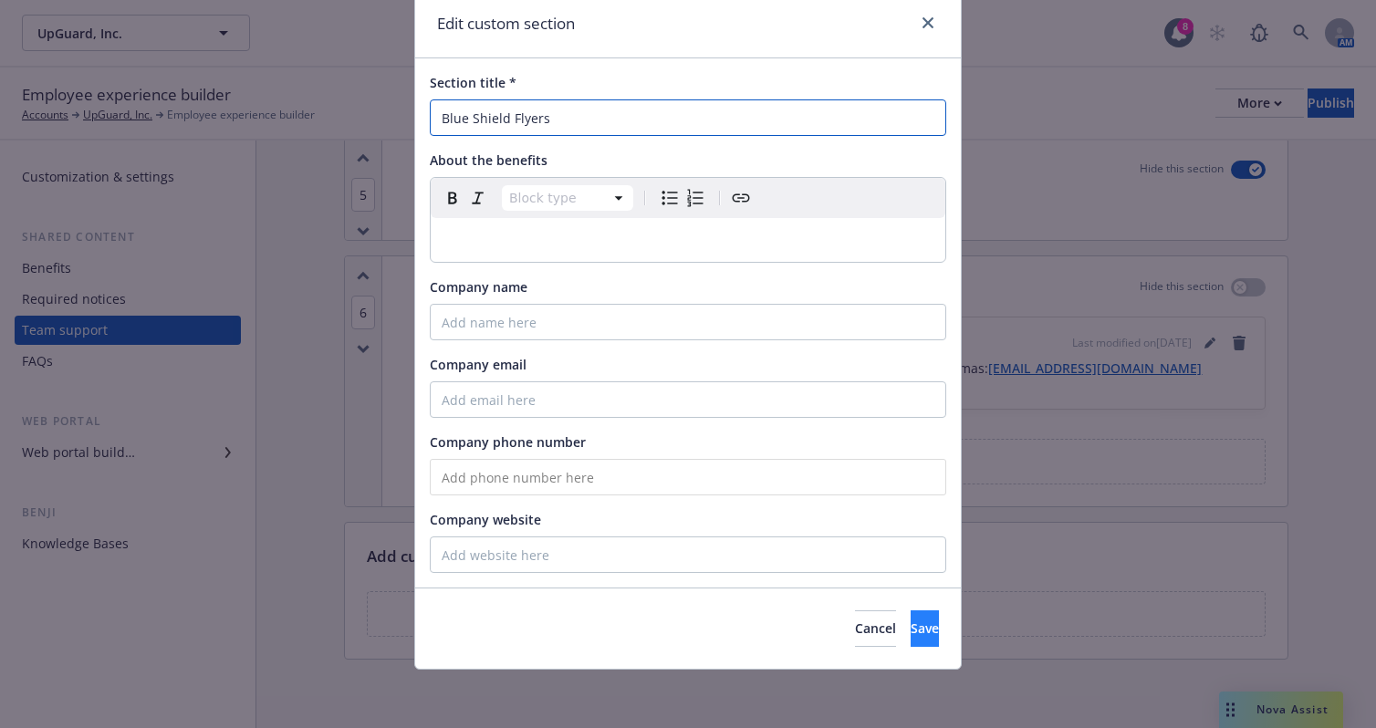
type input "Blue Shield Flyers"
click at [911, 625] on span "Save" at bounding box center [925, 628] width 28 height 17
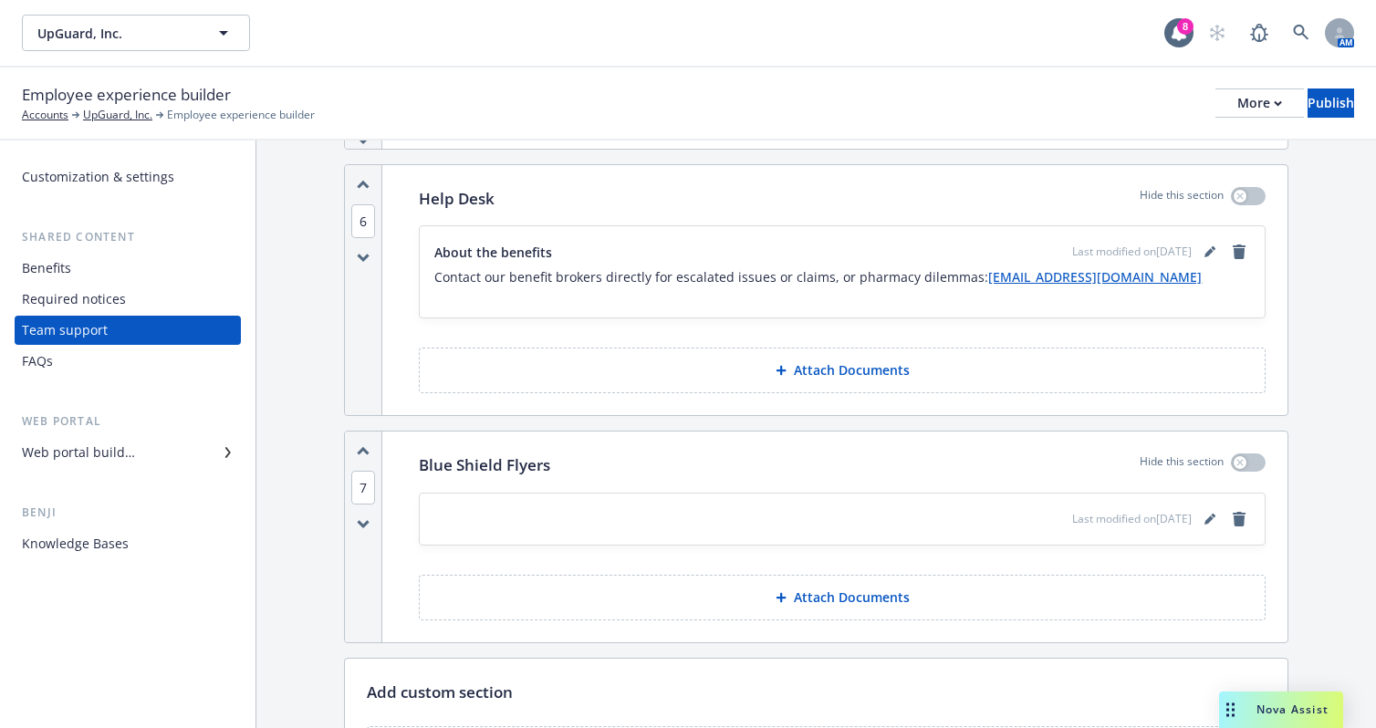
scroll to position [714, 0]
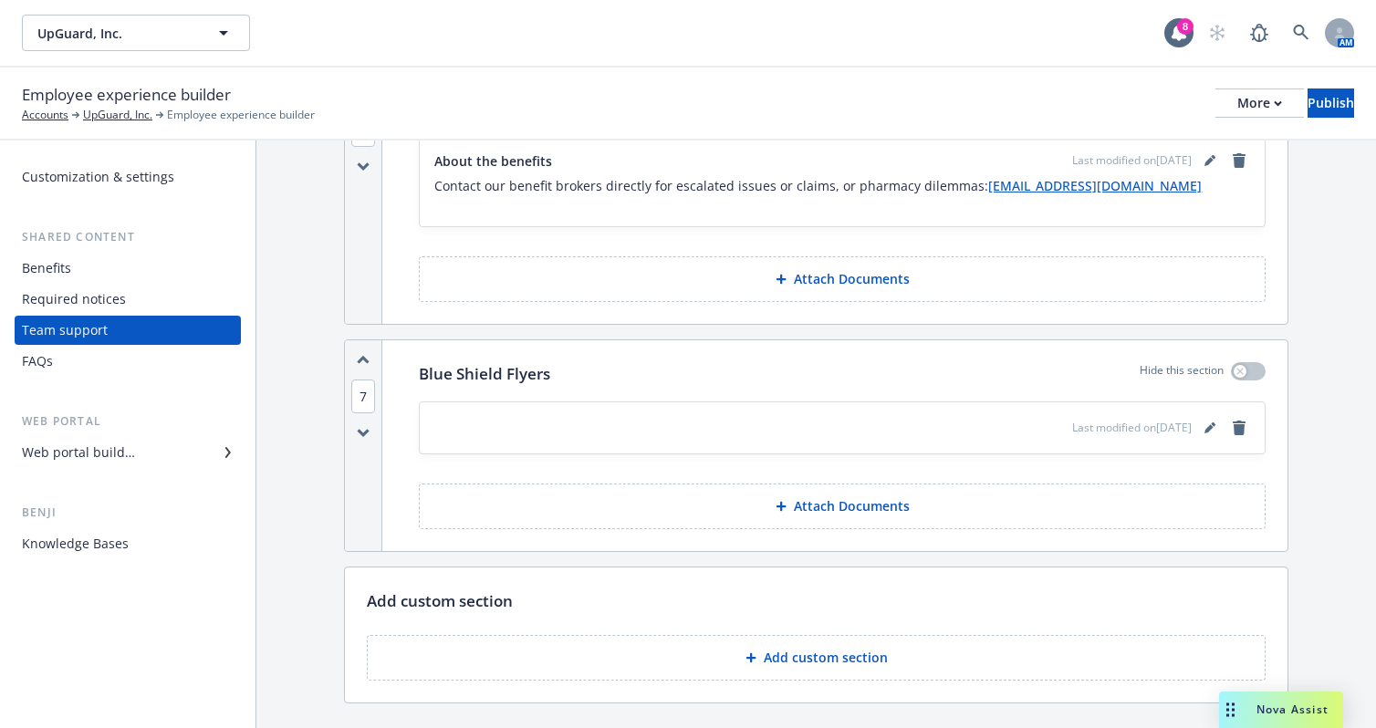
click at [821, 661] on p "Add custom section" at bounding box center [826, 658] width 124 height 18
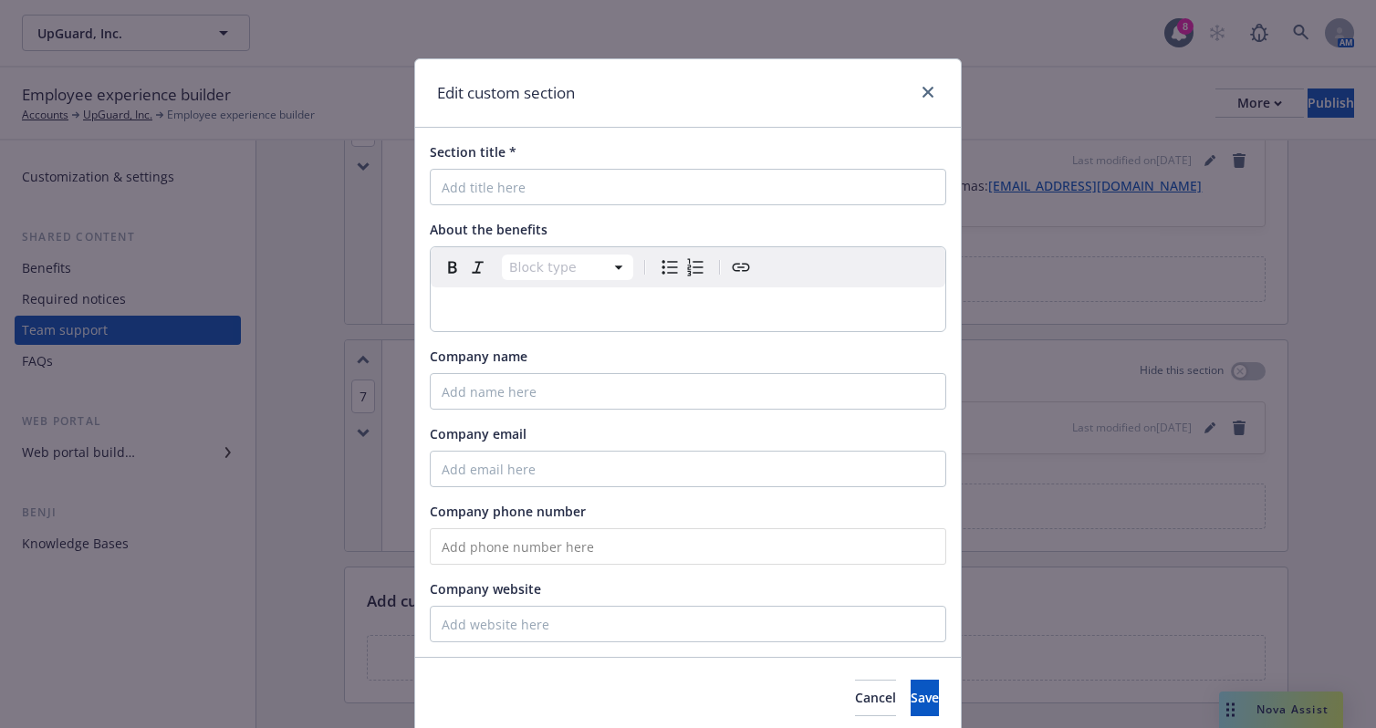
click at [495, 209] on div "Section title * About the benefits Block type Paragraph Heading 1 Heading 2 Hea…" at bounding box center [688, 392] width 546 height 529
click at [495, 190] on input "Section title *" at bounding box center [688, 187] width 516 height 36
type input "Kaiser Flyers"
click at [911, 697] on button "Save" at bounding box center [925, 698] width 28 height 36
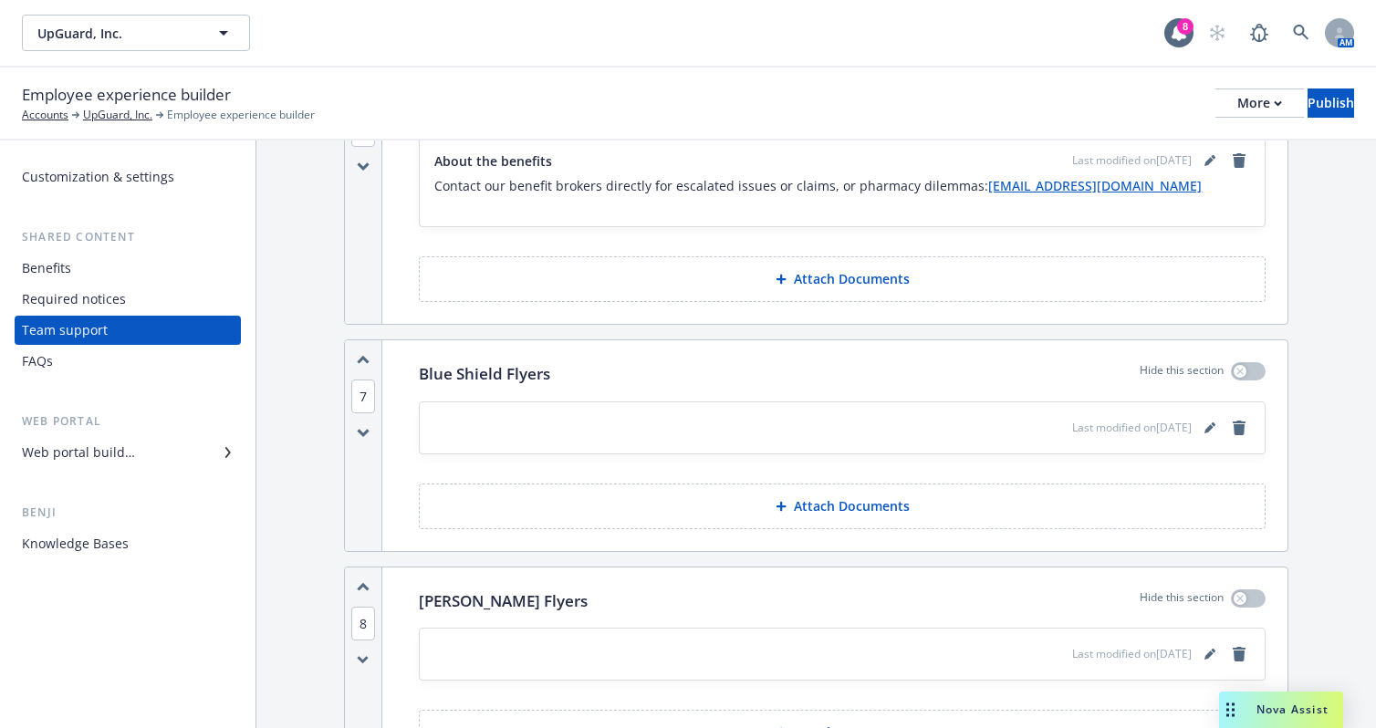
click at [814, 509] on p "Attach Documents" at bounding box center [852, 506] width 116 height 18
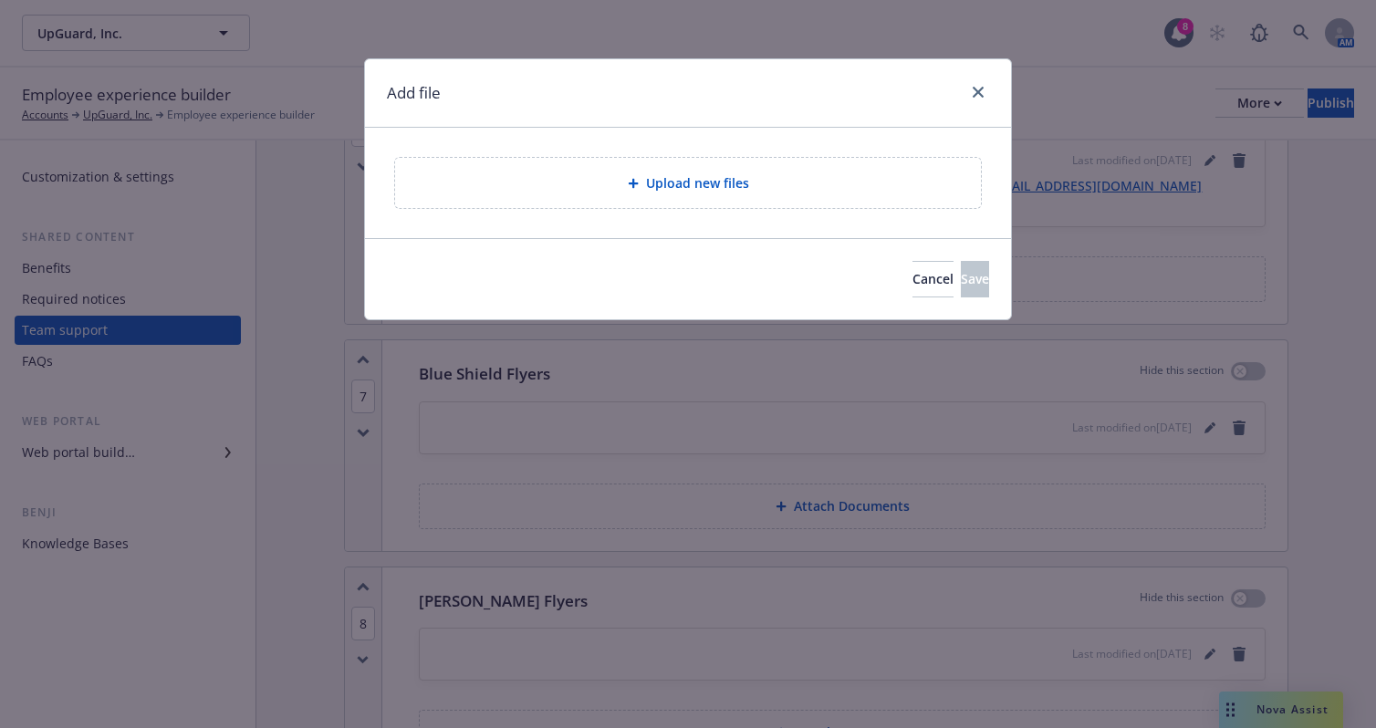
click at [651, 186] on span "Upload new files" at bounding box center [697, 182] width 103 height 19
click at [791, 273] on div "Cancel Save" at bounding box center [688, 279] width 602 height 36
click at [912, 273] on span "Cancel" at bounding box center [932, 278] width 41 height 17
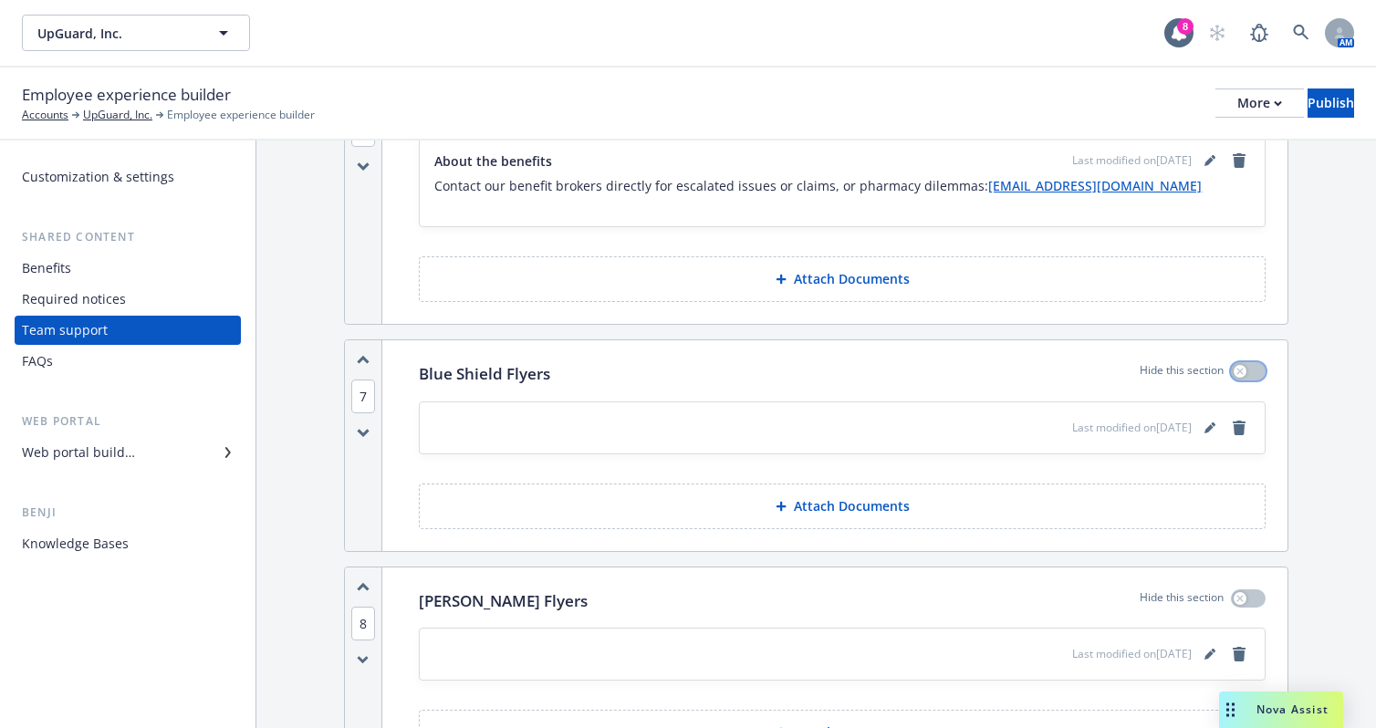
click at [1236, 370] on icon "button" at bounding box center [1239, 371] width 7 height 7
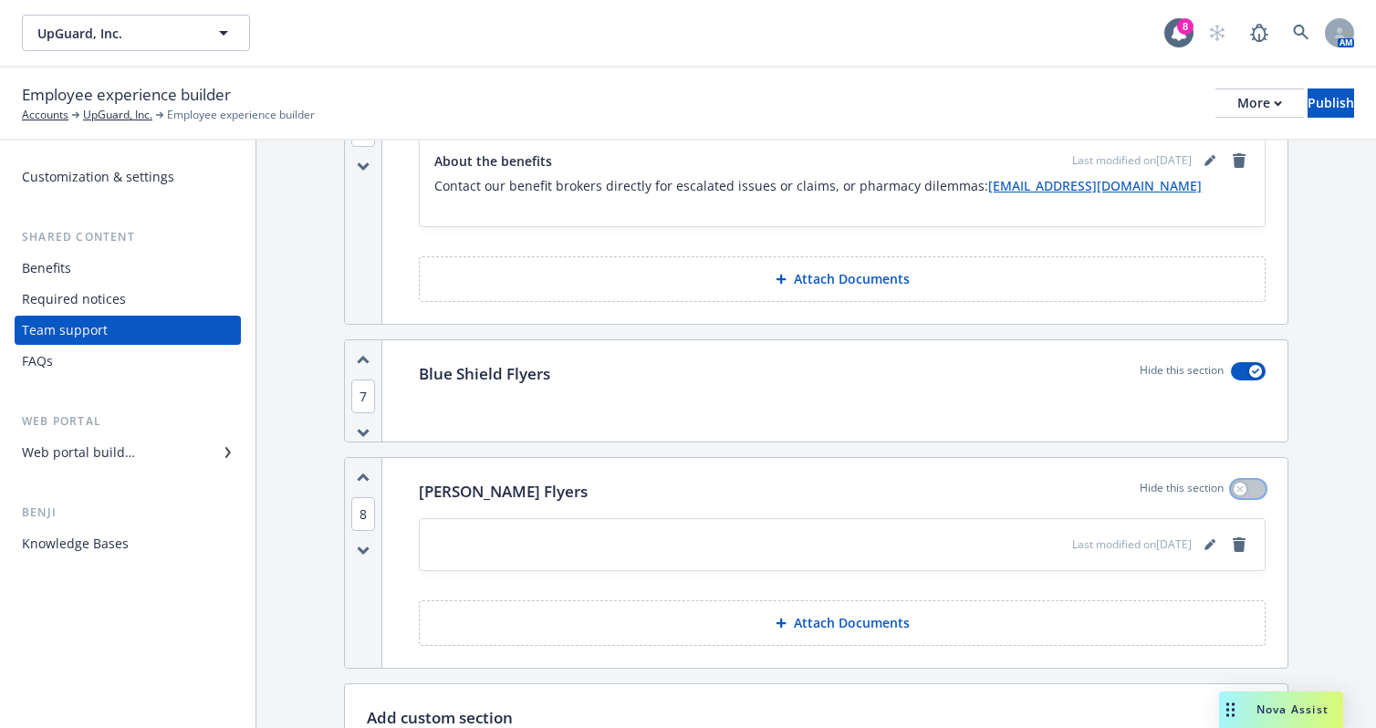
click at [1242, 494] on button "button" at bounding box center [1248, 489] width 35 height 18
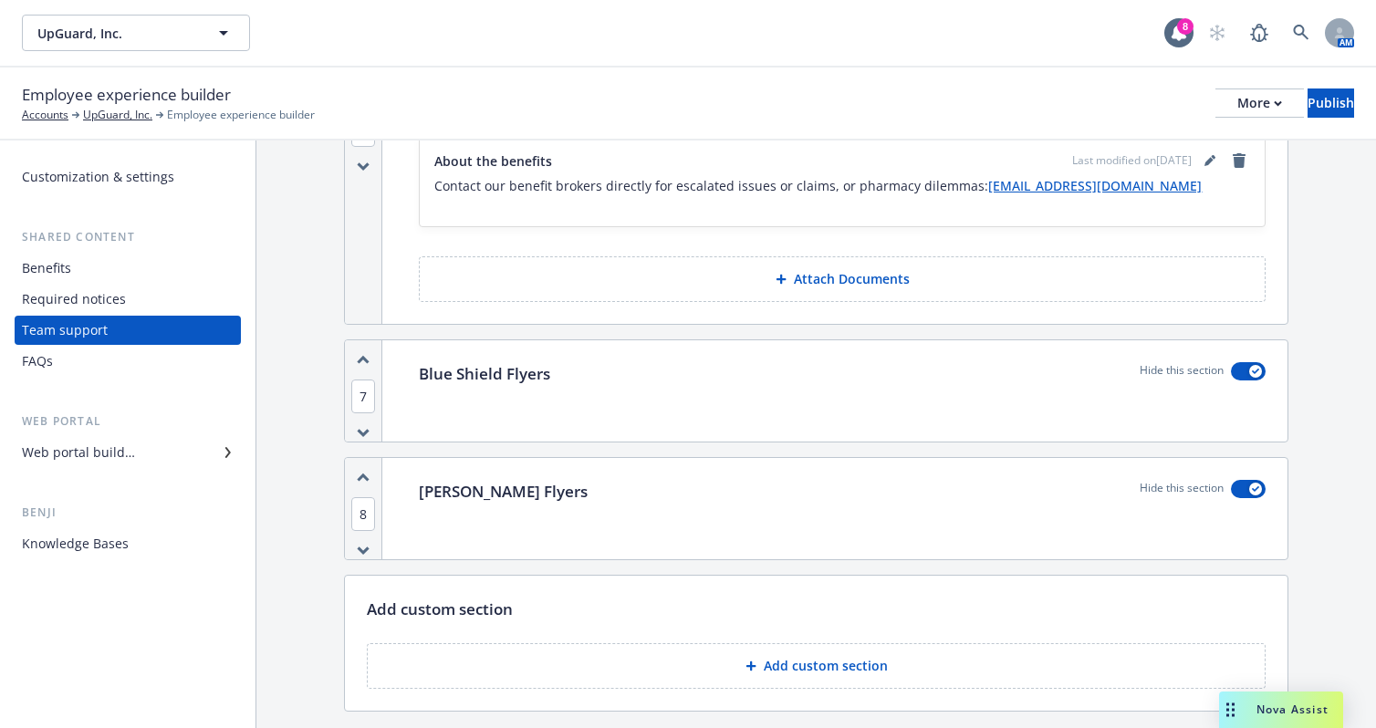
click at [68, 271] on div "Benefits" at bounding box center [46, 268] width 49 height 29
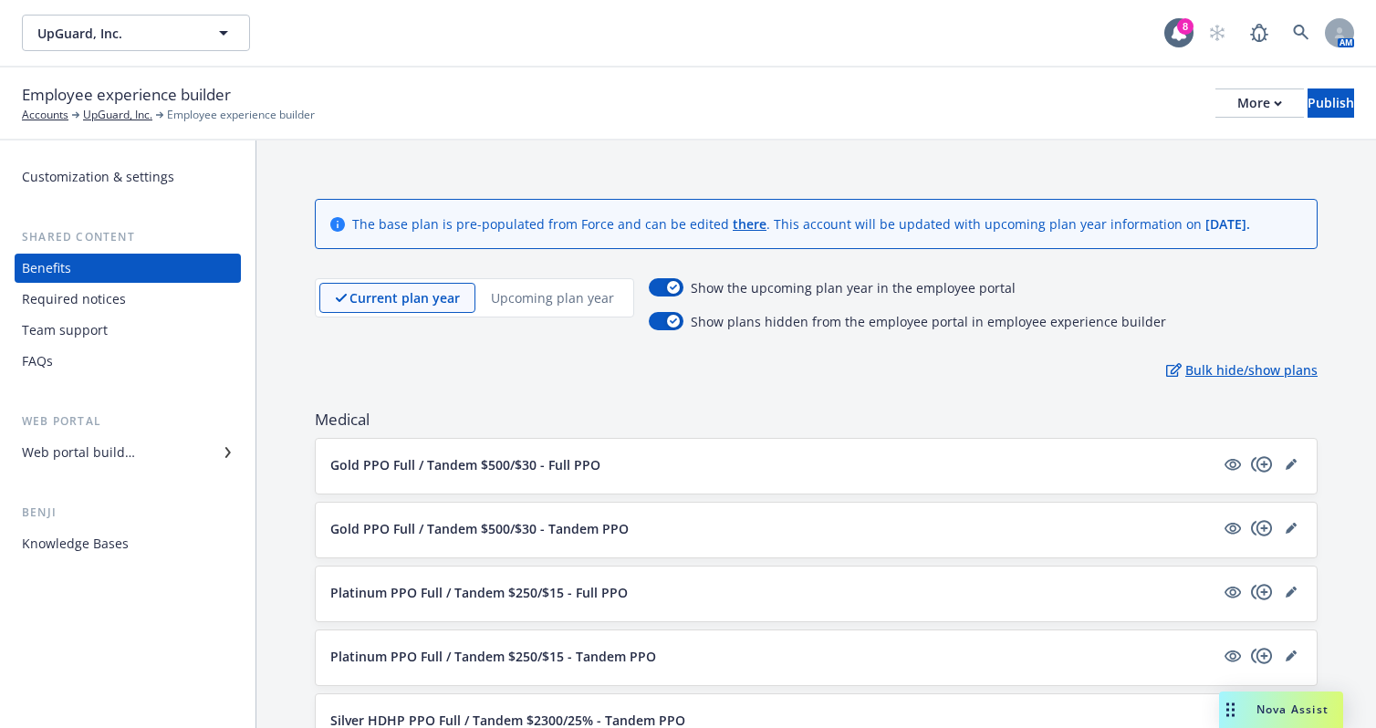
click at [1234, 370] on p "Bulk hide/show plans" at bounding box center [1241, 369] width 151 height 19
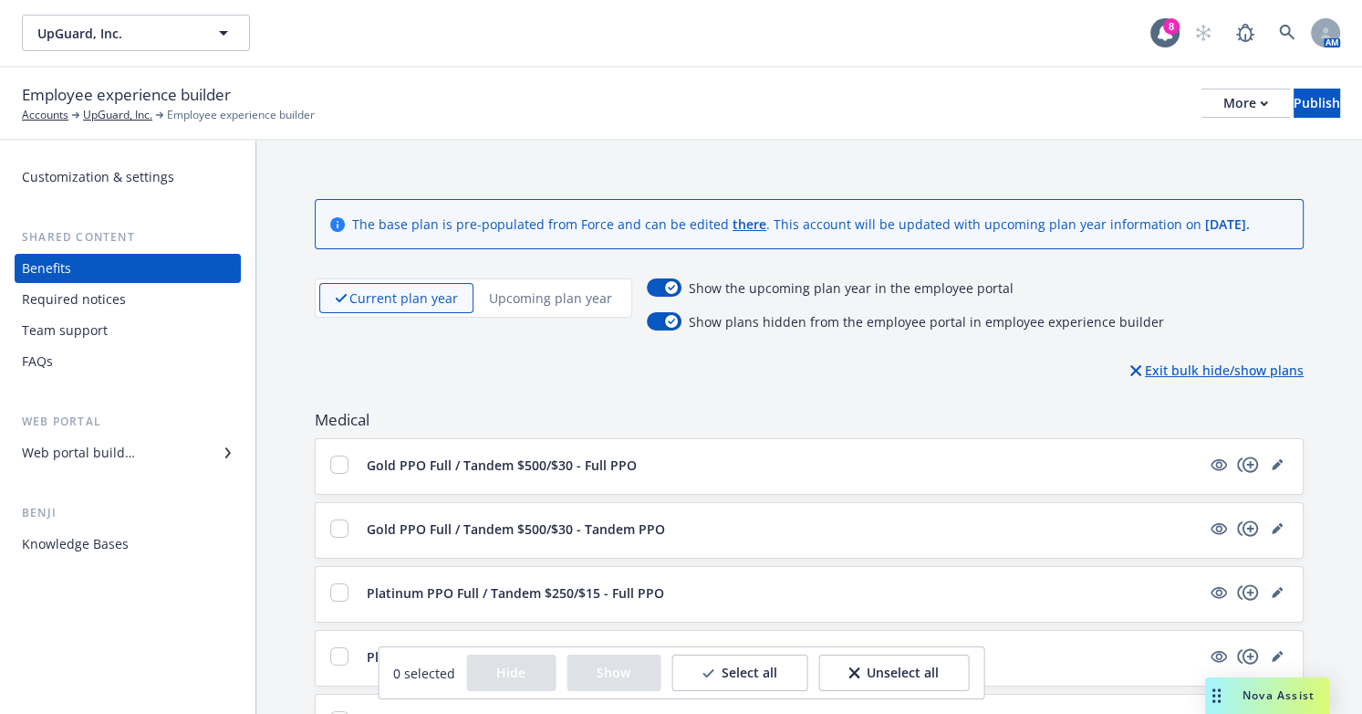
click at [1234, 370] on p "Exit bulk hide/show plans" at bounding box center [1217, 369] width 173 height 19
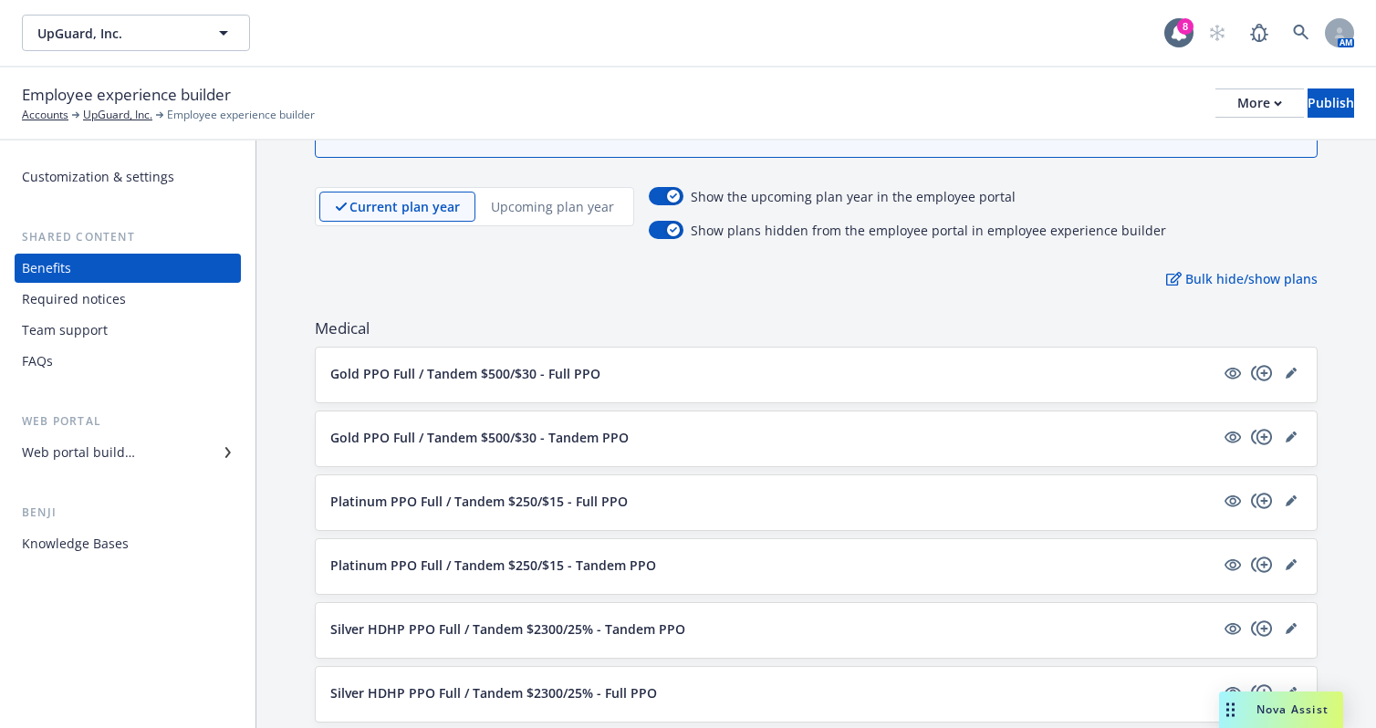
scroll to position [182, 0]
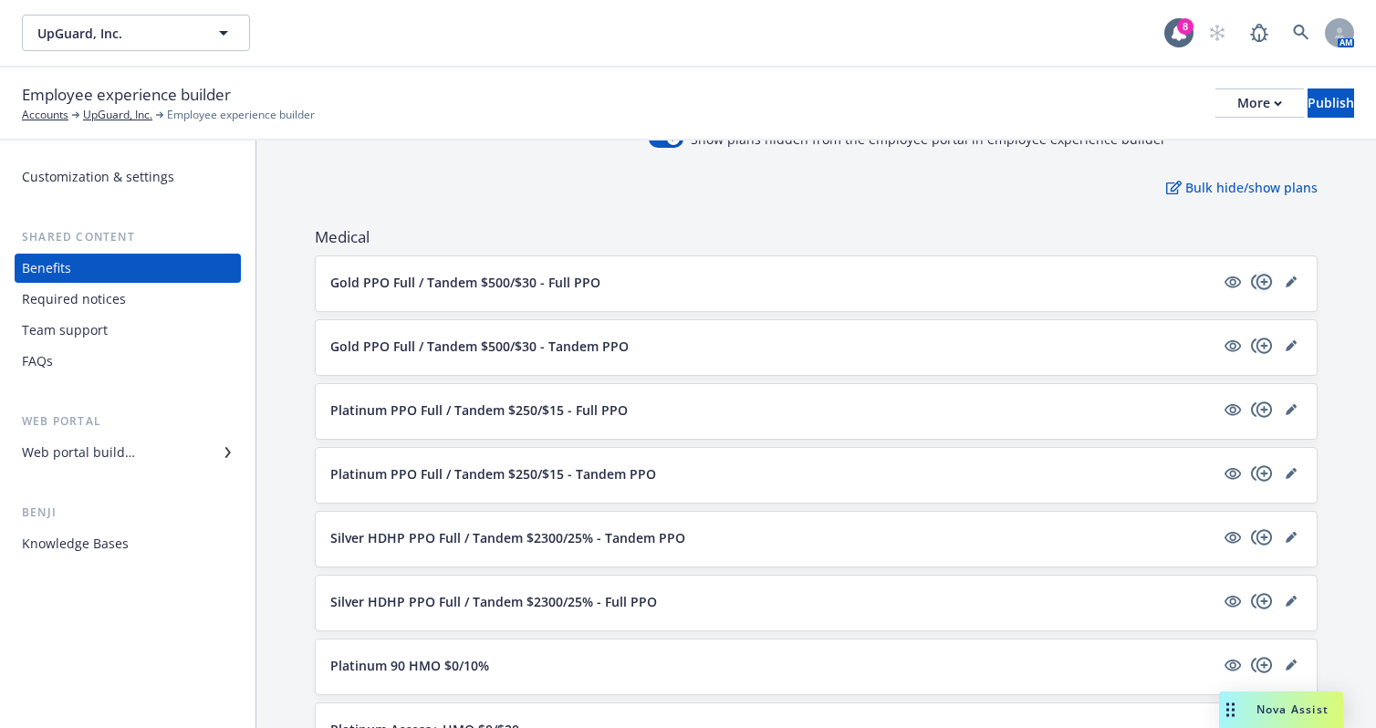
click at [1251, 280] on icon "copyPlus" at bounding box center [1261, 282] width 21 height 16
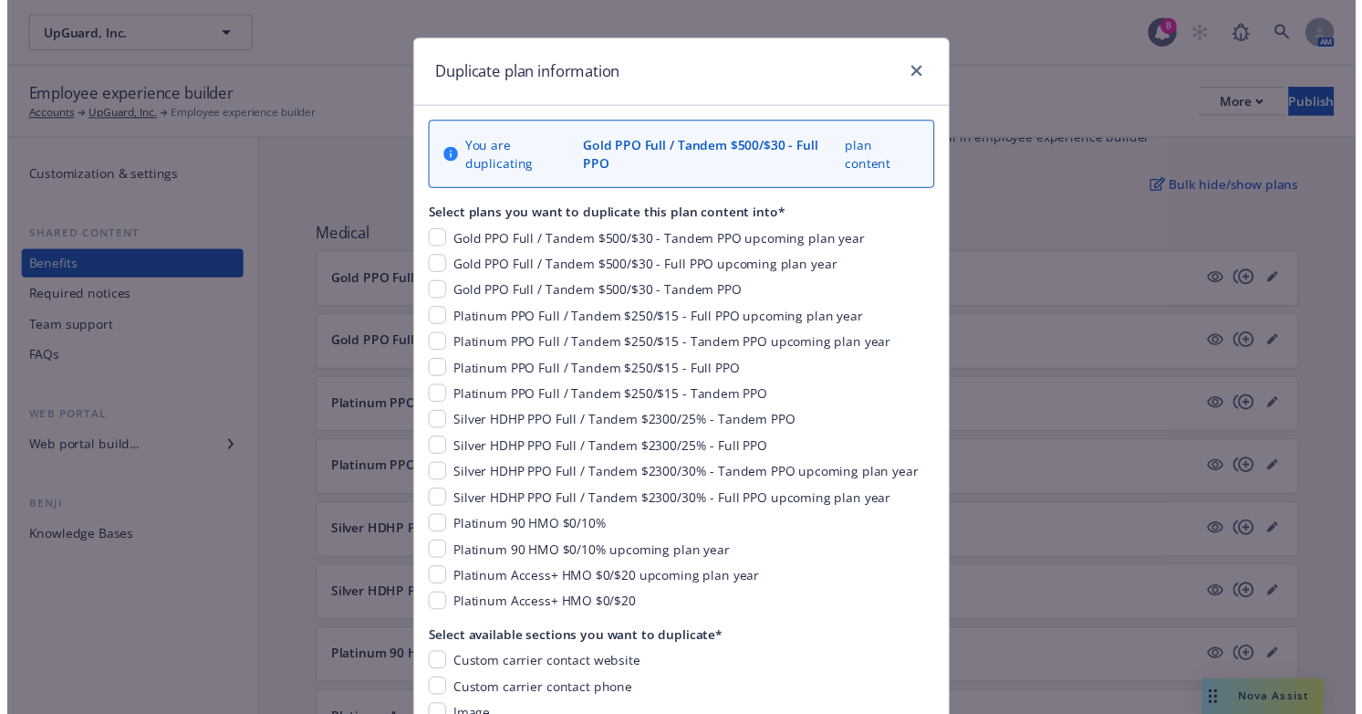
scroll to position [0, 0]
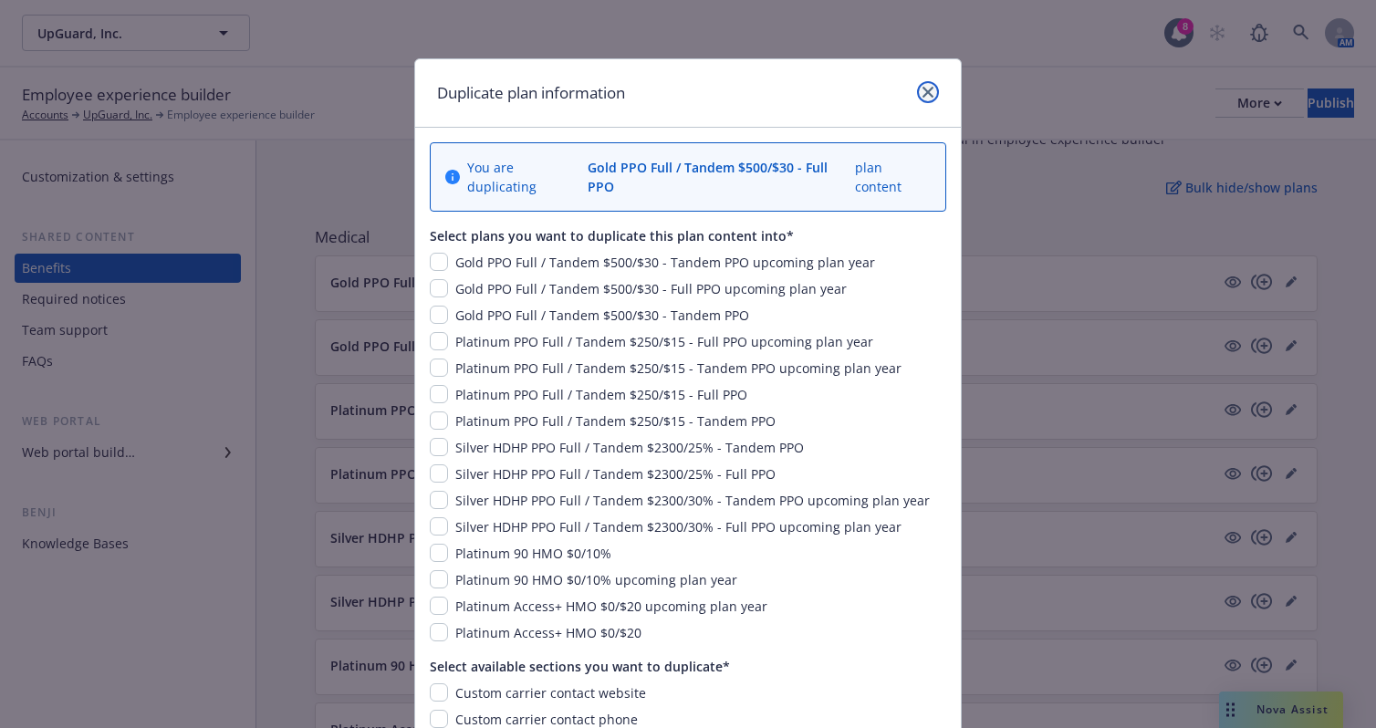
click at [922, 89] on icon "close" at bounding box center [927, 92] width 11 height 11
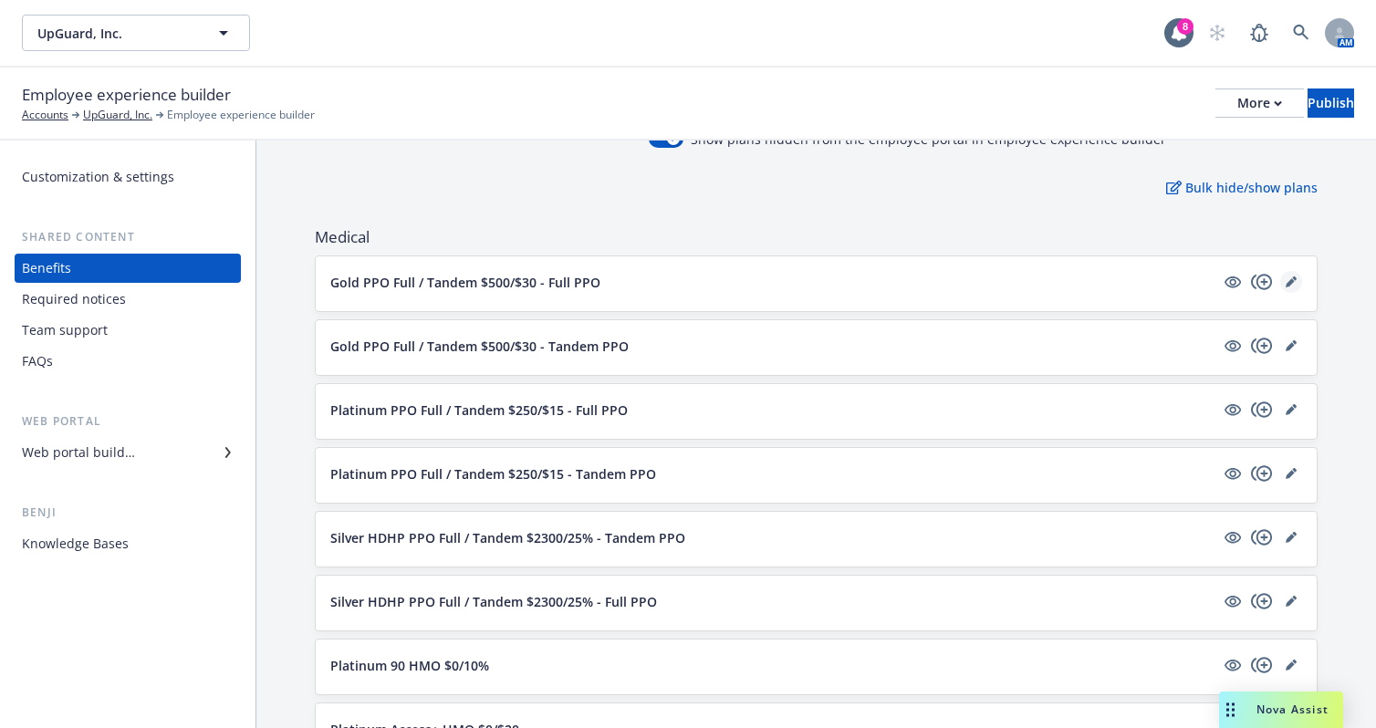
click at [1281, 287] on link "editPencil" at bounding box center [1291, 282] width 22 height 22
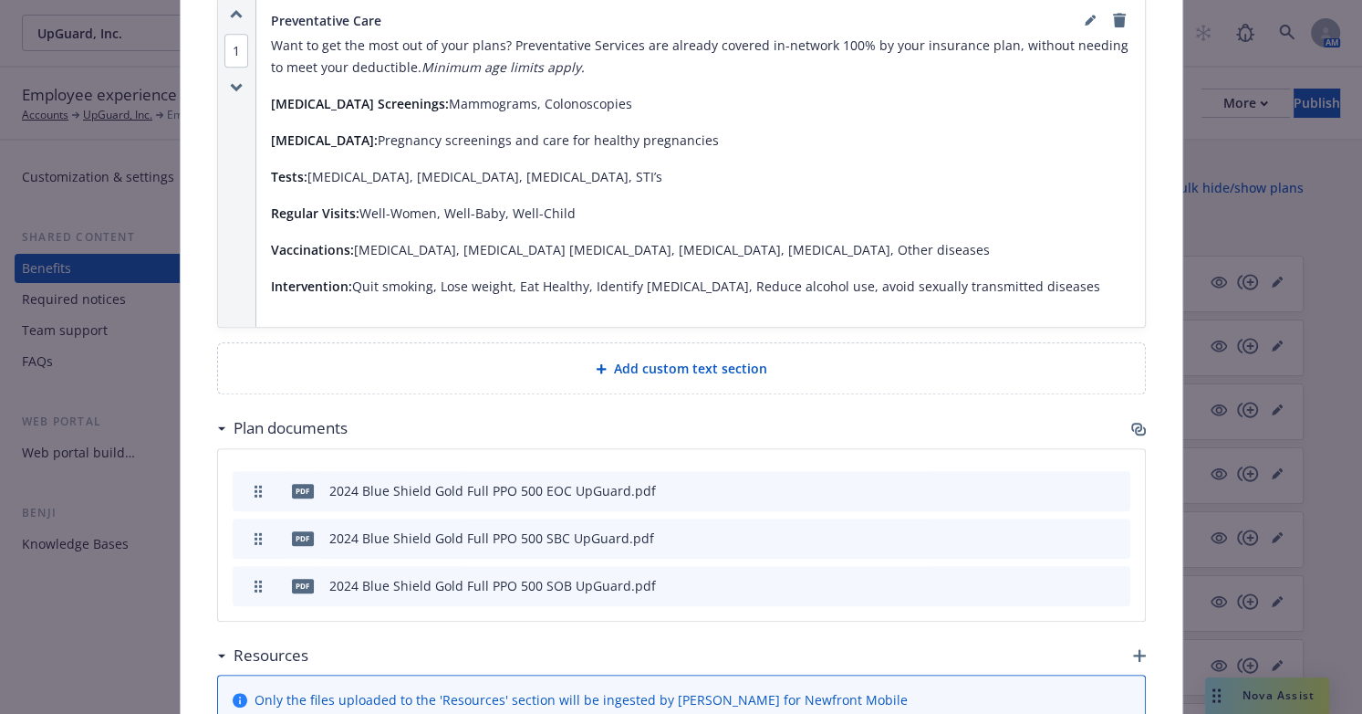
scroll to position [1788, 0]
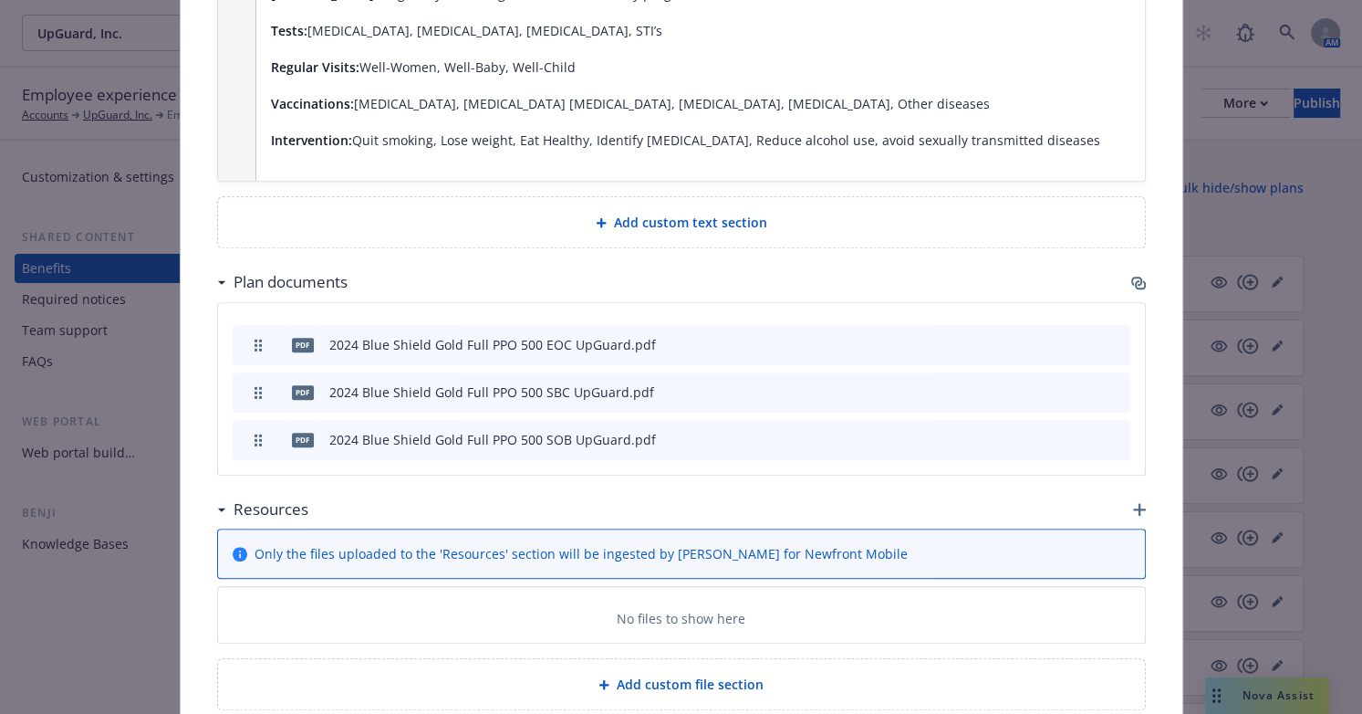
click at [703, 674] on span "Add custom file section" at bounding box center [690, 683] width 147 height 19
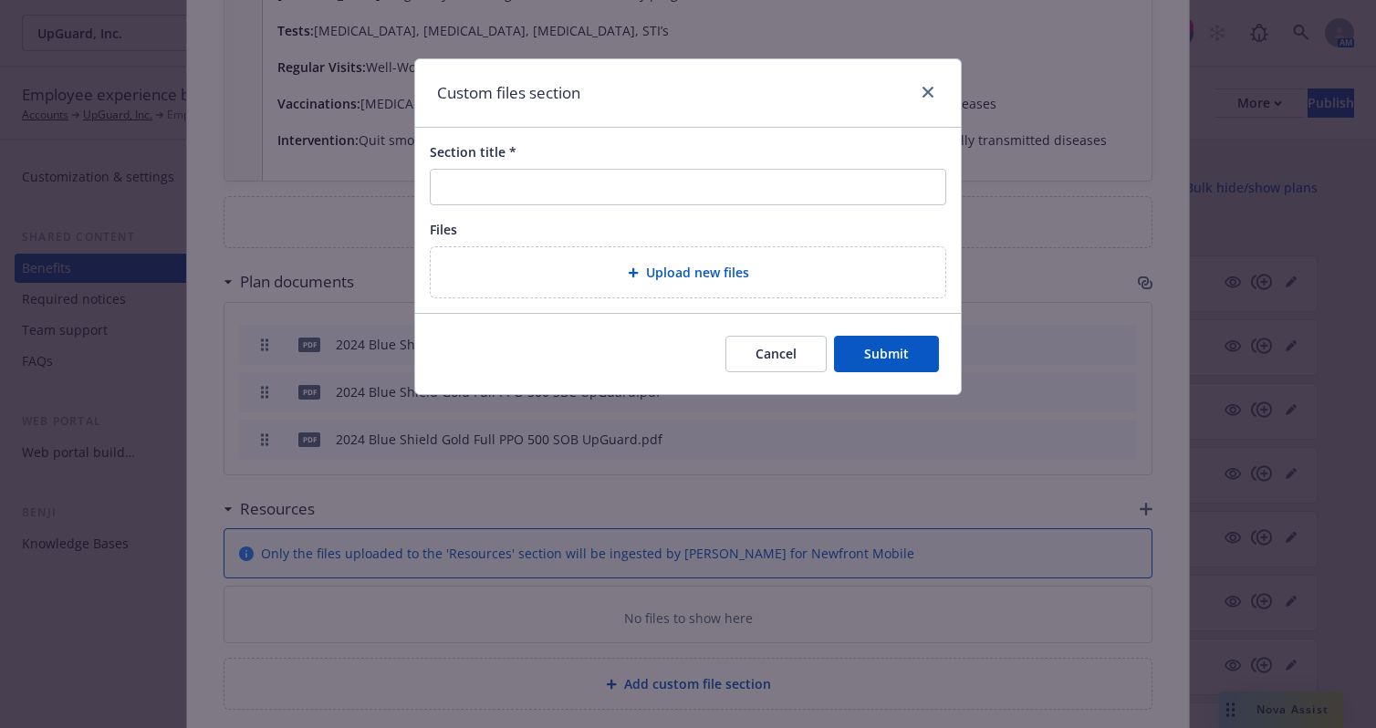
click at [781, 356] on button "Cancel" at bounding box center [775, 354] width 101 height 36
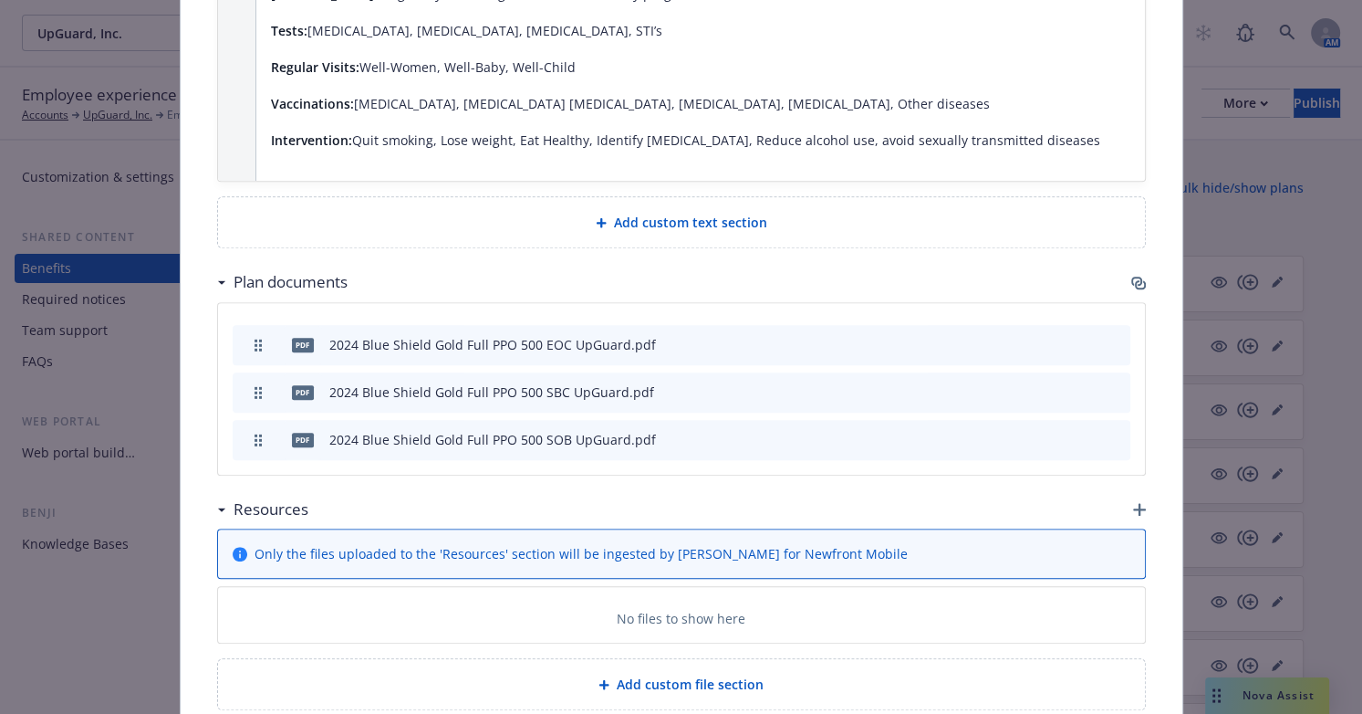
click at [679, 609] on p "No files to show here" at bounding box center [681, 618] width 129 height 19
click at [642, 609] on p "No files to show here" at bounding box center [681, 618] width 129 height 19
click at [701, 587] on div "No files to show here" at bounding box center [681, 615] width 927 height 56
click at [1121, 490] on div "Resources" at bounding box center [681, 509] width 929 height 38
click at [1133, 503] on icon "button" at bounding box center [1139, 509] width 13 height 13
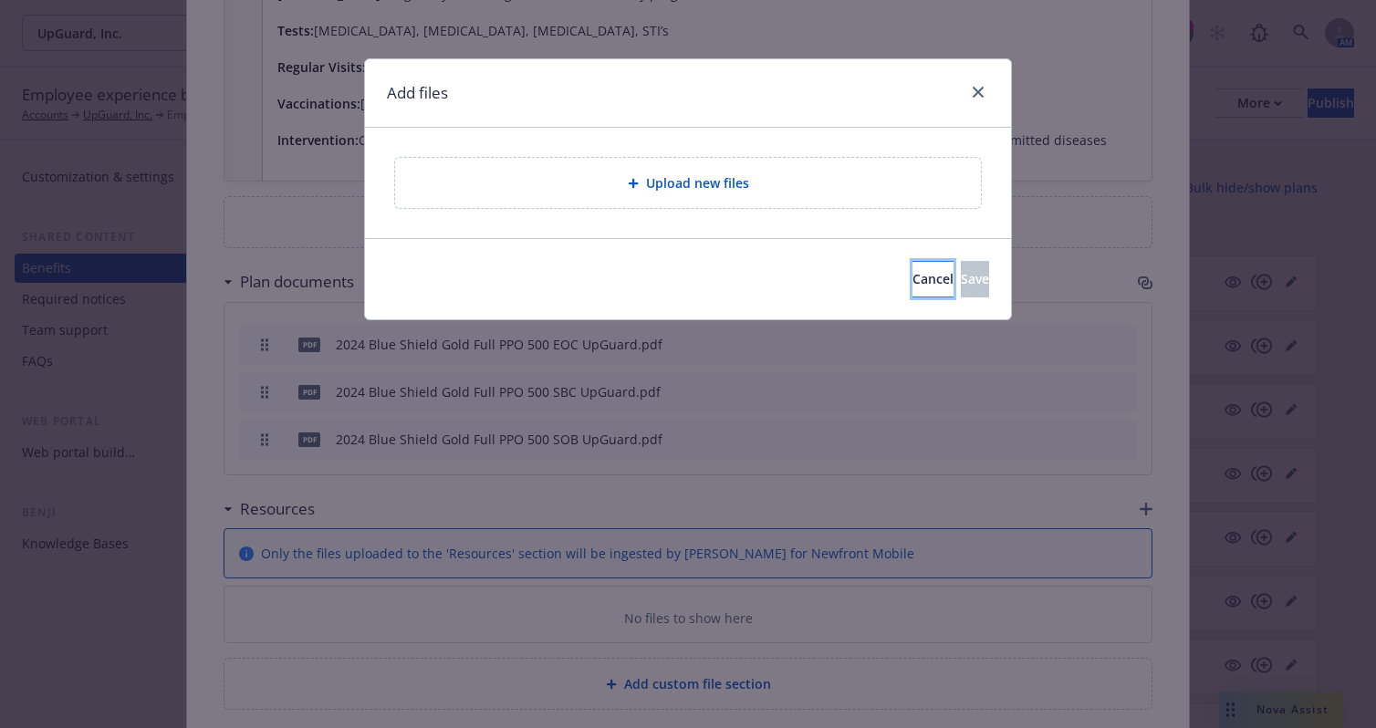
click at [912, 275] on span "Cancel" at bounding box center [932, 278] width 41 height 17
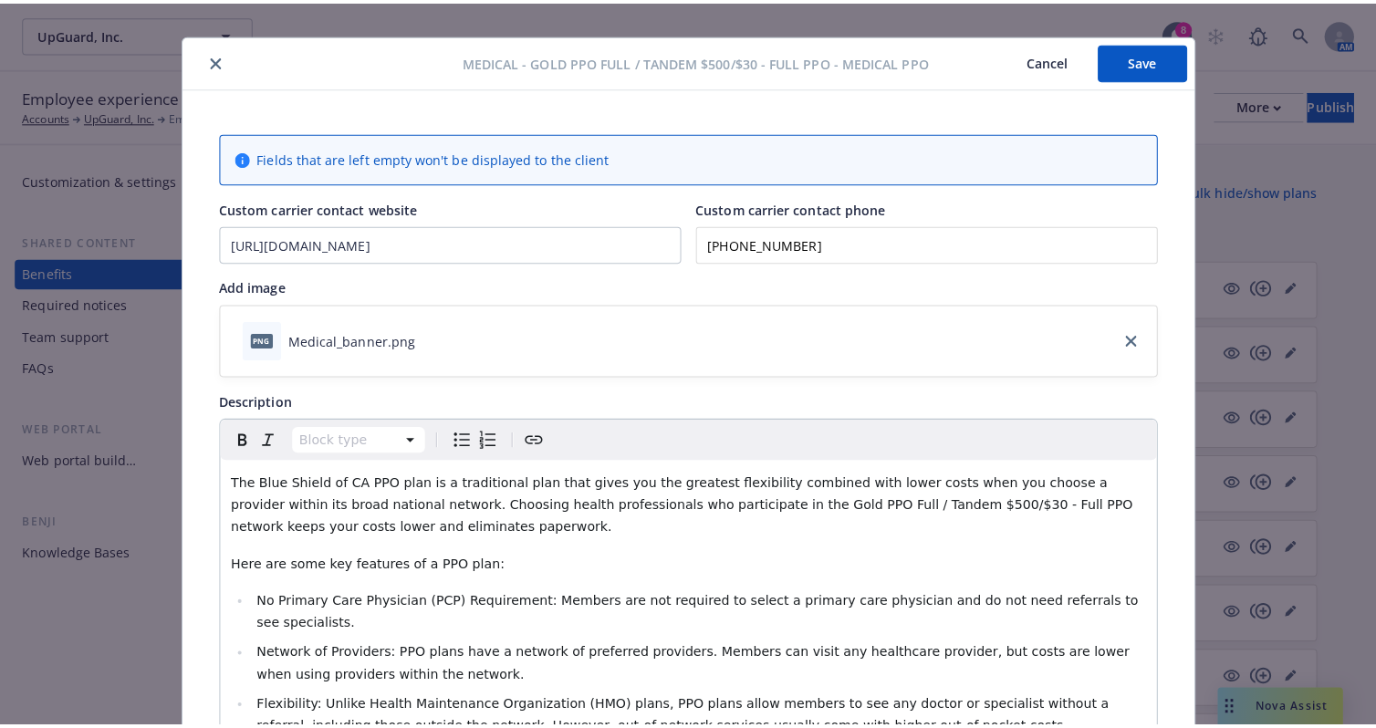
scroll to position [0, 0]
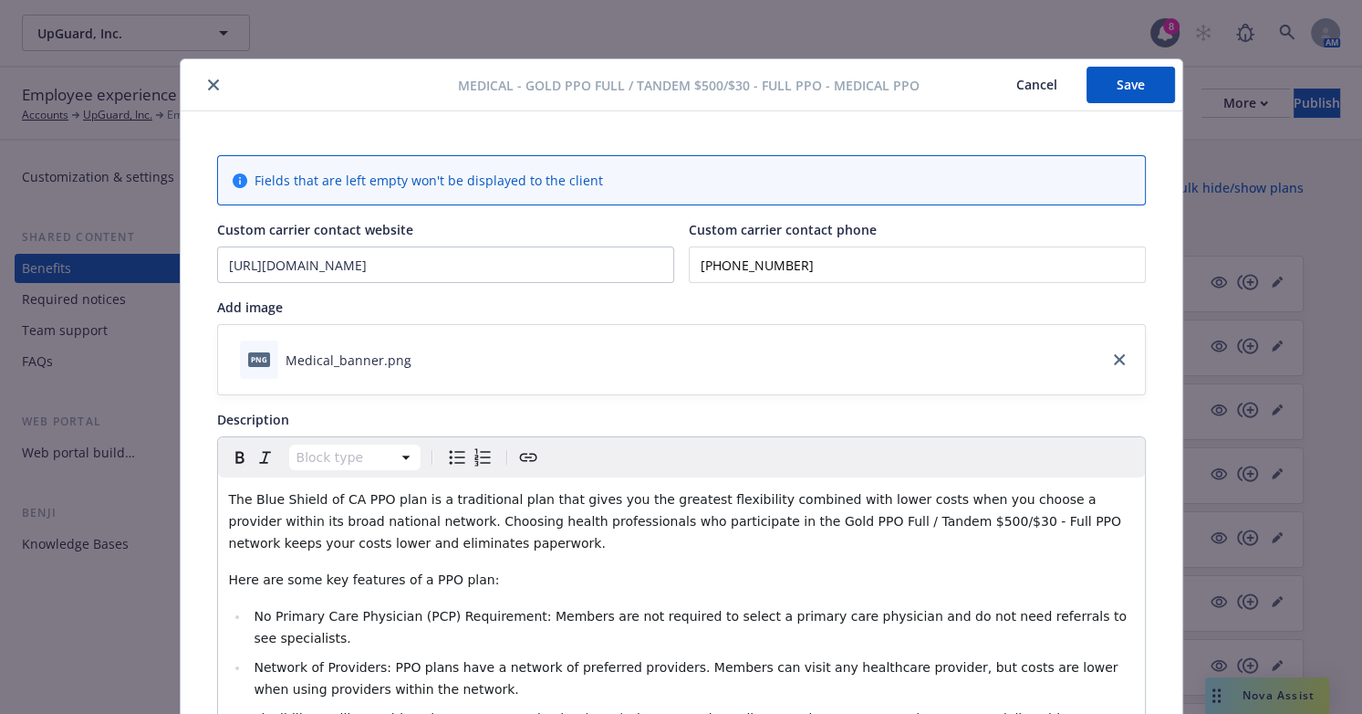
click at [1028, 96] on button "Cancel" at bounding box center [1036, 85] width 99 height 36
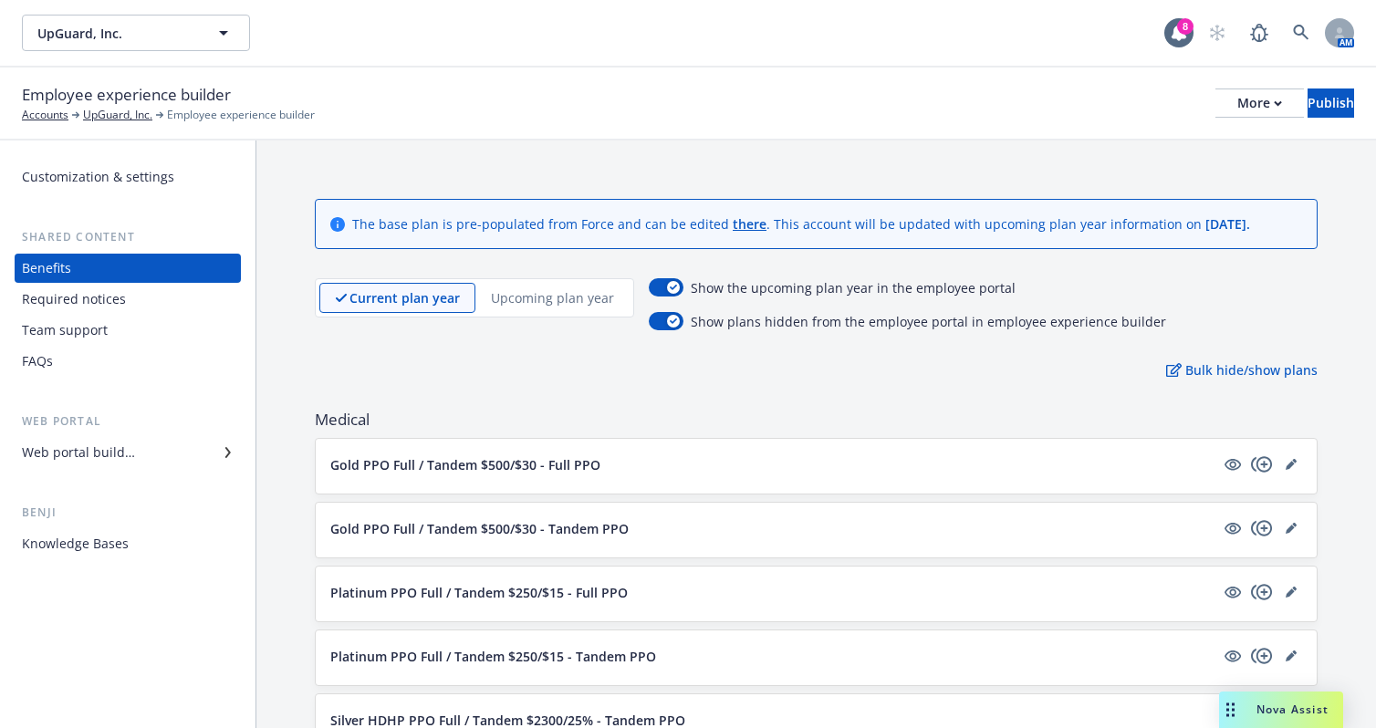
click at [539, 307] on div "Upcoming plan year" at bounding box center [552, 298] width 154 height 30
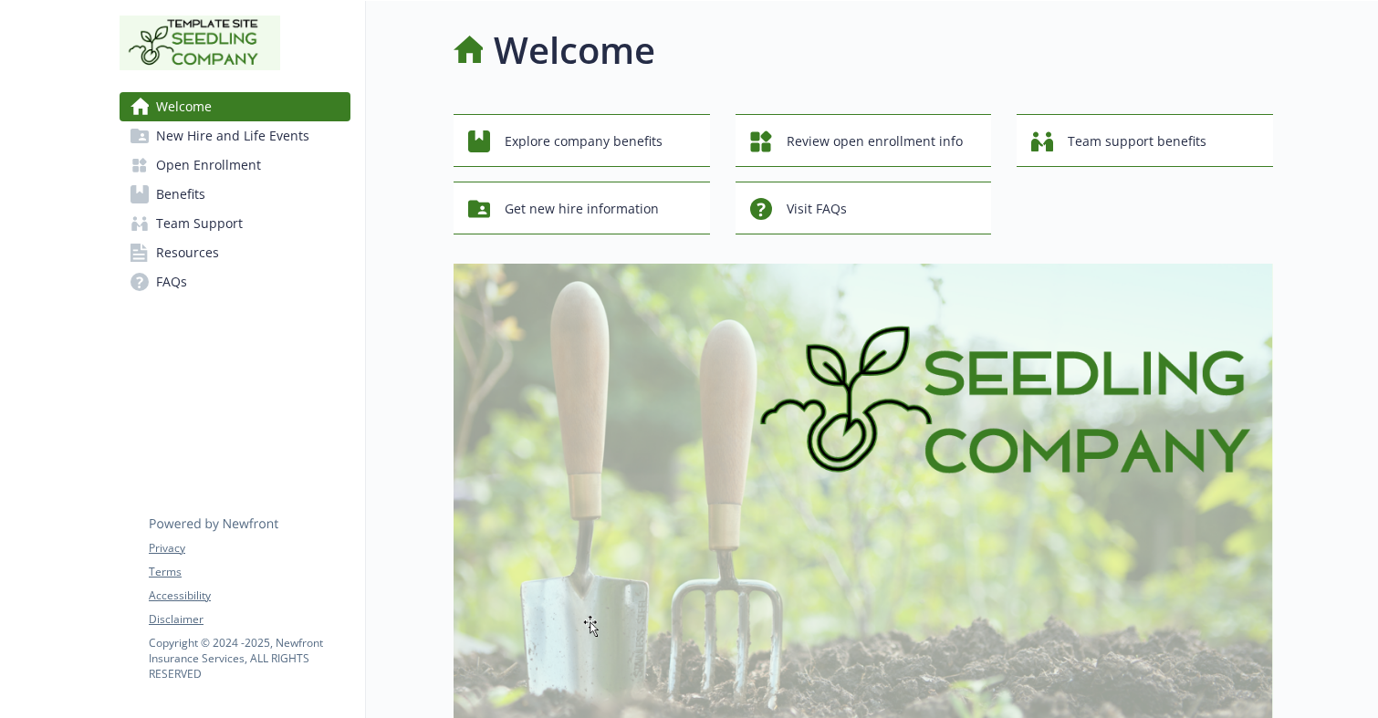
click at [229, 195] on link "Benefits" at bounding box center [235, 194] width 231 height 29
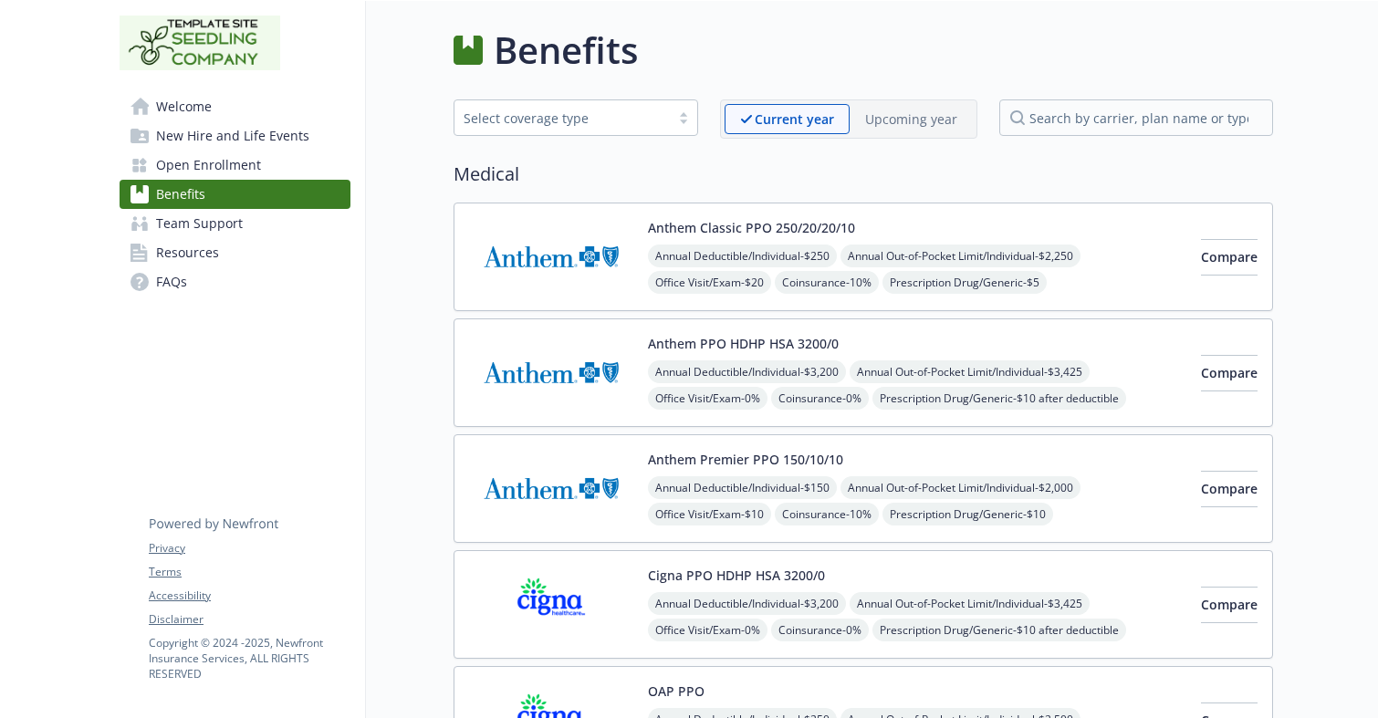
click at [1047, 271] on span "Prescription Drug/Generic - $5" at bounding box center [964, 282] width 164 height 23
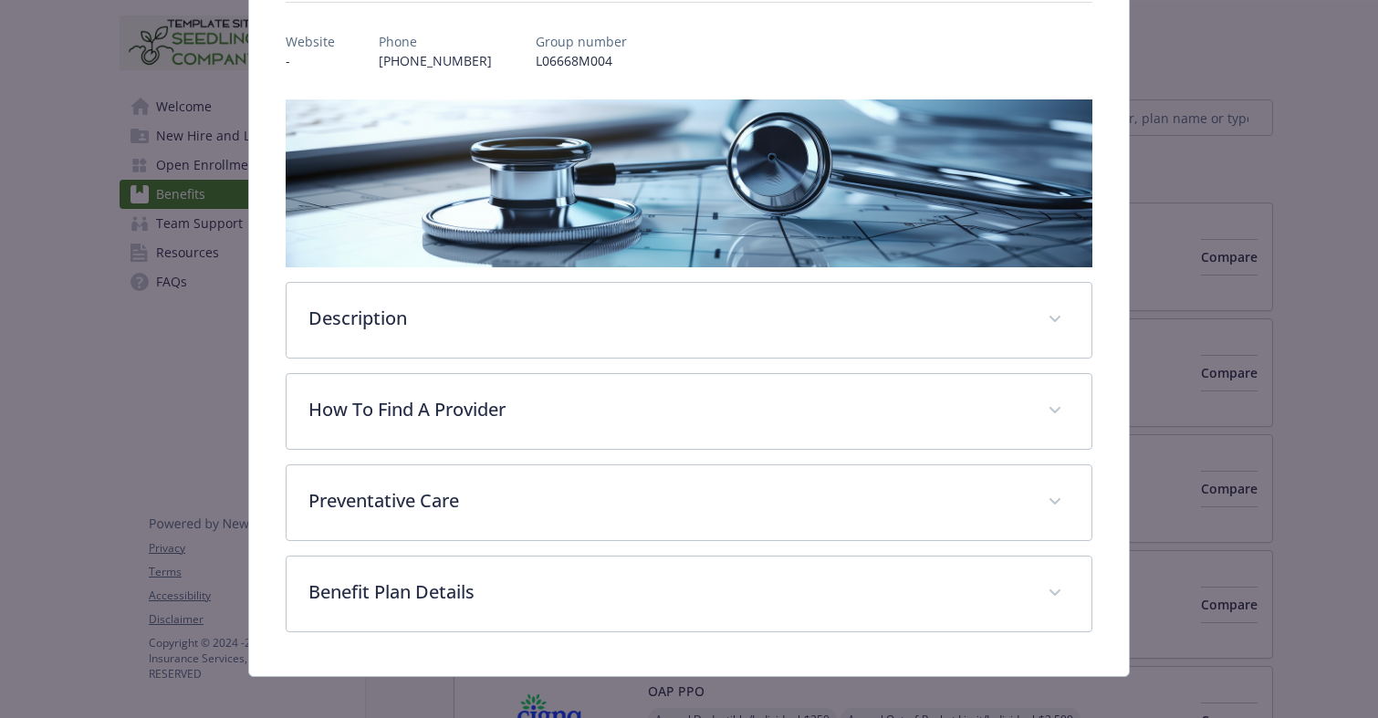
scroll to position [224, 0]
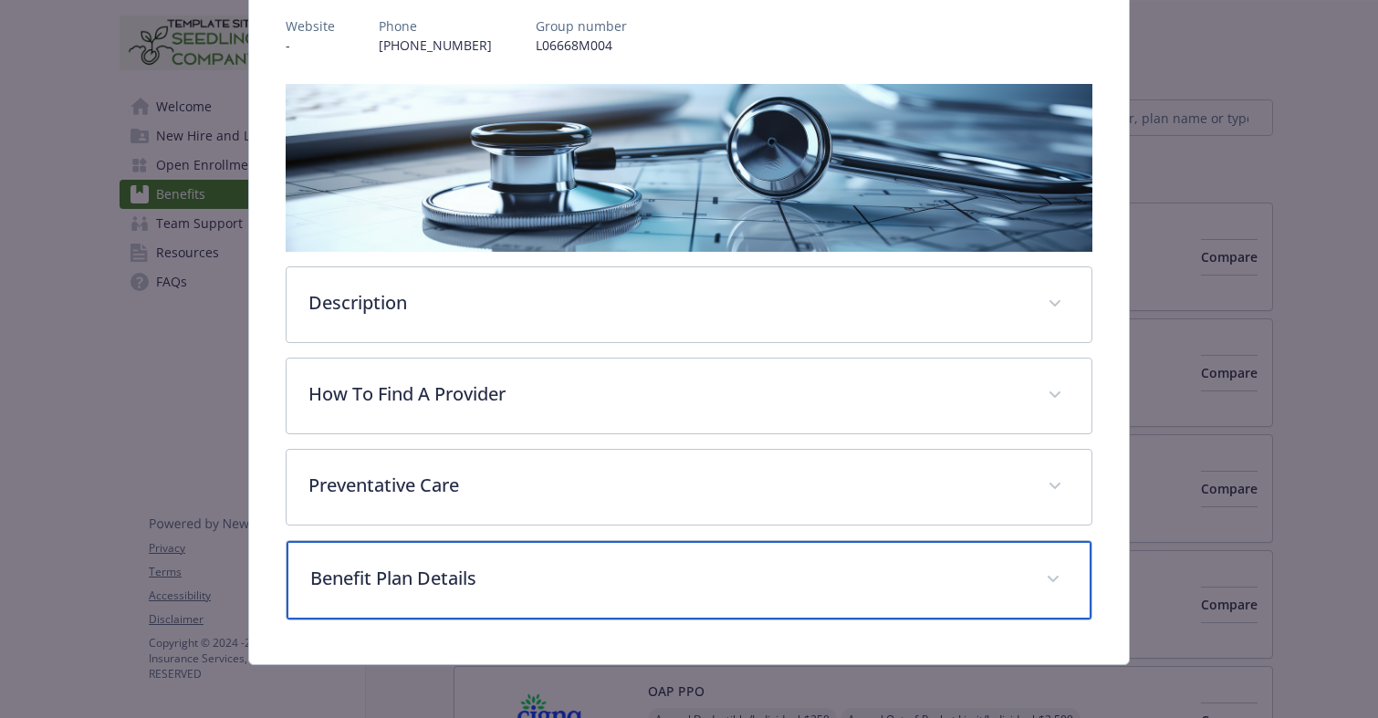
click at [474, 583] on p "Benefit Plan Details" at bounding box center [667, 578] width 714 height 27
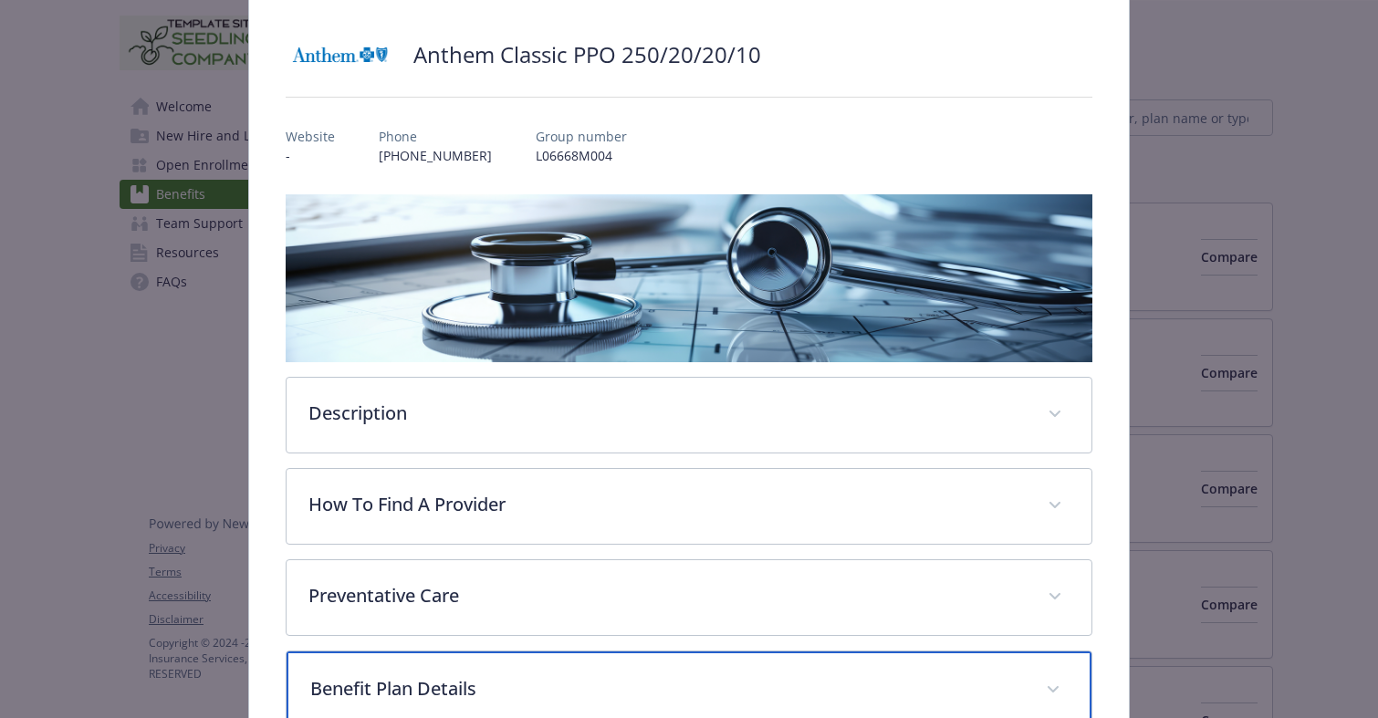
scroll to position [111, 0]
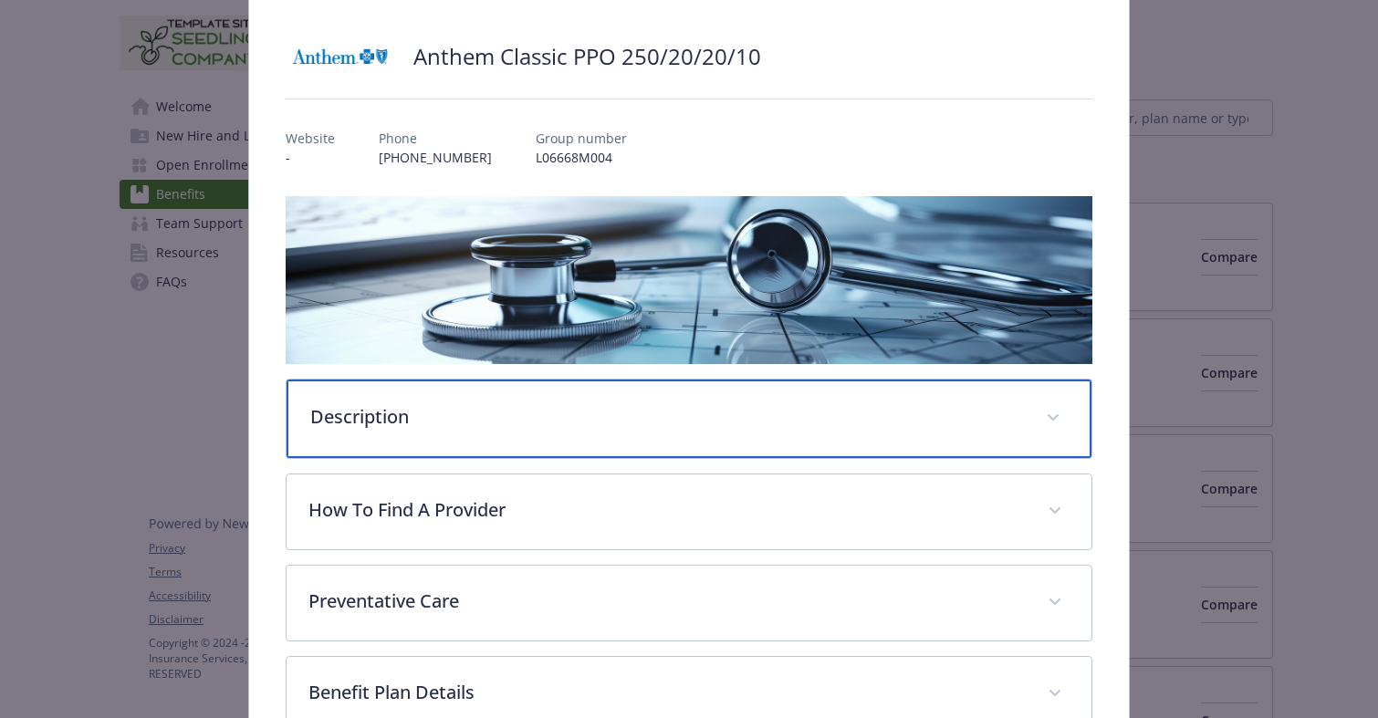
click at [451, 421] on p "Description" at bounding box center [667, 416] width 714 height 27
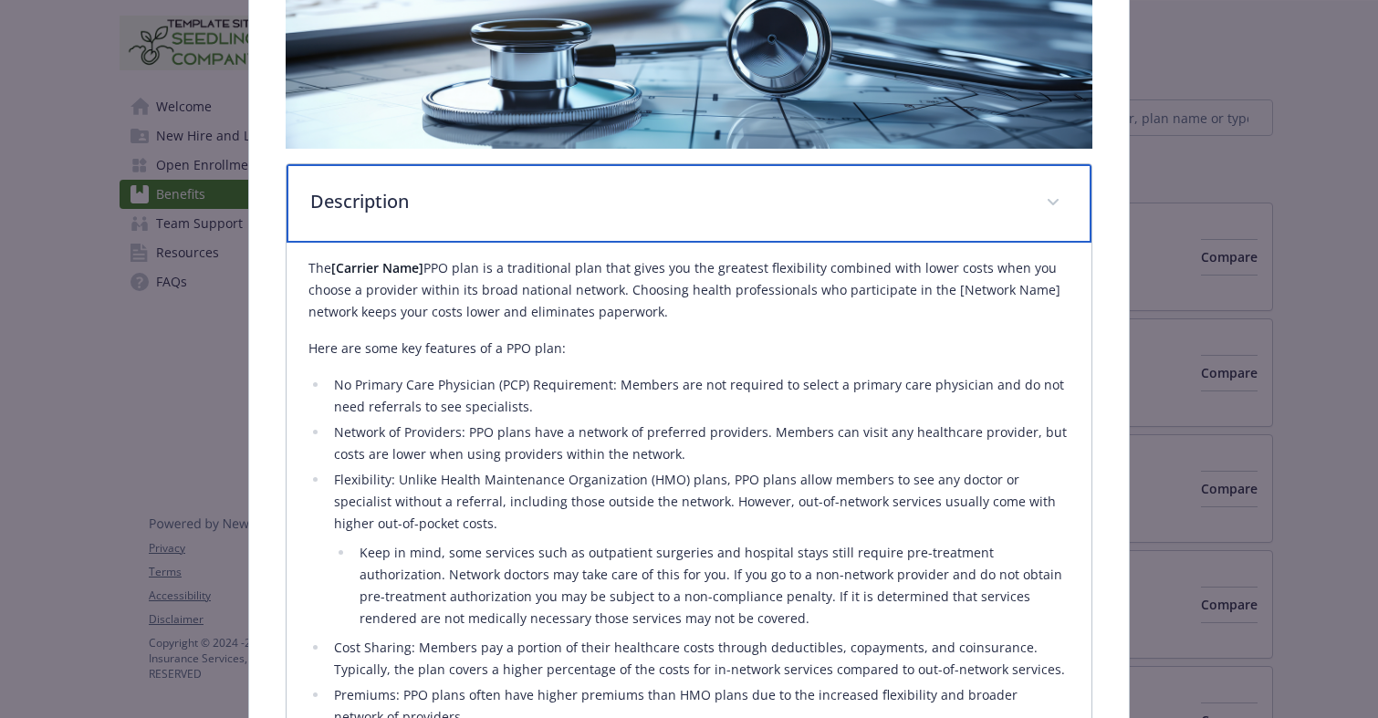
scroll to position [1024, 0]
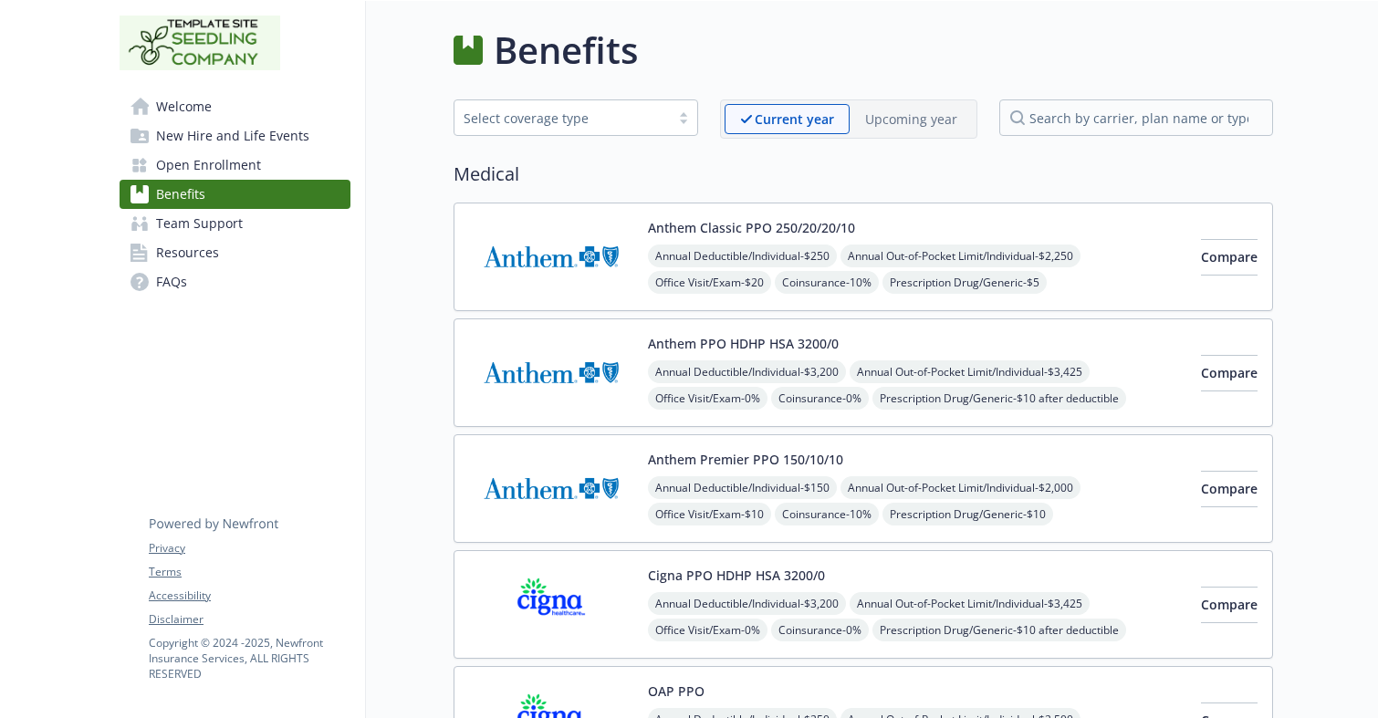
click at [206, 255] on span "Resources" at bounding box center [187, 252] width 63 height 29
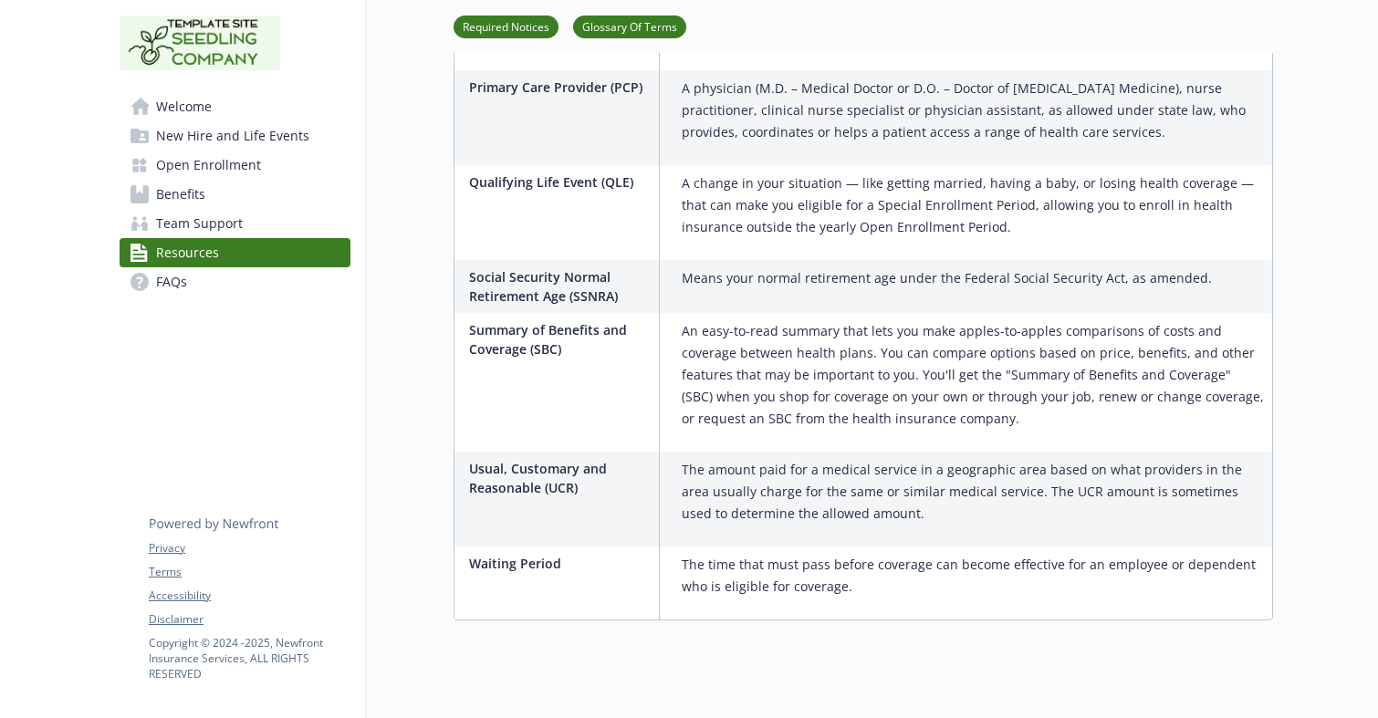
scroll to position [2923, 0]
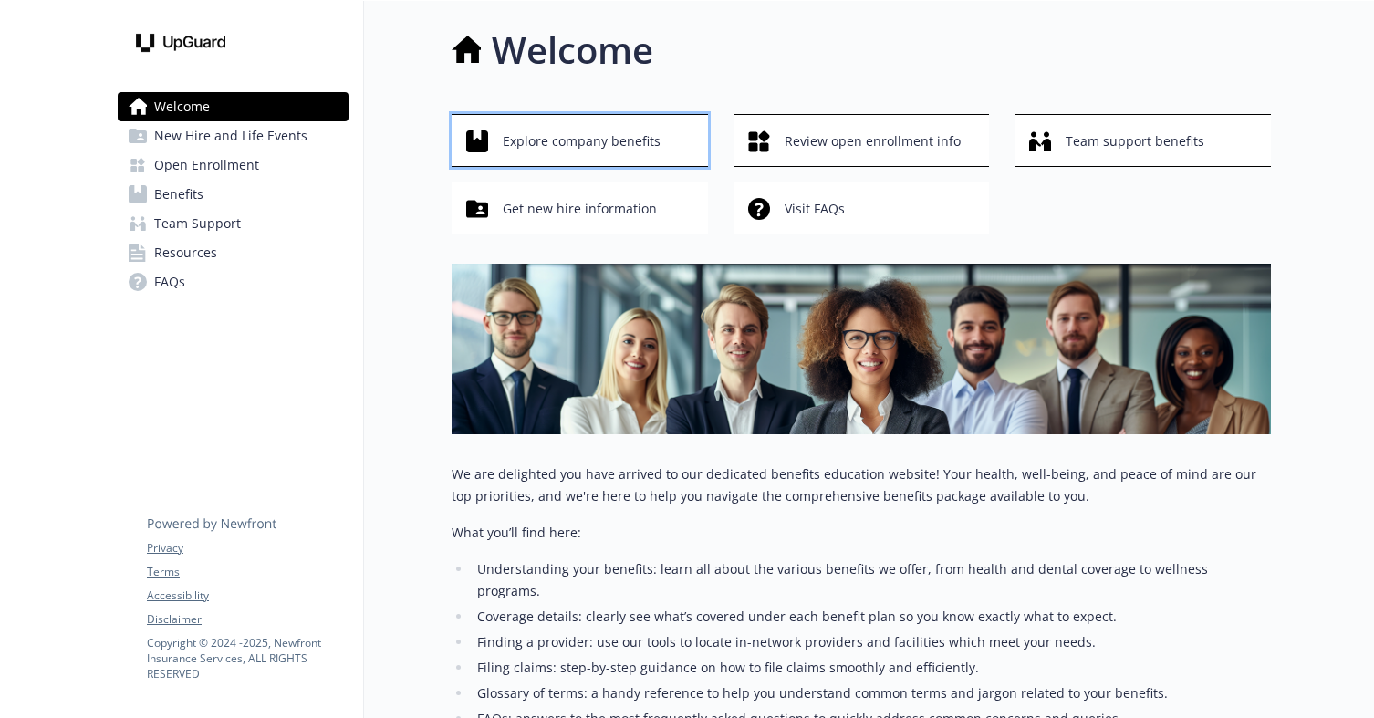
click at [628, 144] on span "Explore company benefits" at bounding box center [582, 141] width 158 height 35
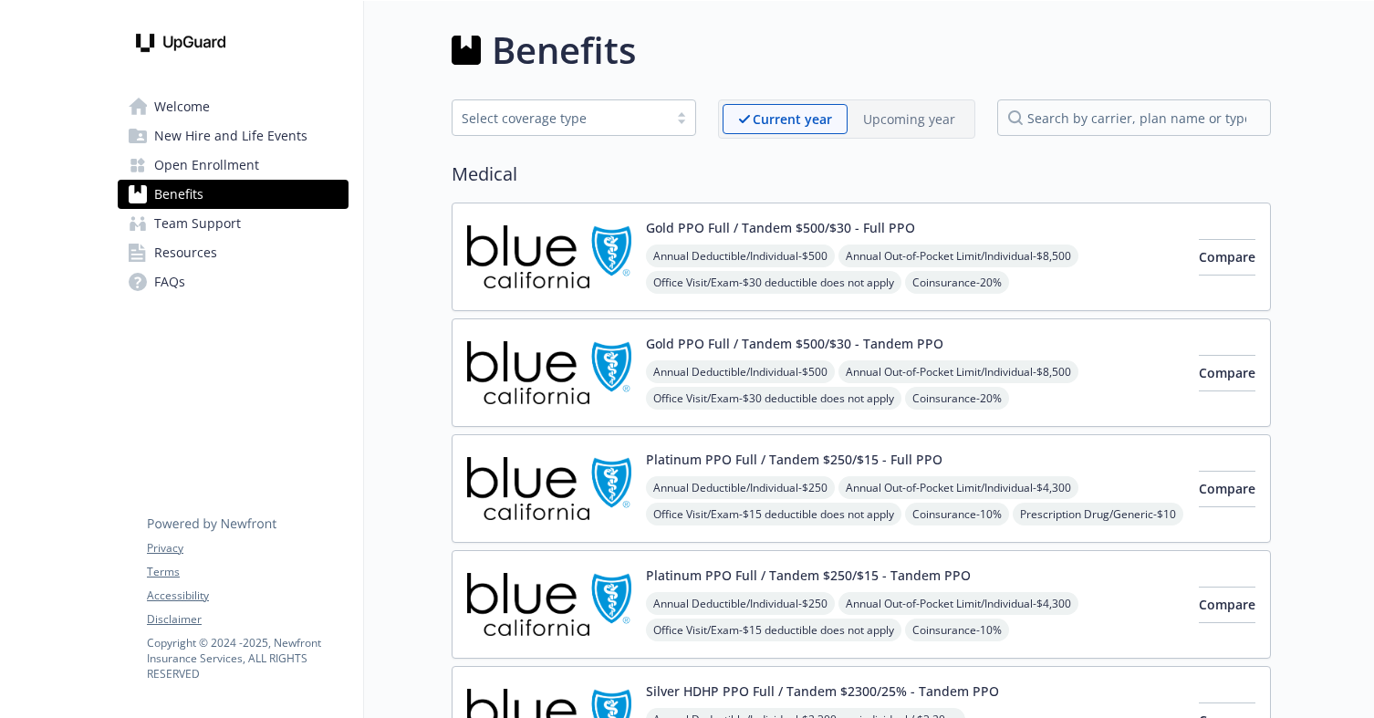
click at [247, 102] on link "Welcome" at bounding box center [233, 106] width 231 height 29
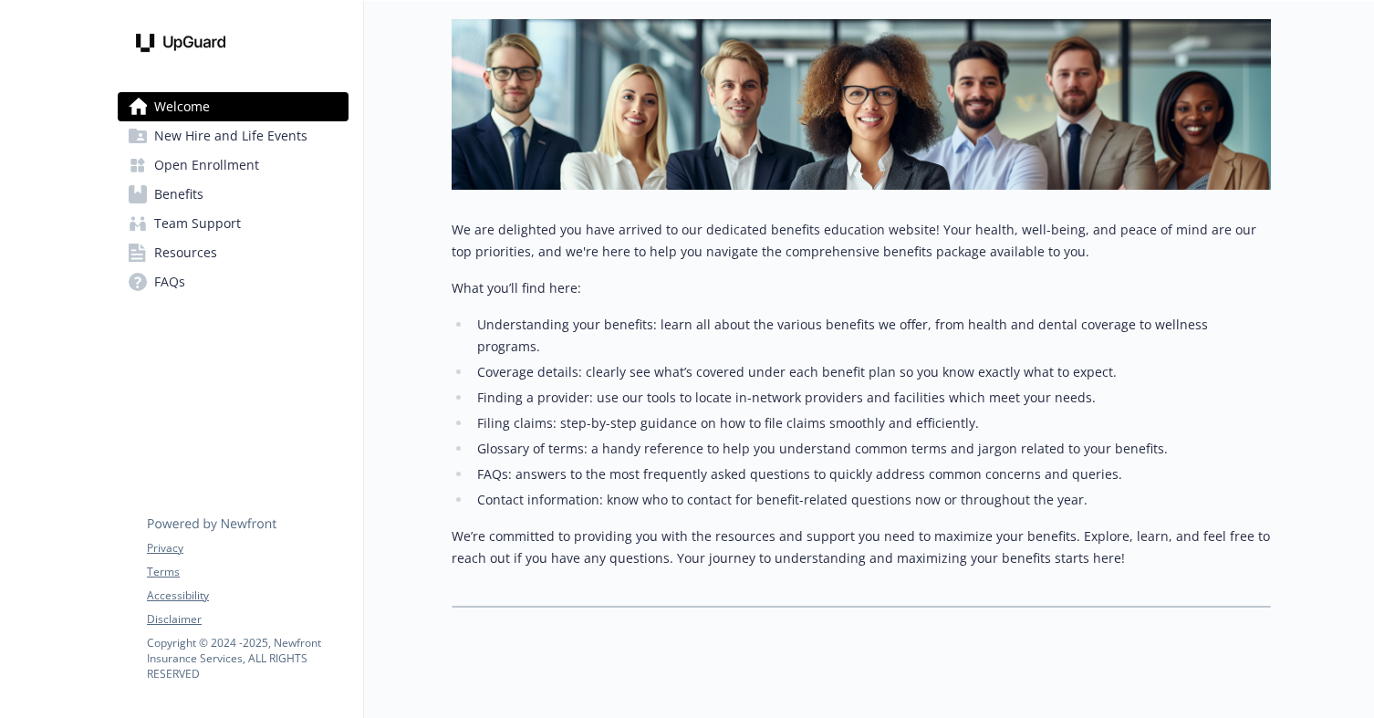
scroll to position [257, 0]
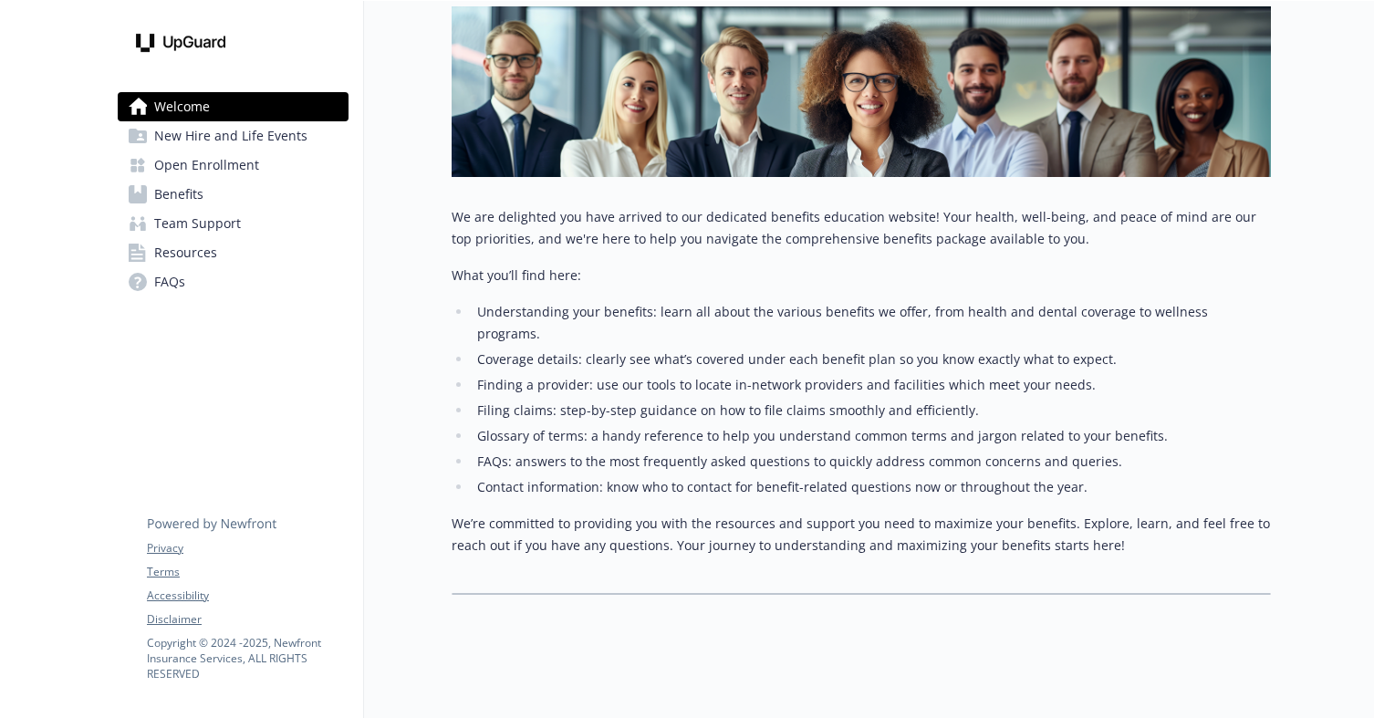
click at [205, 138] on span "New Hire and Life Events" at bounding box center [230, 135] width 153 height 29
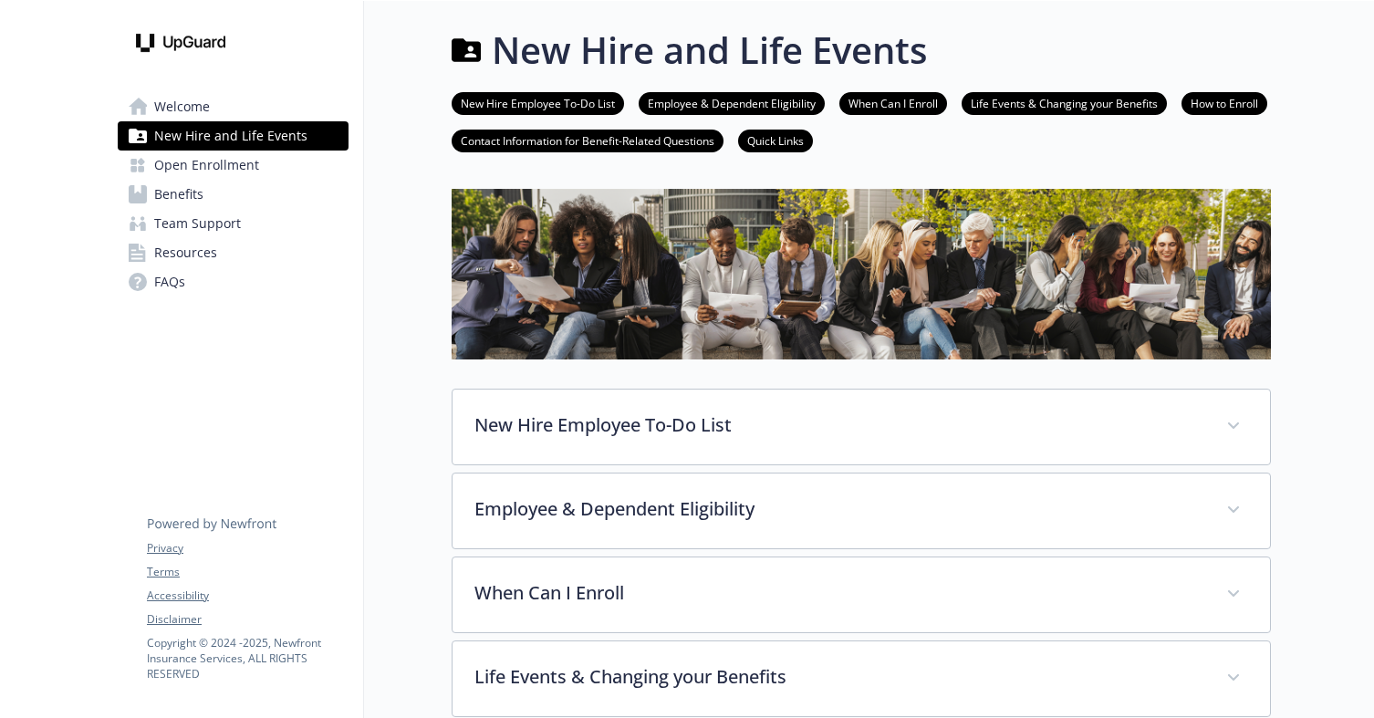
click at [233, 162] on span "Open Enrollment" at bounding box center [206, 165] width 105 height 29
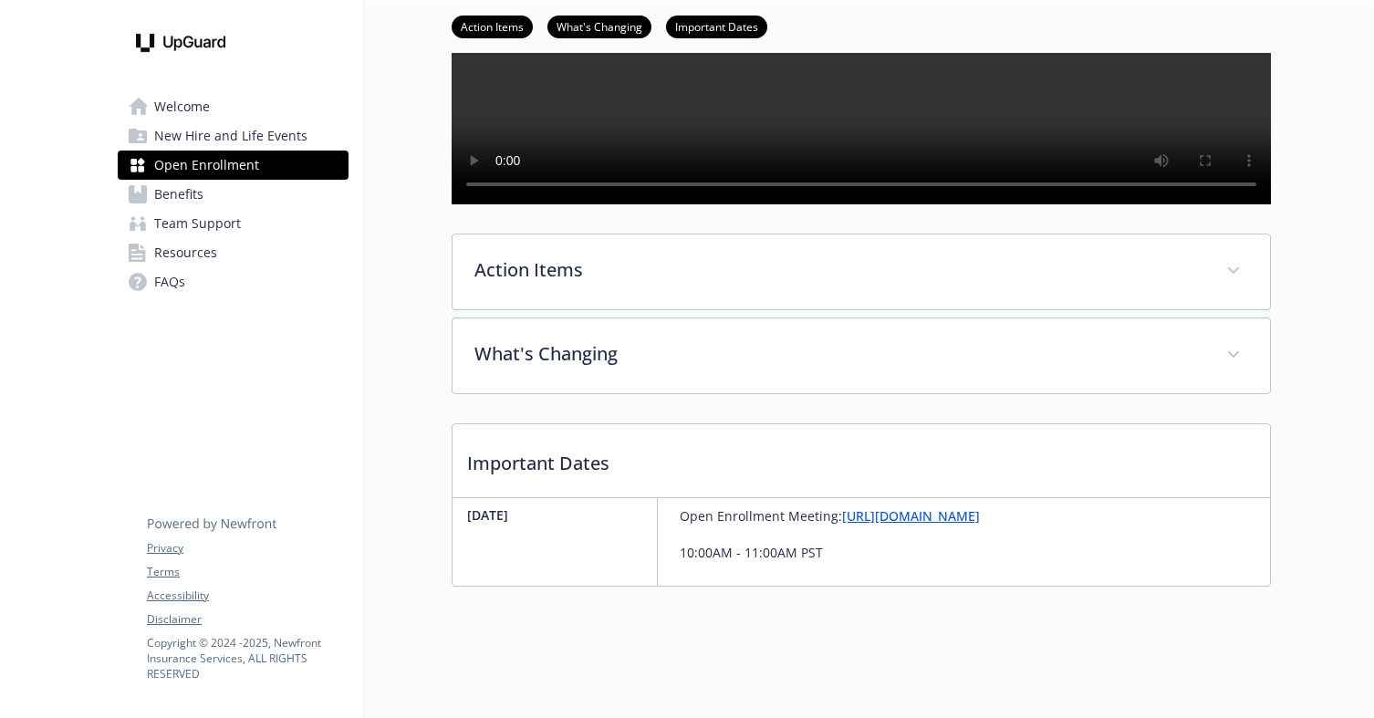
scroll to position [422, 0]
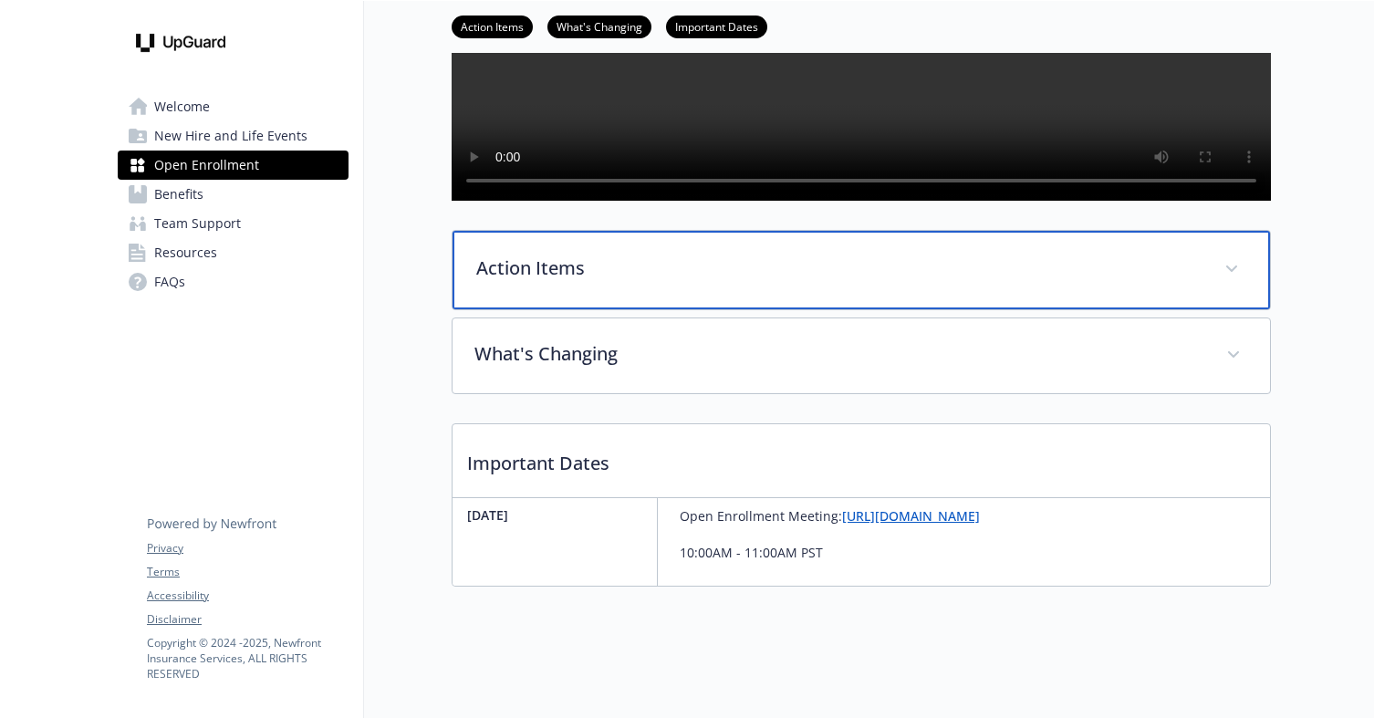
click at [530, 255] on p "Action Items" at bounding box center [839, 268] width 726 height 27
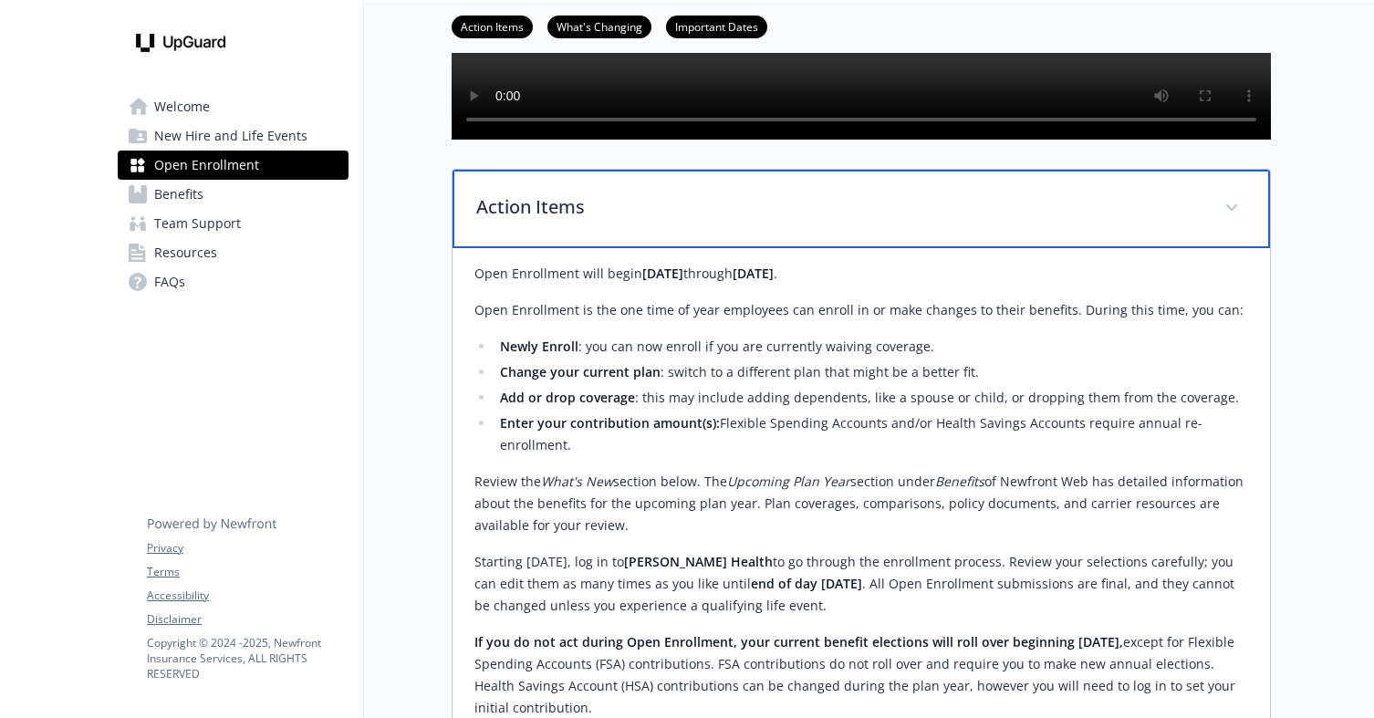
scroll to position [969, 0]
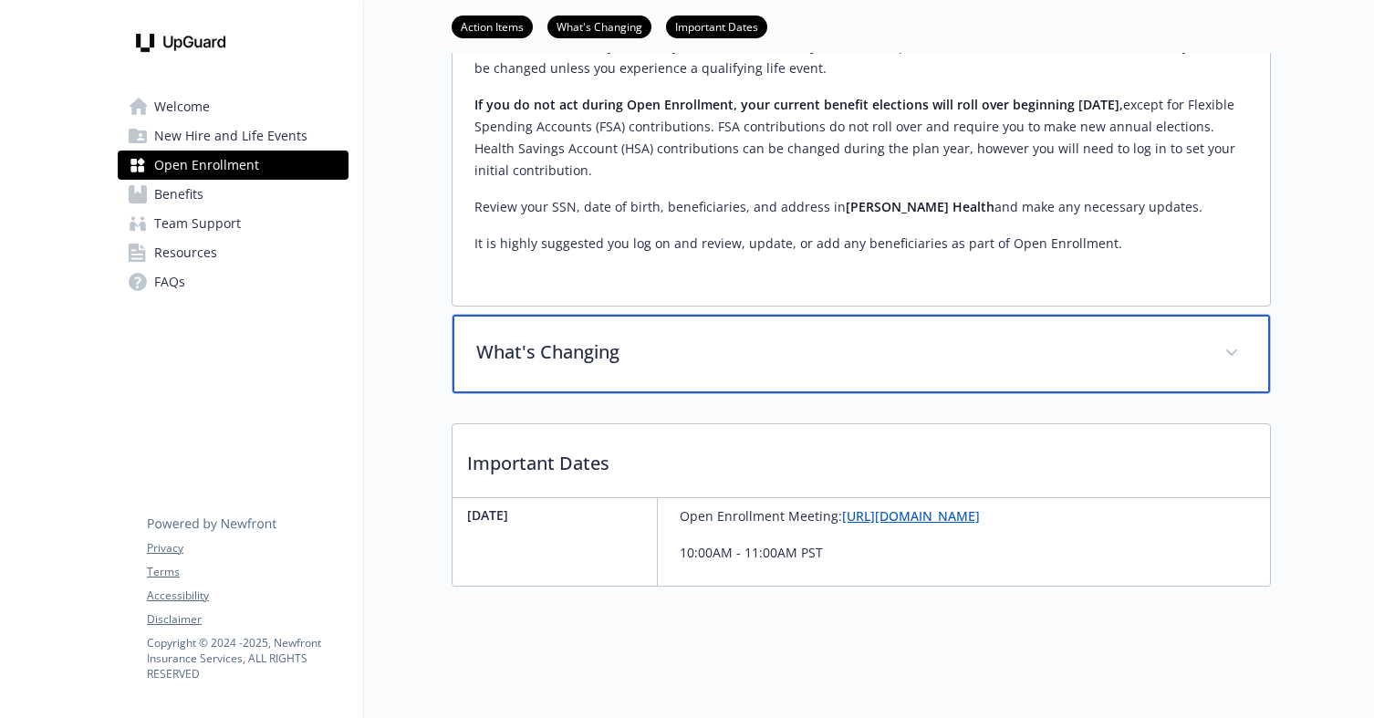
click at [559, 366] on p "What's Changing" at bounding box center [839, 352] width 726 height 27
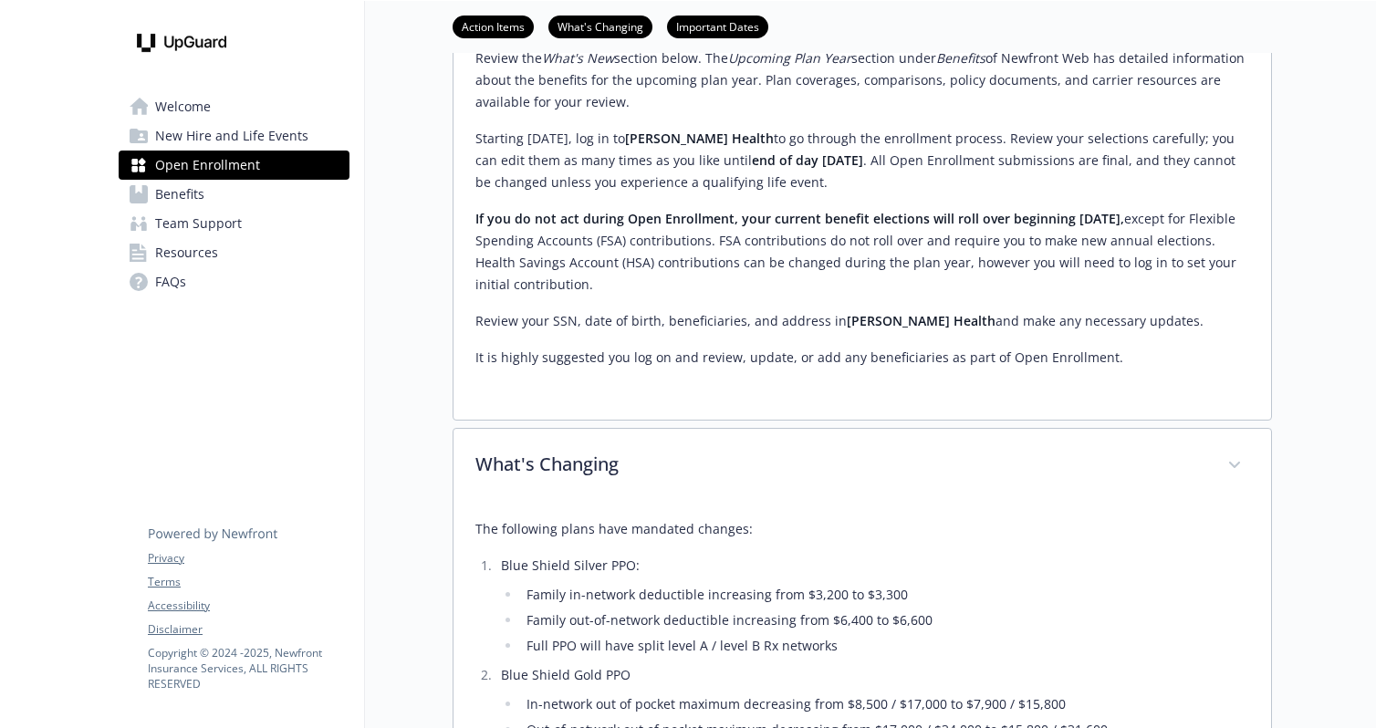
scroll to position [823, 0]
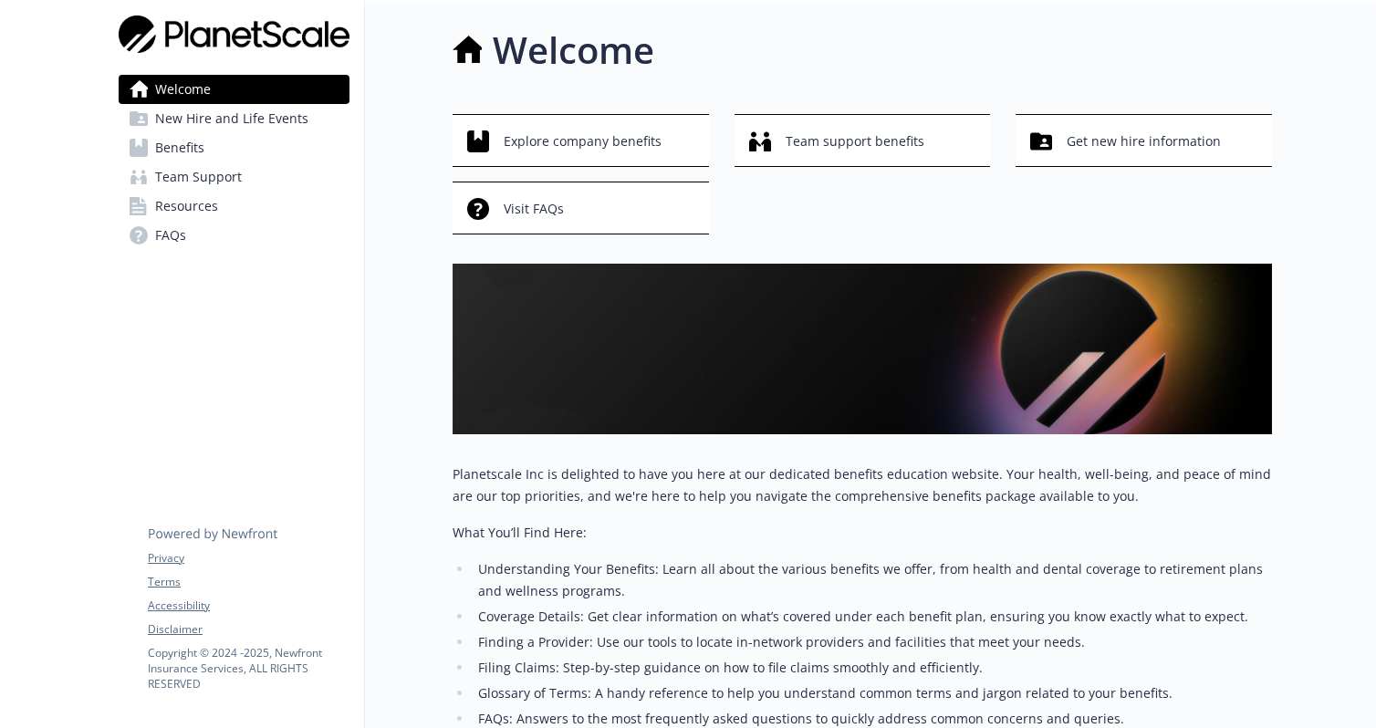
click at [163, 180] on span "Team Support" at bounding box center [198, 176] width 87 height 29
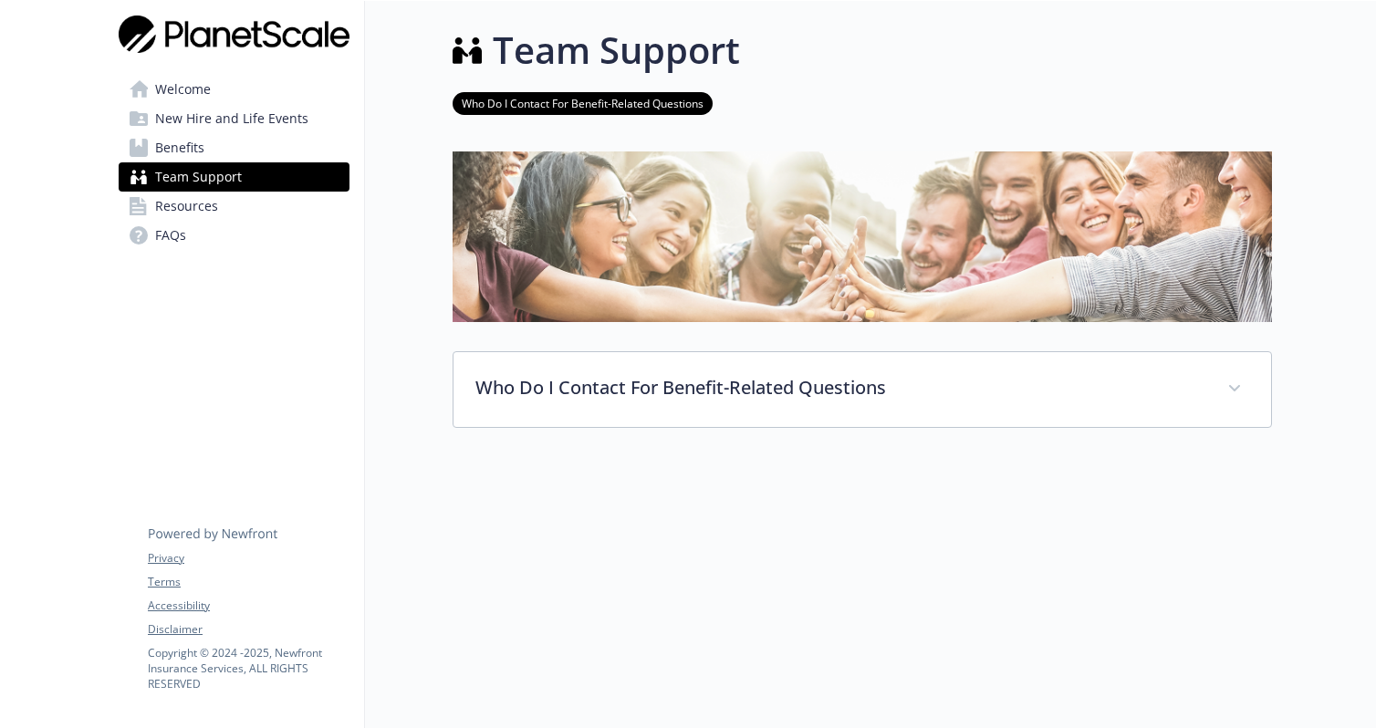
click at [157, 205] on span "Resources" at bounding box center [186, 206] width 63 height 29
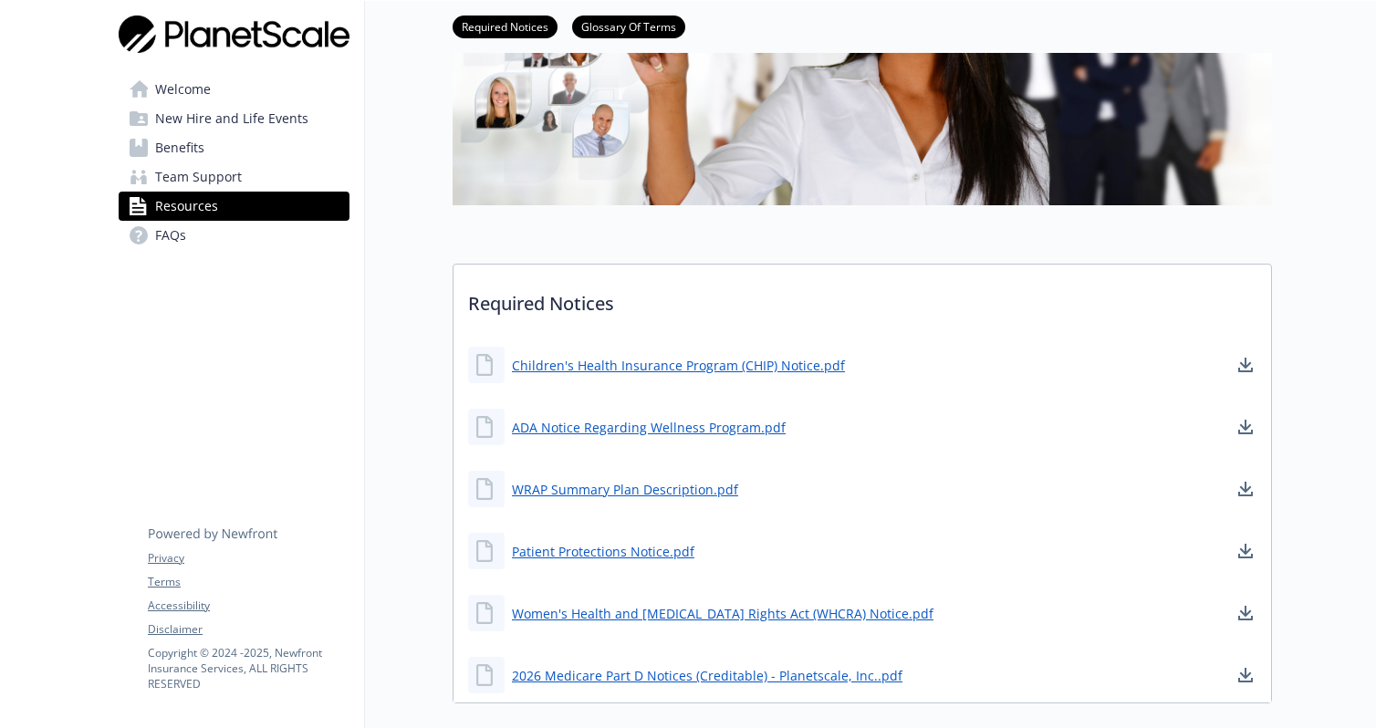
click at [201, 162] on span "Team Support" at bounding box center [198, 176] width 87 height 29
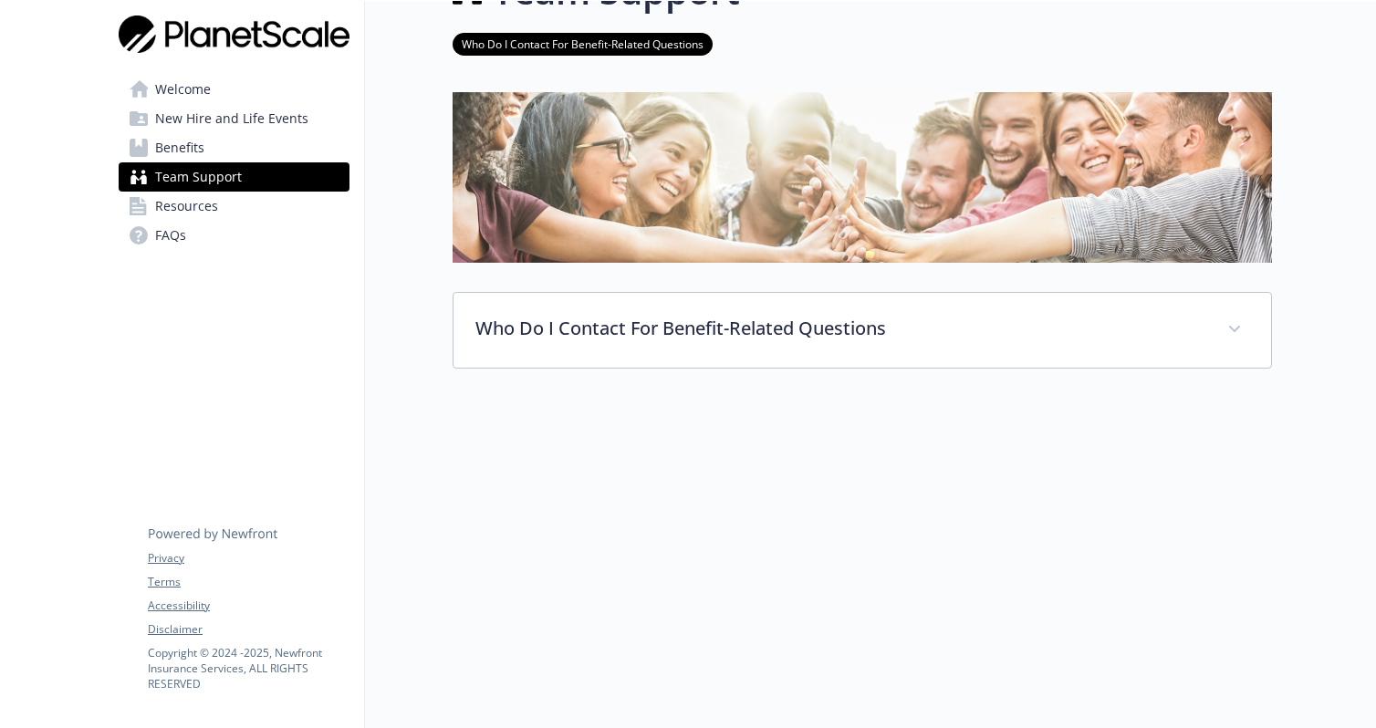
click at [197, 153] on span "Benefits" at bounding box center [179, 147] width 49 height 29
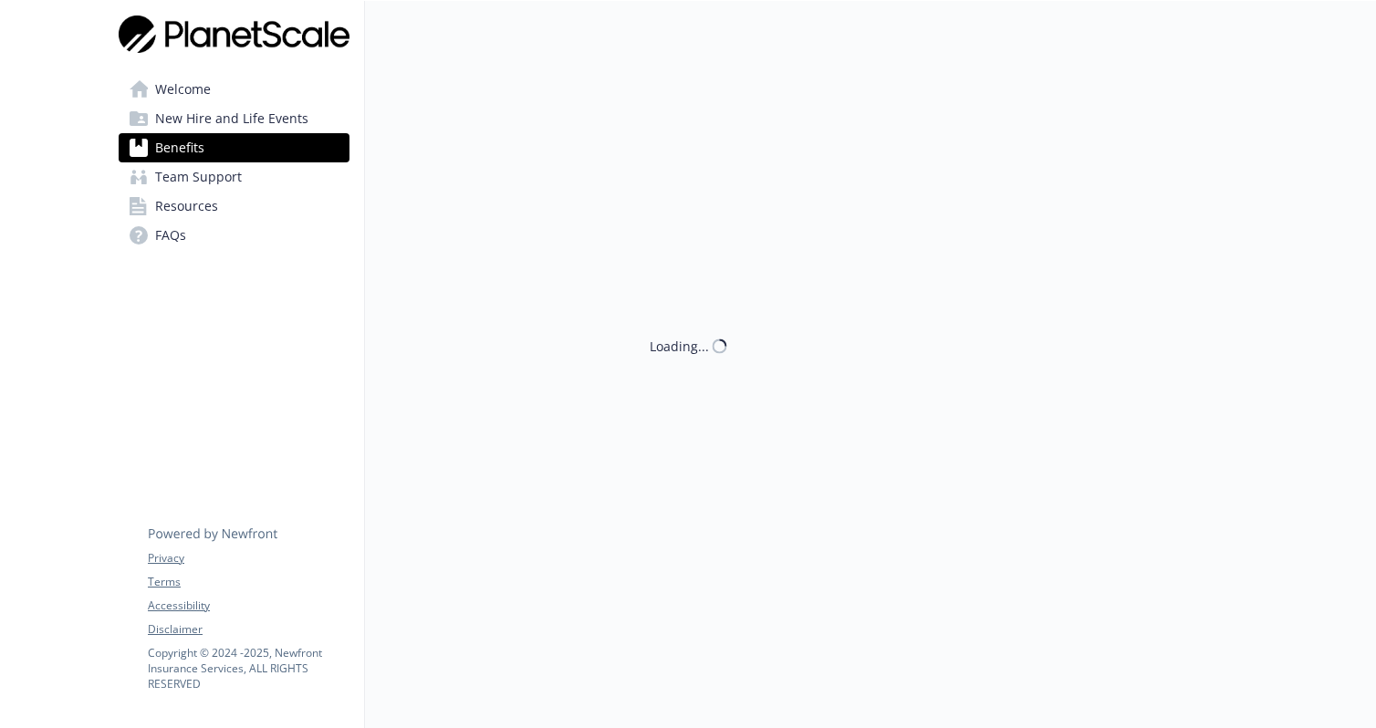
scroll to position [73, 0]
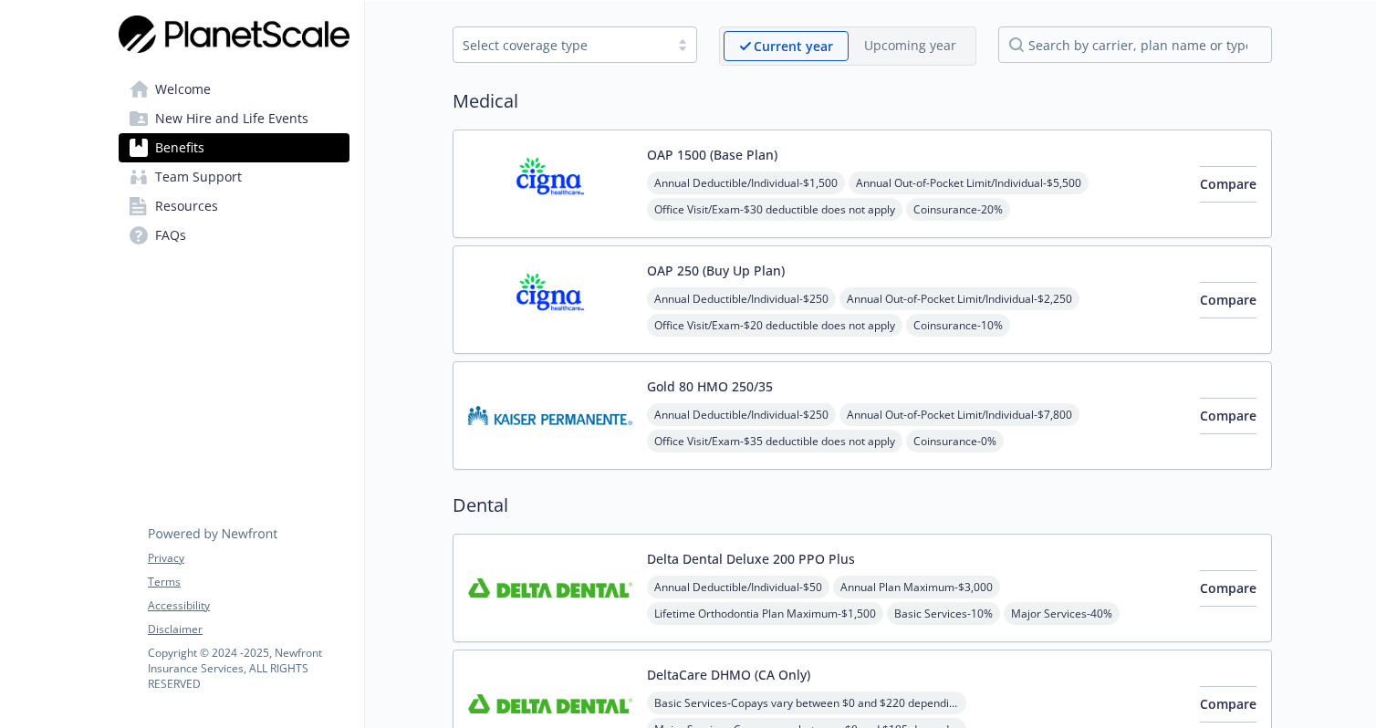
click at [559, 192] on img at bounding box center [550, 184] width 164 height 78
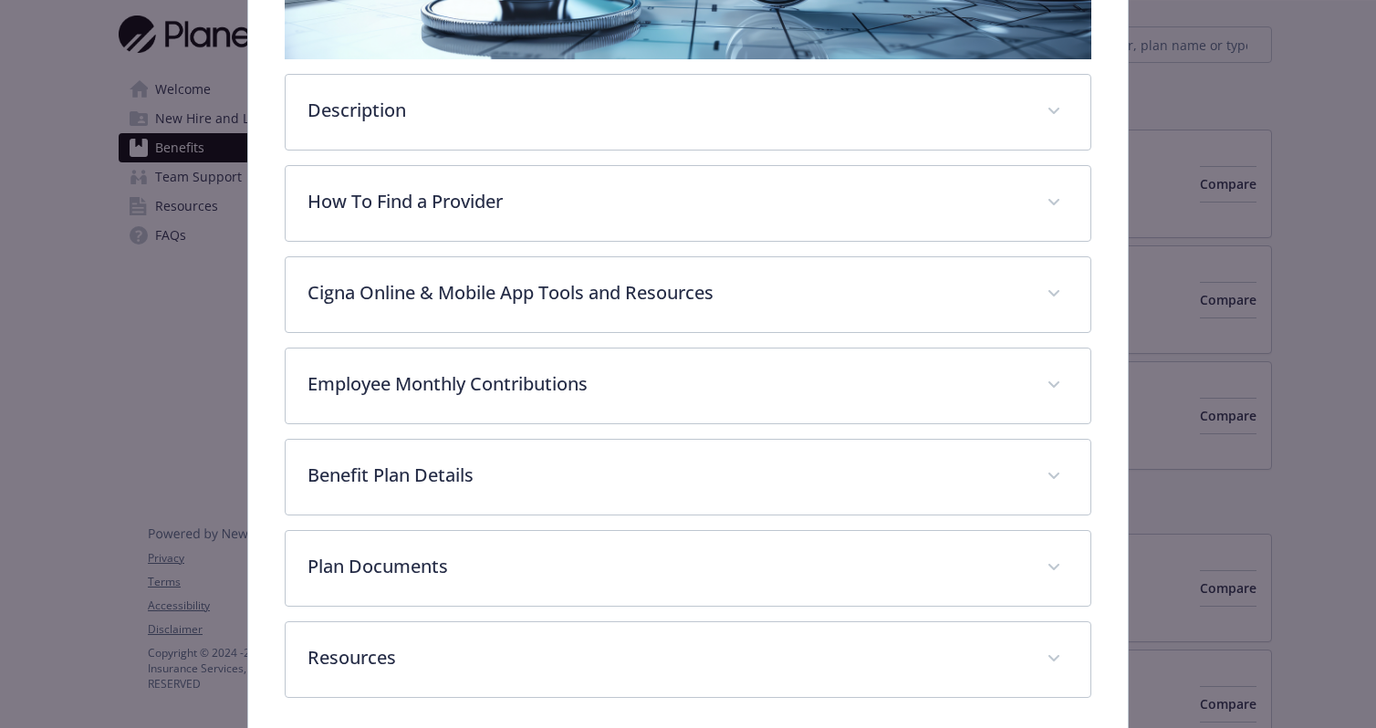
scroll to position [420, 0]
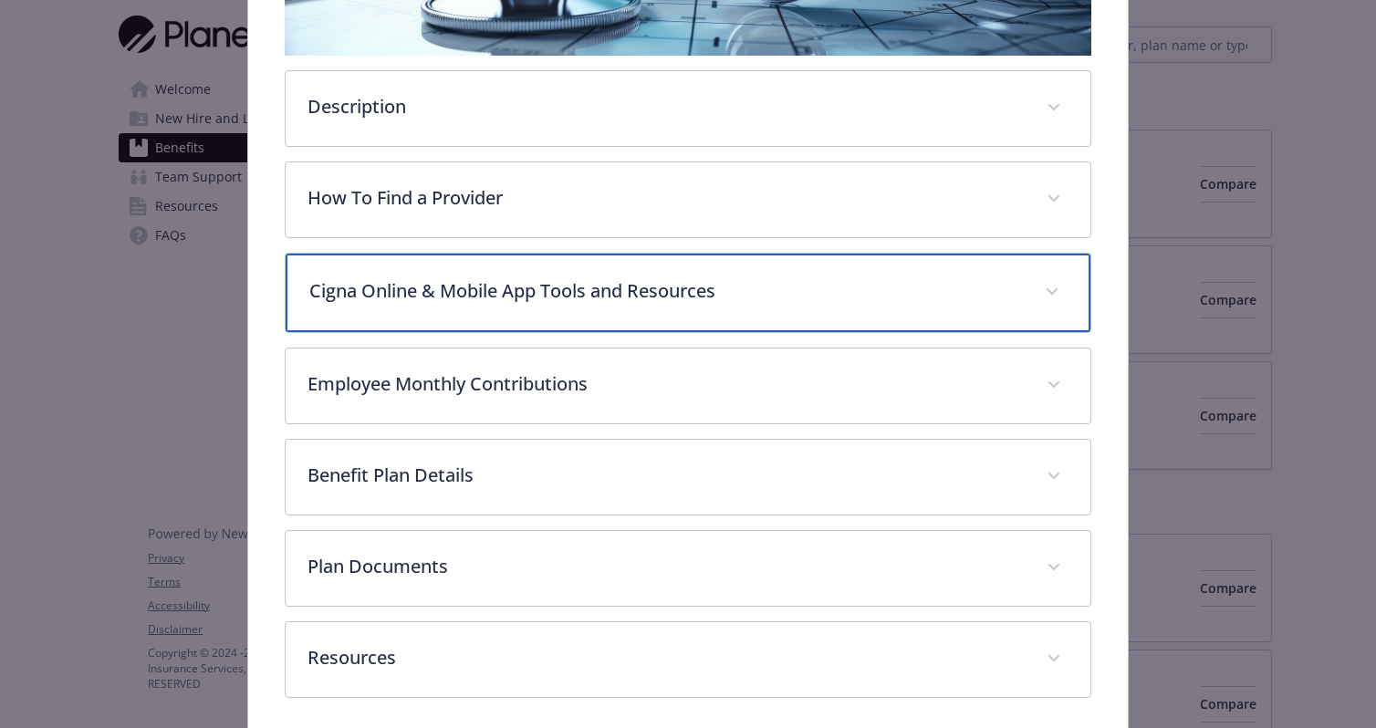
click at [401, 291] on p "Cigna Online & Mobile App Tools and Resources" at bounding box center [665, 290] width 713 height 27
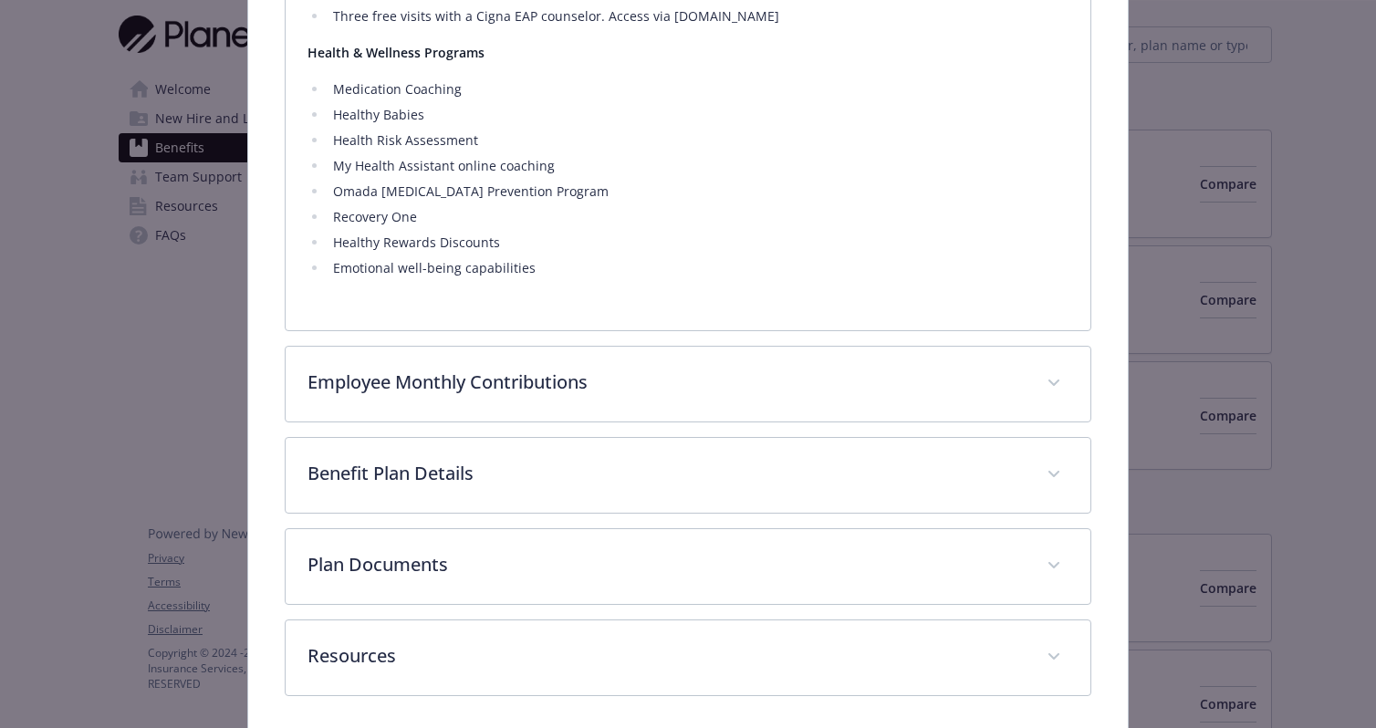
scroll to position [1241, 0]
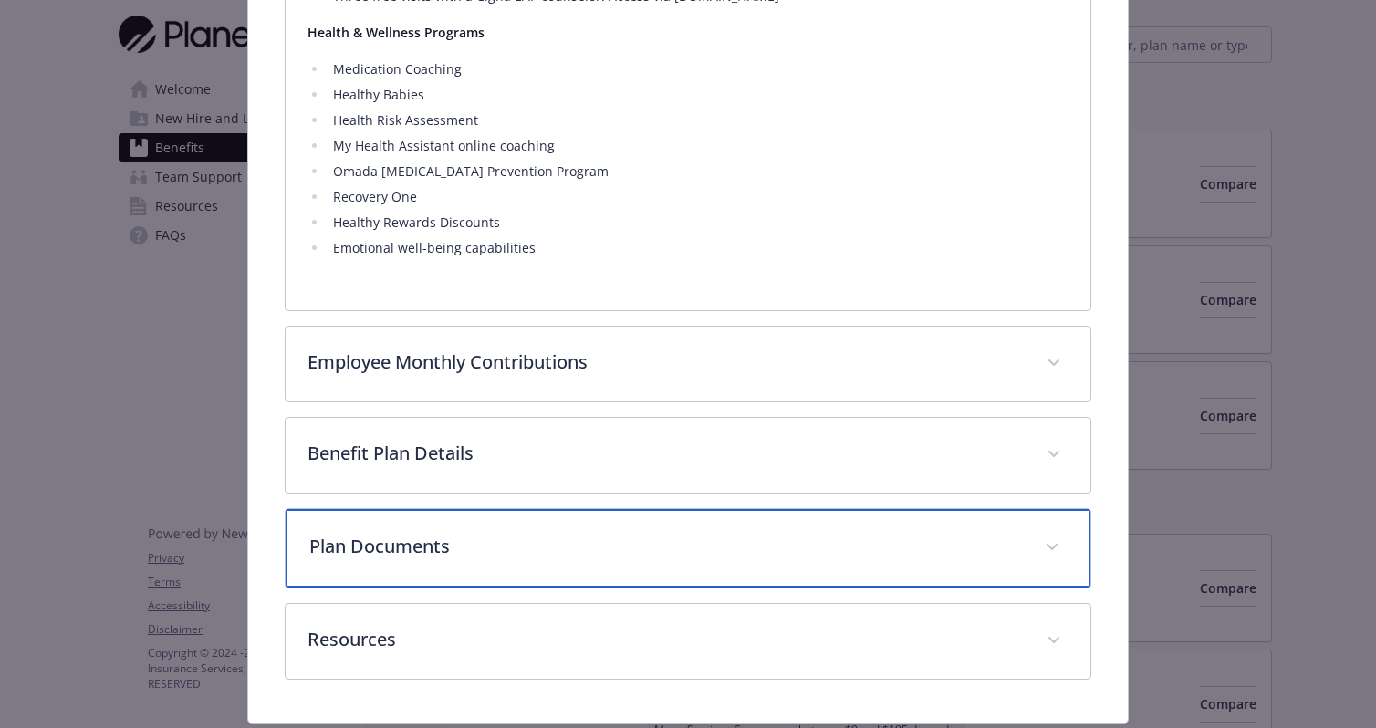
click at [469, 545] on p "Plan Documents" at bounding box center [665, 546] width 713 height 27
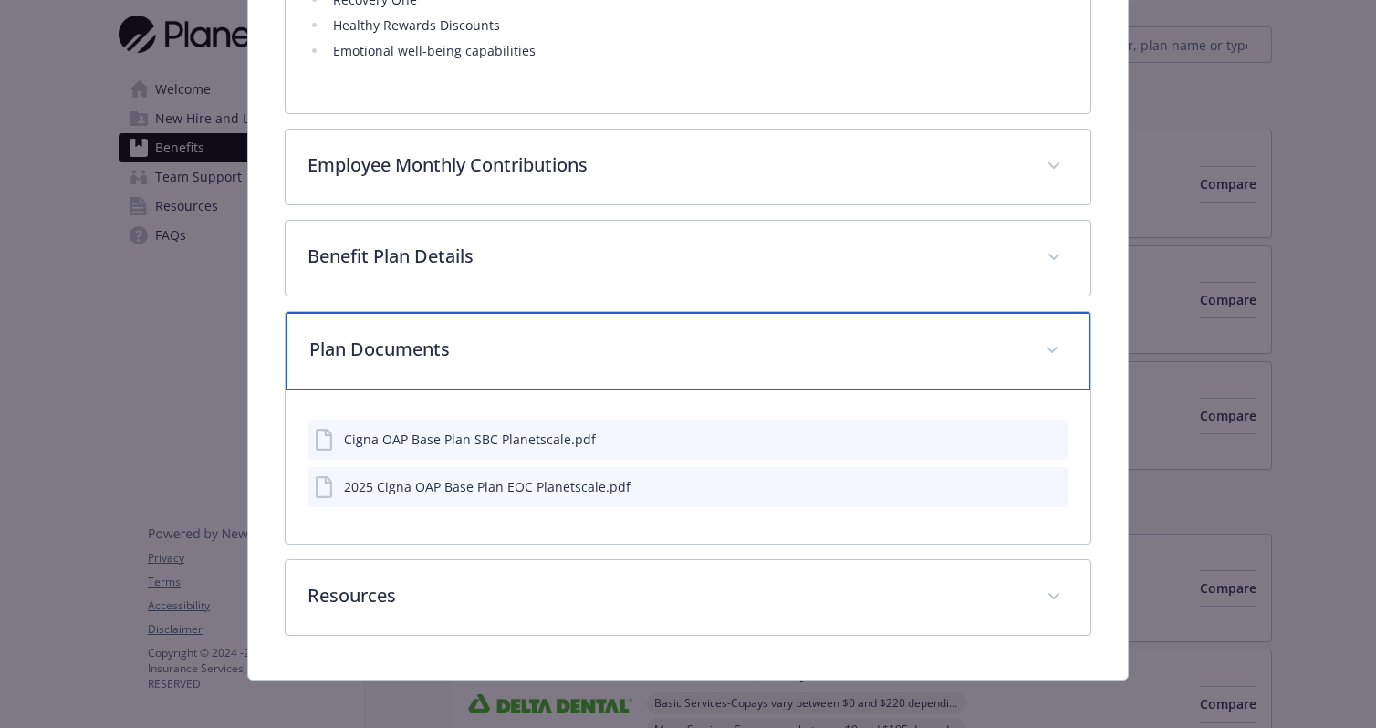
scroll to position [1439, 0]
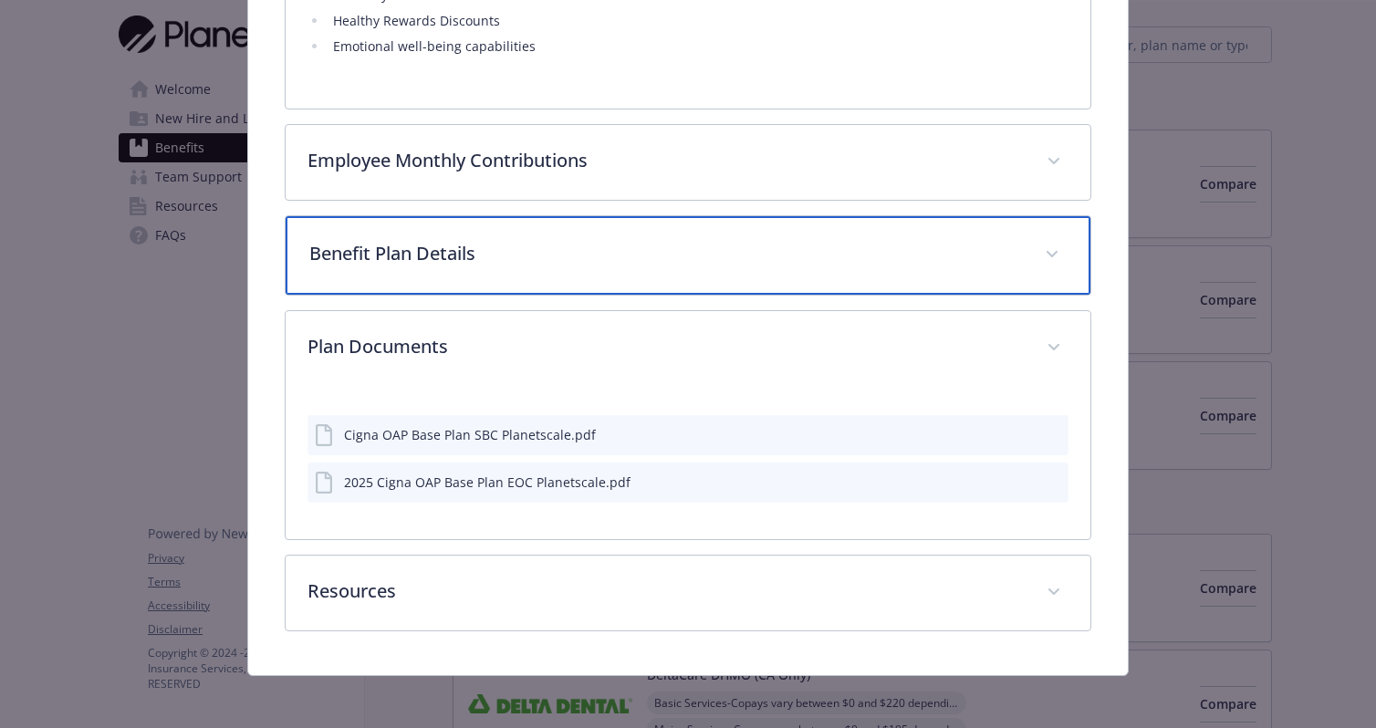
click at [412, 248] on p "Benefit Plan Details" at bounding box center [665, 253] width 713 height 27
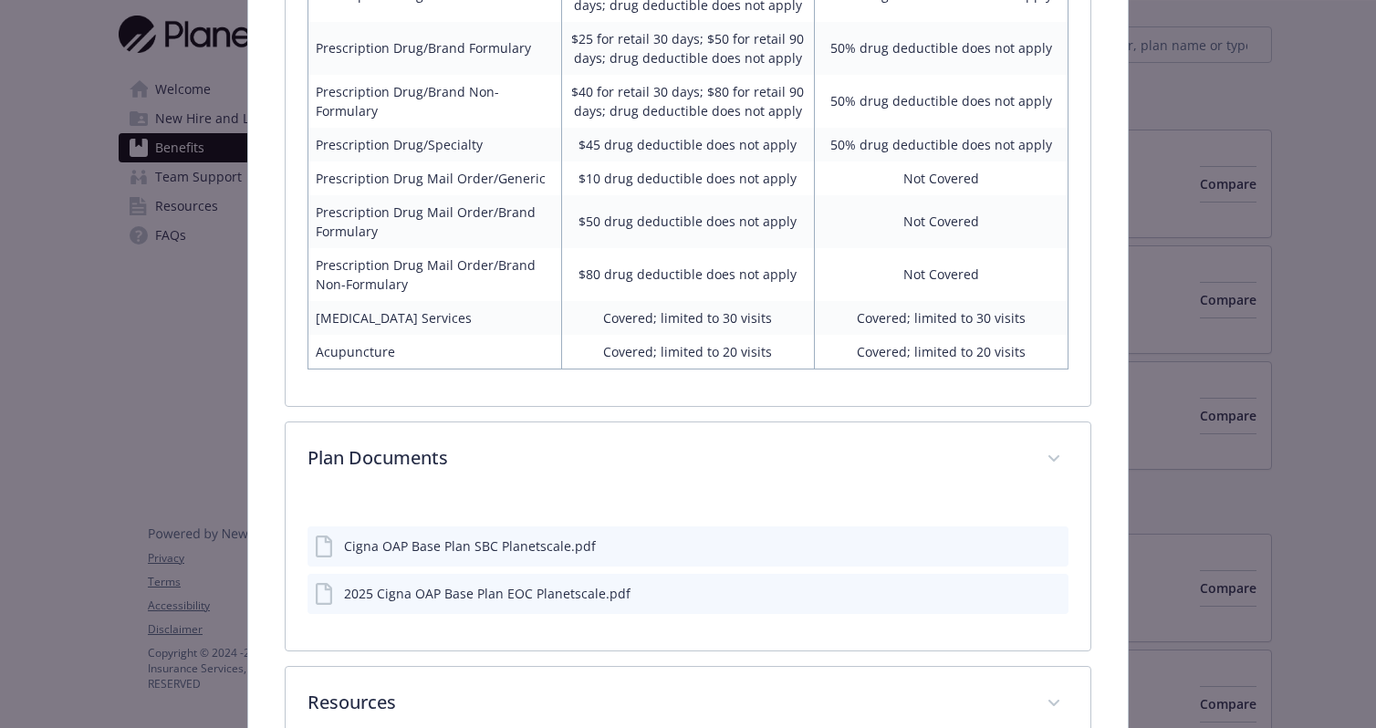
scroll to position [2456, 0]
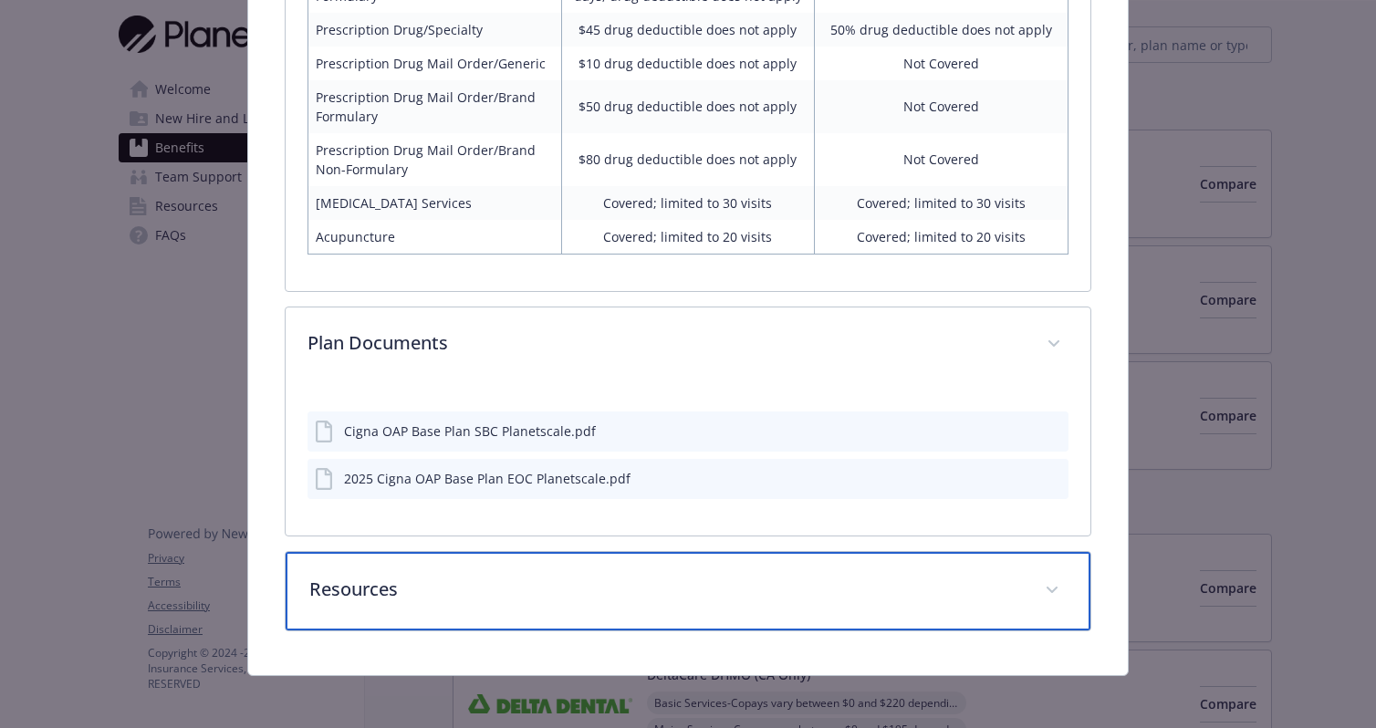
click at [566, 607] on div "Resources" at bounding box center [688, 591] width 804 height 78
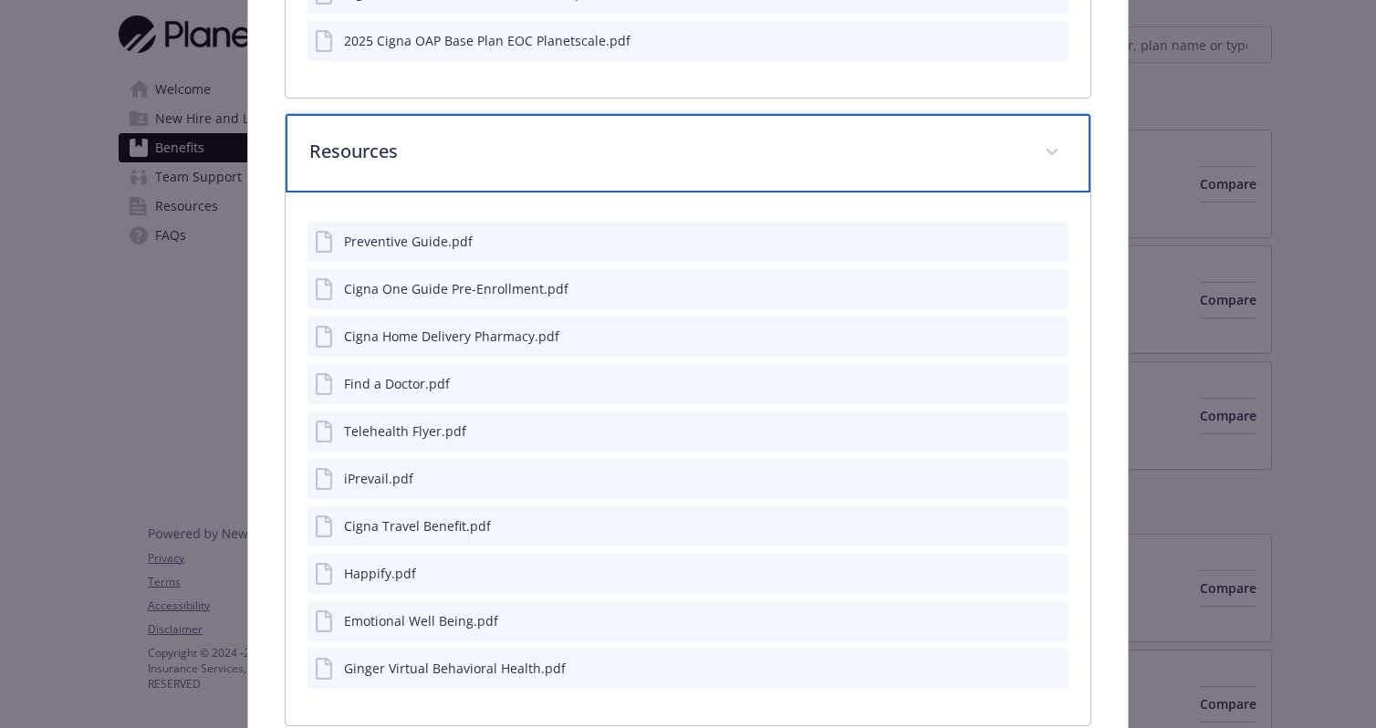
scroll to position [2909, 0]
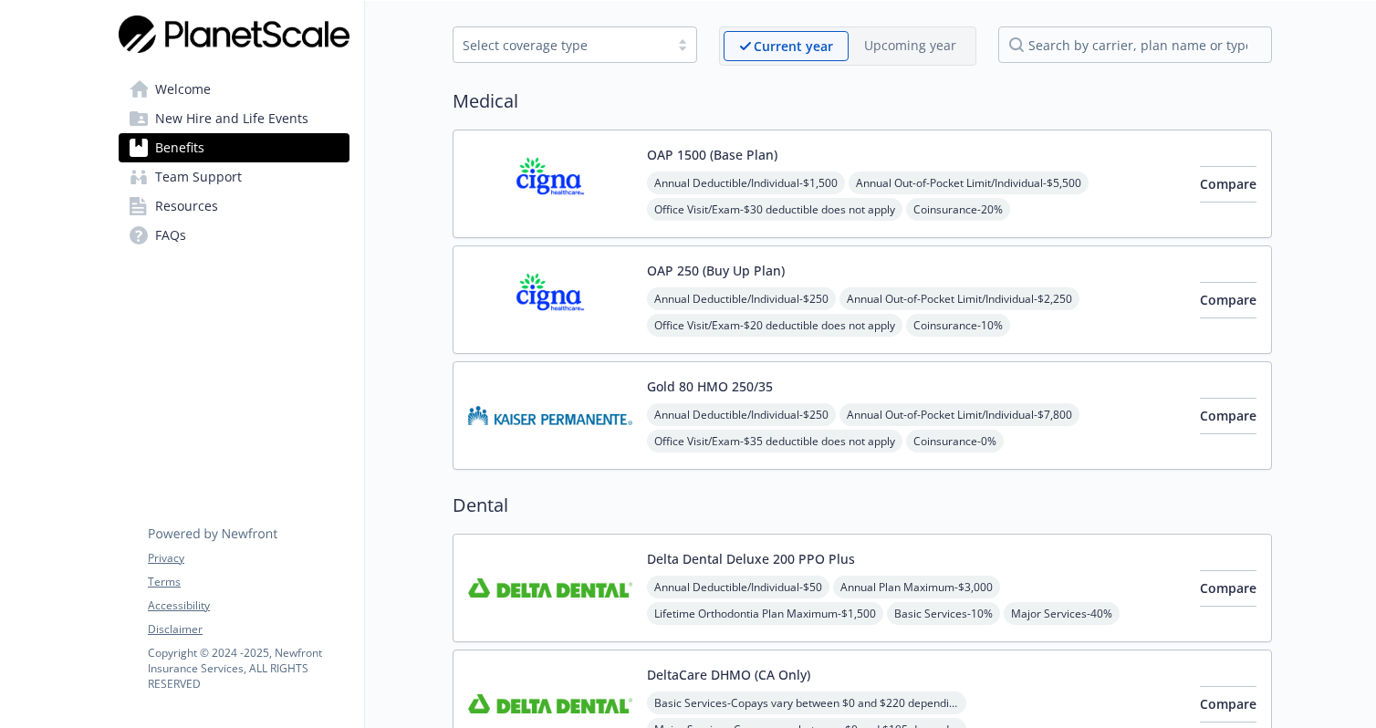
click at [470, 165] on img at bounding box center [550, 184] width 164 height 78
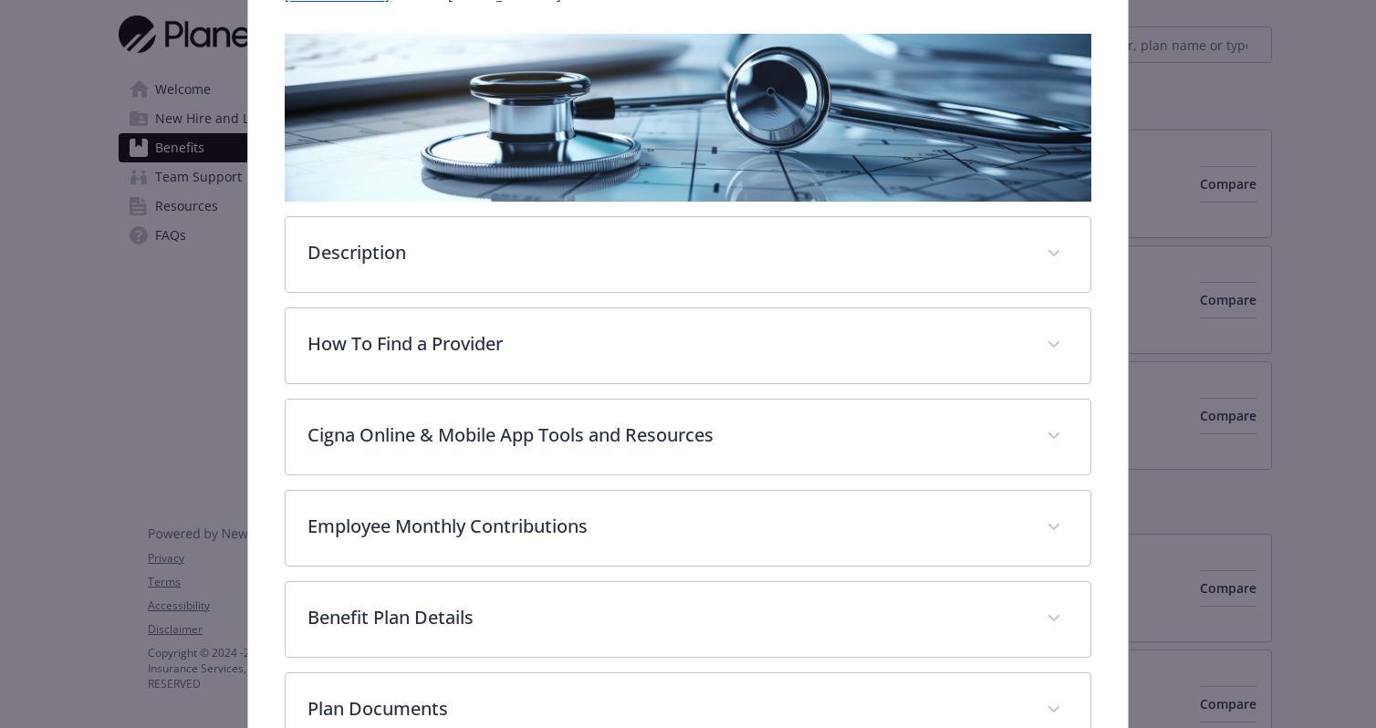
scroll to position [485, 0]
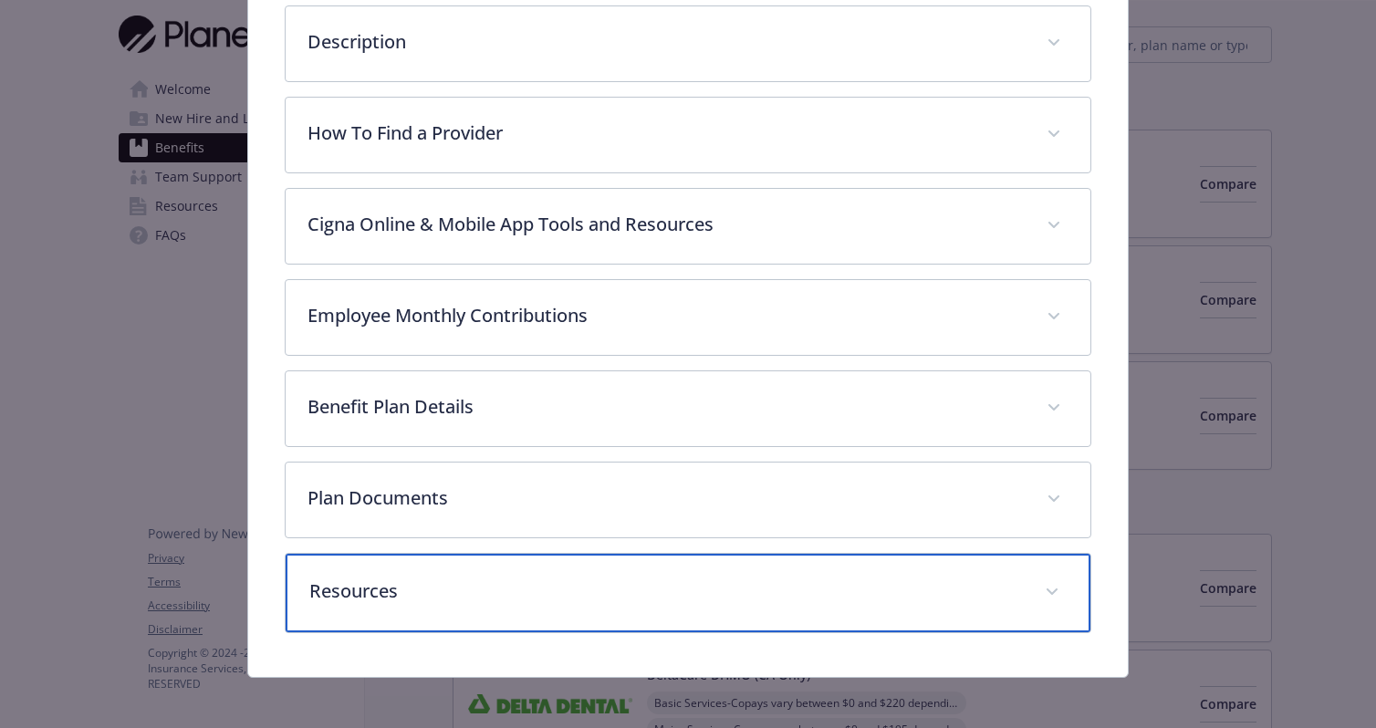
click at [657, 578] on p "Resources" at bounding box center [665, 591] width 713 height 27
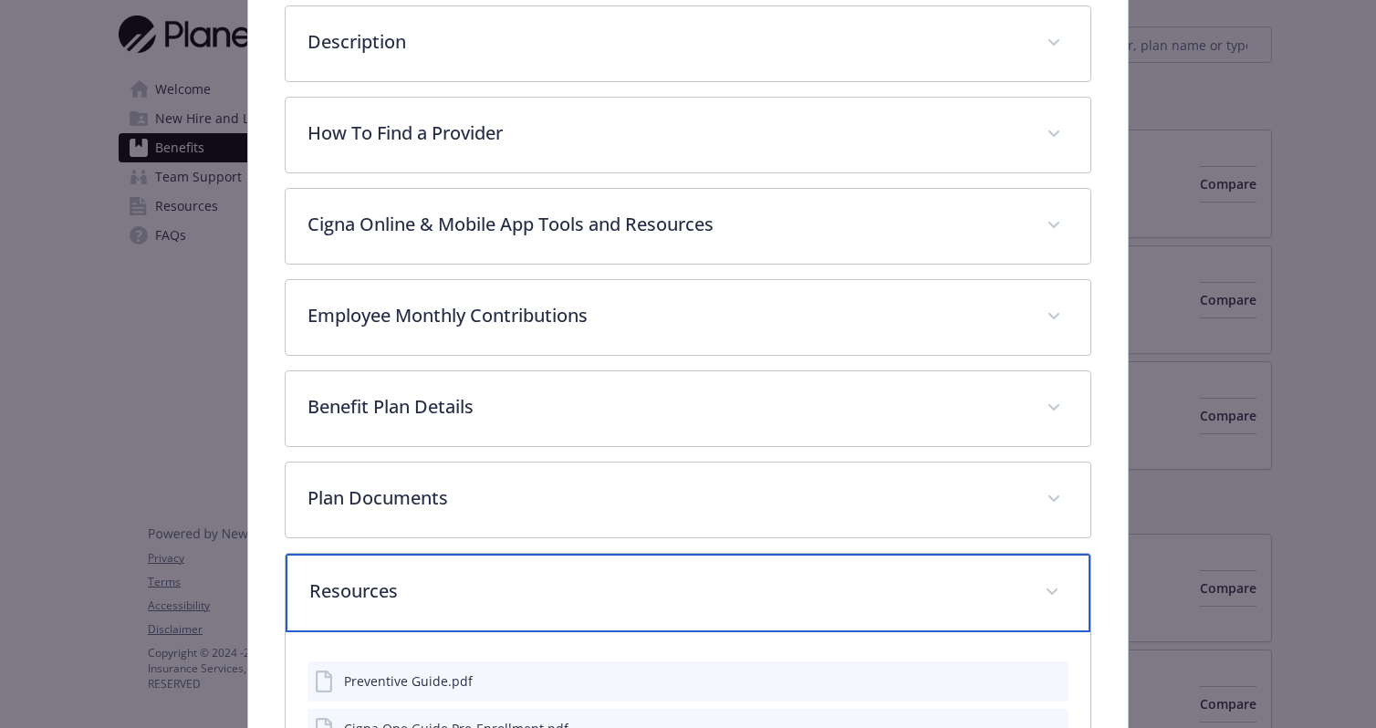
scroll to position [849, 0]
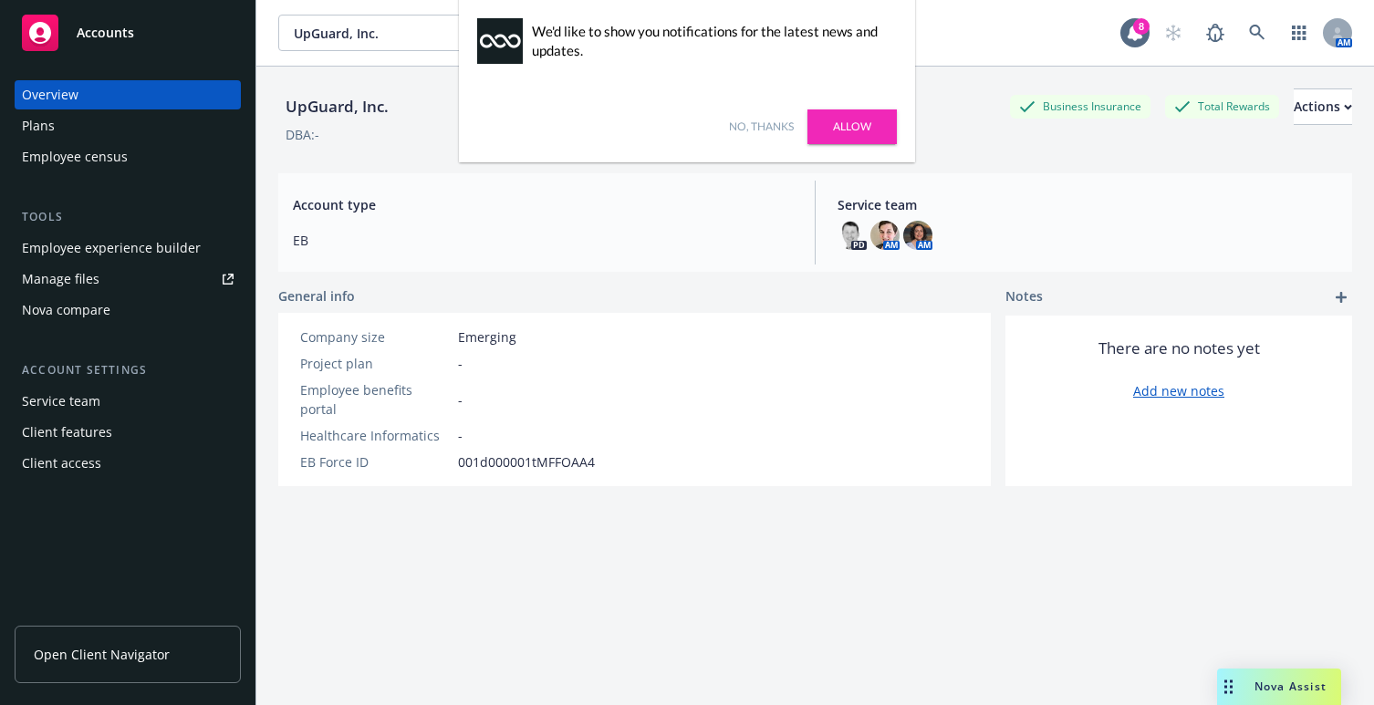
click at [760, 127] on link "No, thanks" at bounding box center [761, 127] width 65 height 16
